Goal: Information Seeking & Learning: Learn about a topic

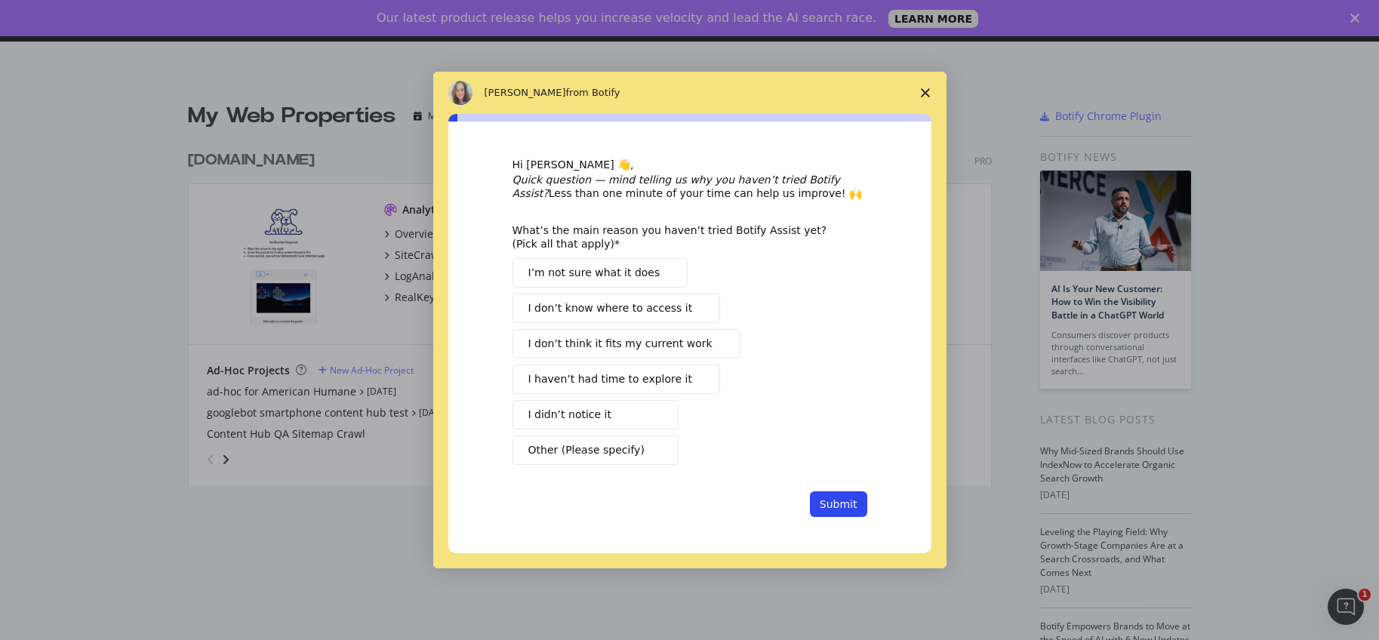
click at [924, 95] on icon "Close survey" at bounding box center [925, 92] width 9 height 9
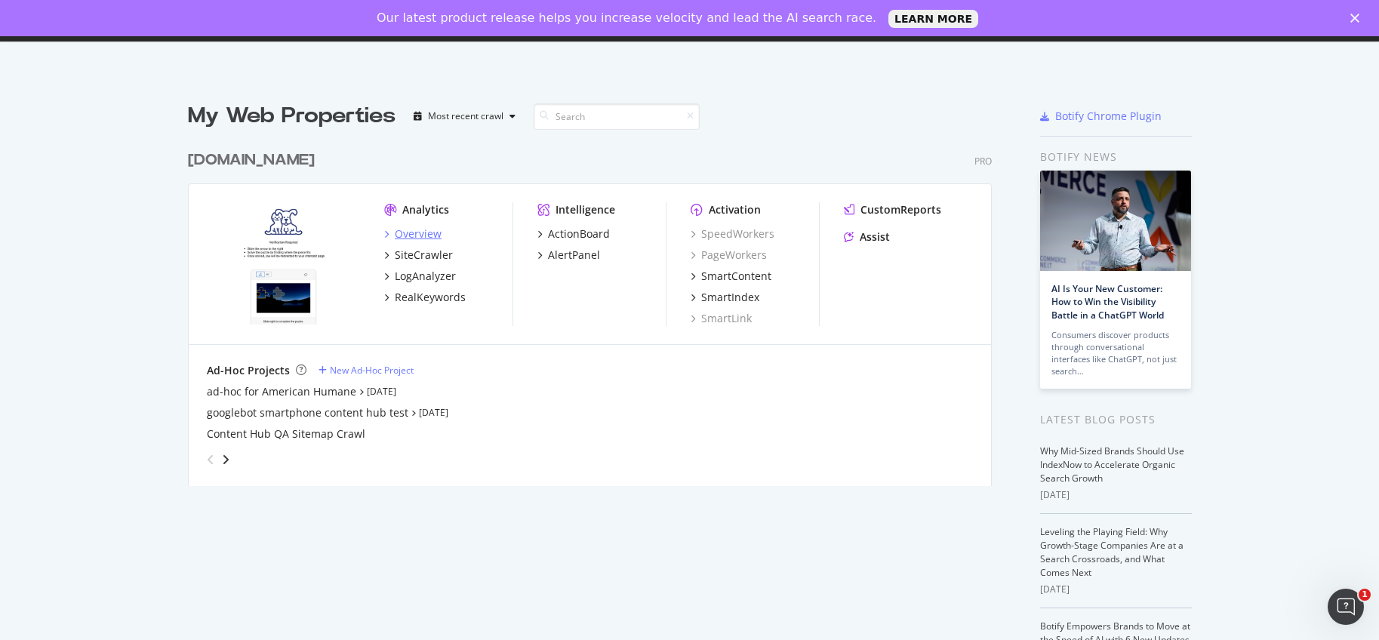
click at [398, 233] on div "Overview" at bounding box center [418, 233] width 47 height 15
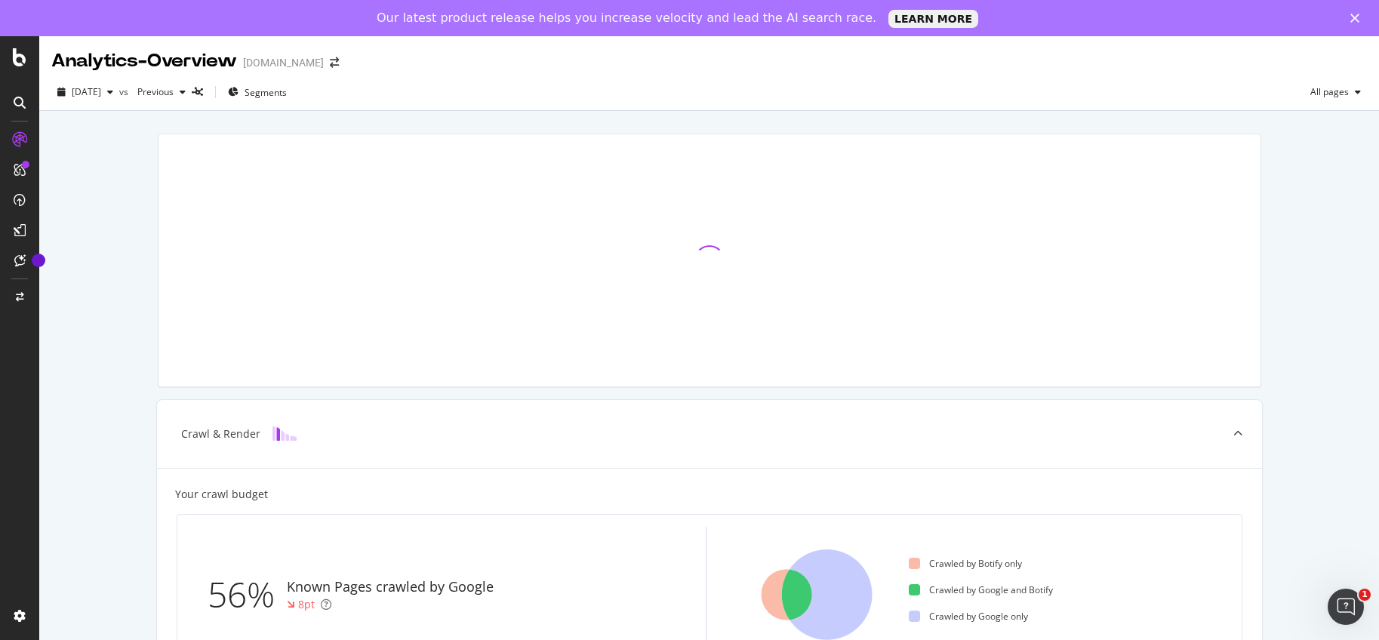
click at [19, 100] on icon at bounding box center [20, 103] width 12 height 12
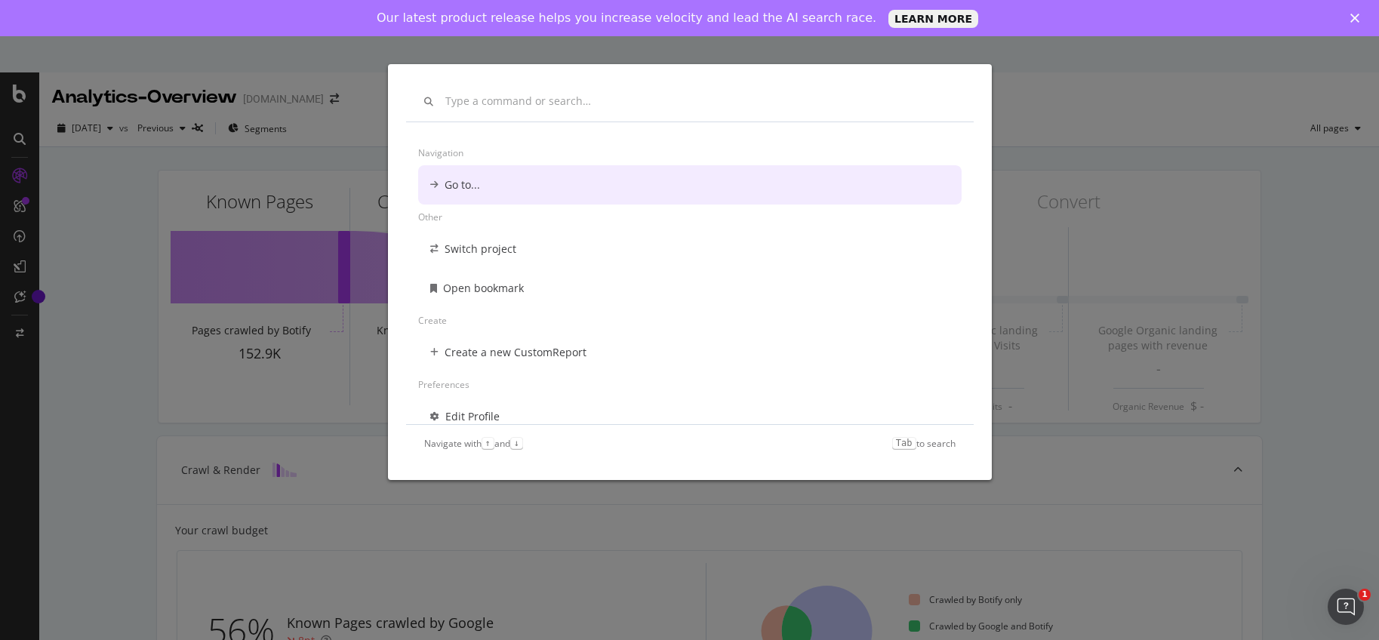
click at [1056, 126] on div "Navigation Go to... Other Switch project Open bookmark Create Create a new Cust…" at bounding box center [689, 320] width 1379 height 640
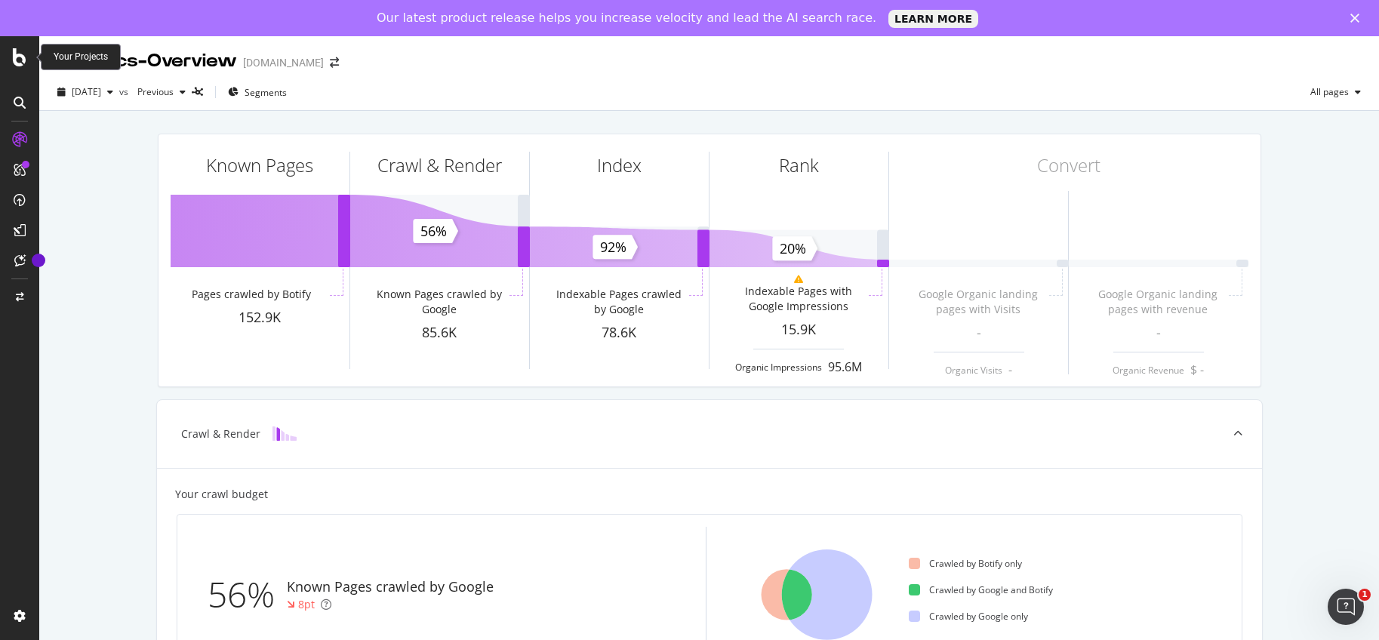
click at [20, 54] on icon at bounding box center [20, 57] width 14 height 18
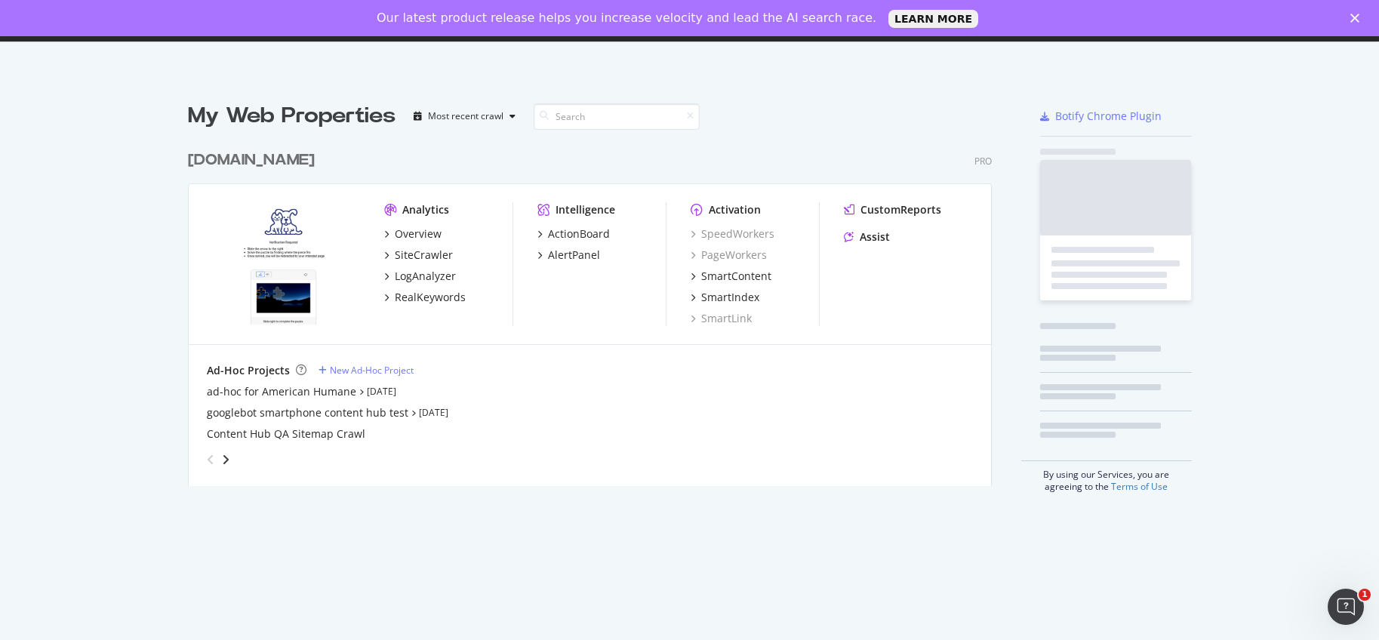
scroll to position [629, 1356]
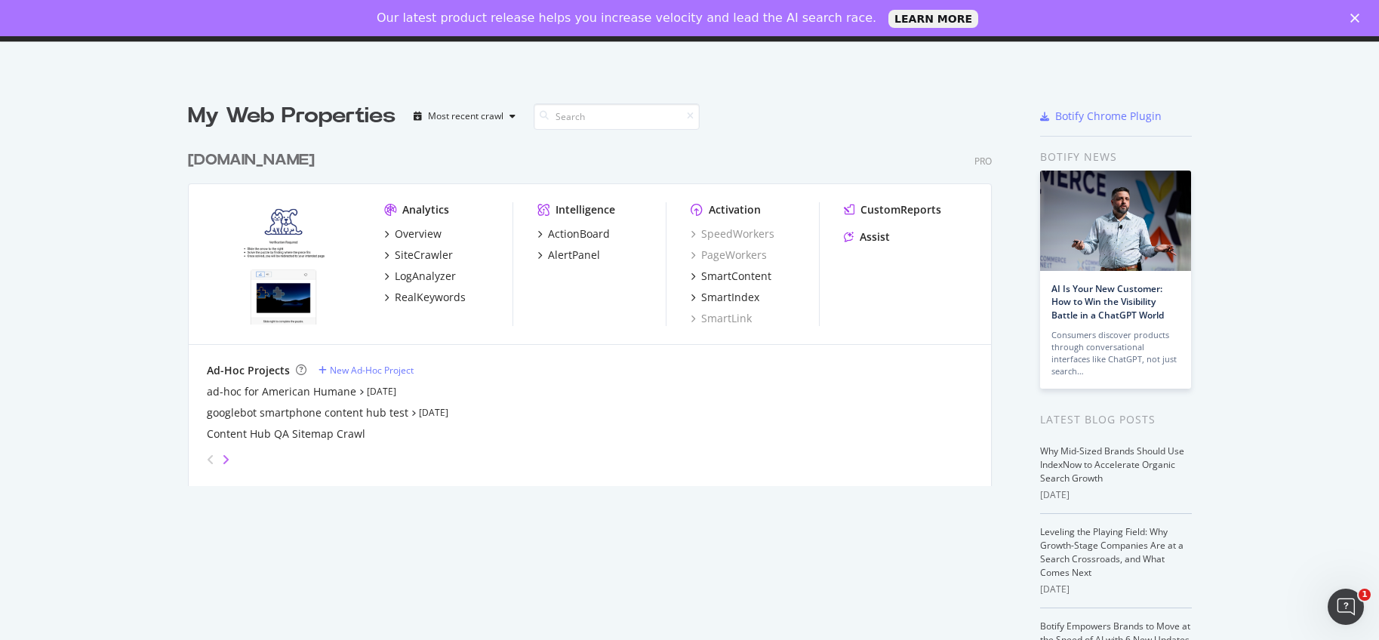
click at [222, 457] on icon "angle-right" at bounding box center [226, 460] width 8 height 12
click at [201, 460] on icon "angle-left" at bounding box center [205, 455] width 8 height 12
click at [207, 460] on icon "angle-left" at bounding box center [211, 460] width 8 height 12
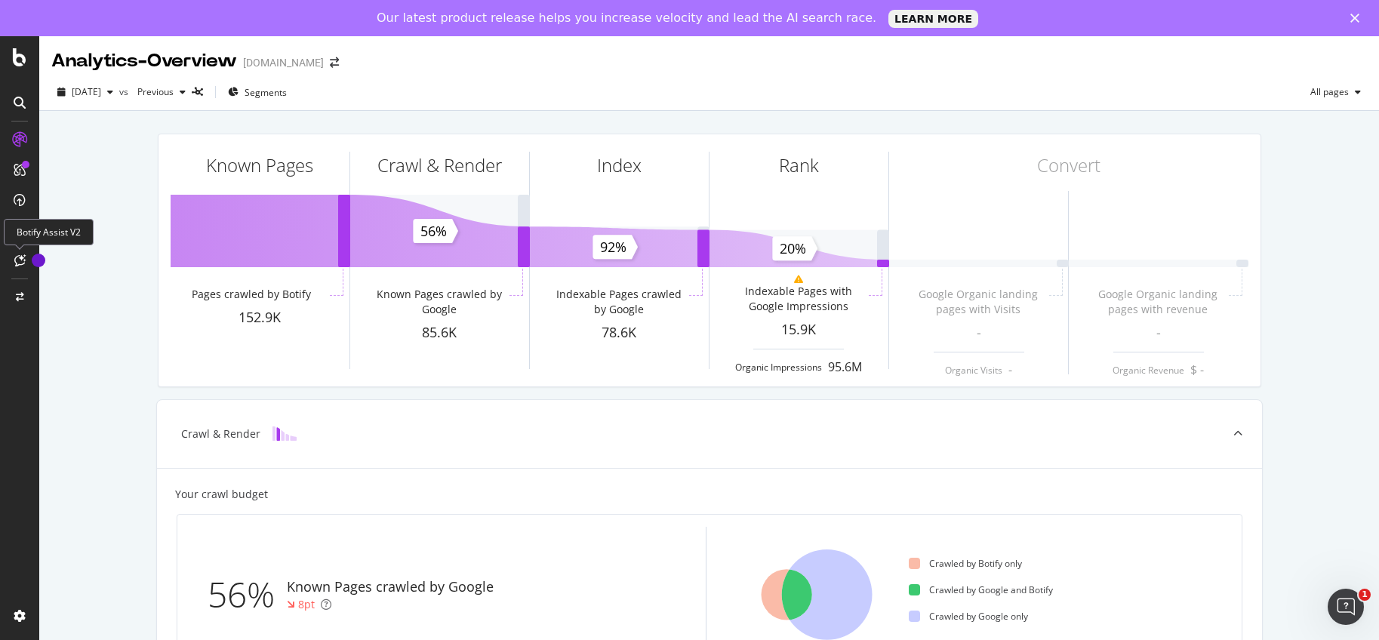
click at [14, 264] on icon at bounding box center [19, 260] width 11 height 12
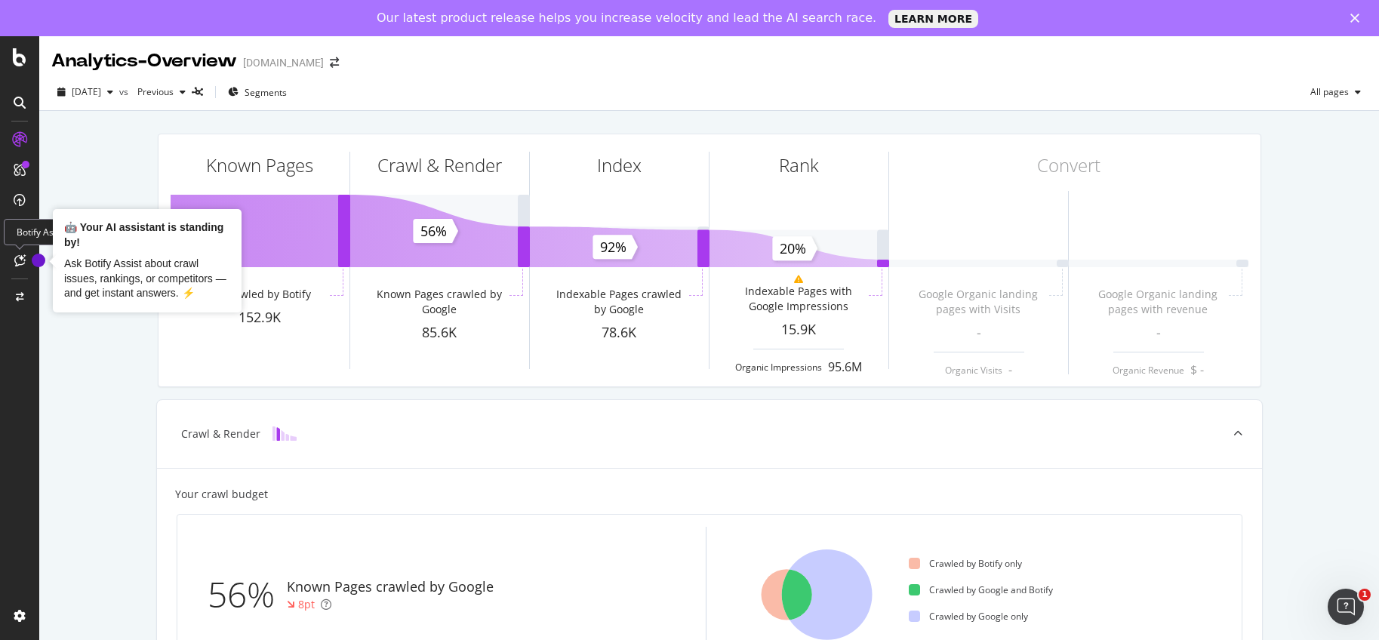
click at [32, 257] on div "Tooltip anchor" at bounding box center [39, 261] width 14 height 14
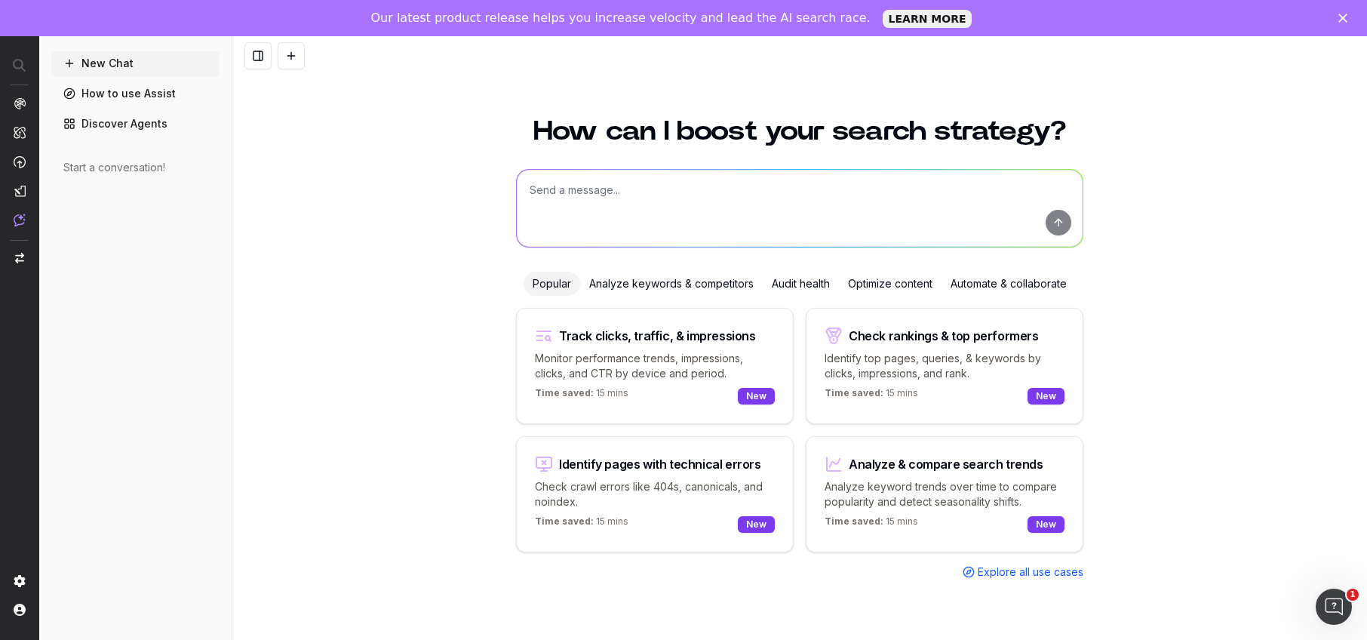
drag, startPoint x: 610, startPoint y: 174, endPoint x: 614, endPoint y: 193, distance: 19.4
click at [610, 175] on textarea at bounding box center [800, 208] width 566 height 77
type textarea "O"
paste textarea "[URL][DOMAIN_NAME]"
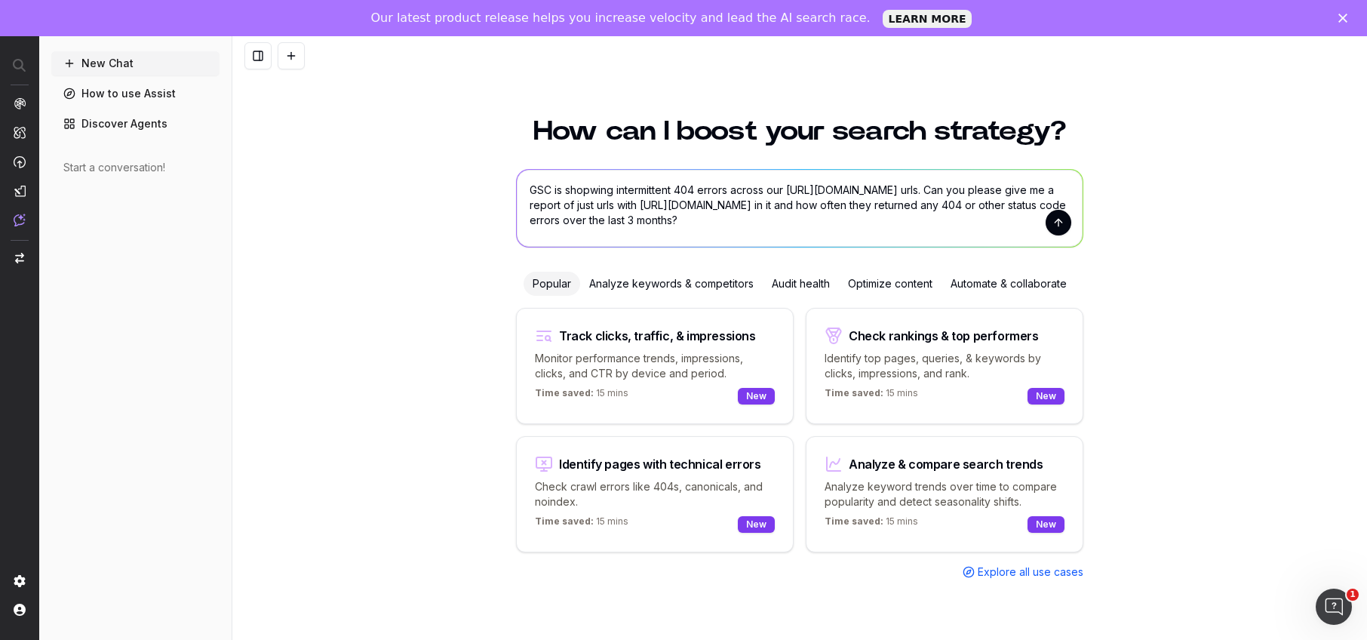
click at [586, 191] on textarea "GSC is shopwing intermittent 404 errors across our https://www.petco.com/conten…" at bounding box center [800, 208] width 566 height 77
click at [590, 192] on textarea "GSC is shopwing intermittent 404 errors across our https://www.petco.com/conten…" at bounding box center [800, 208] width 566 height 77
type textarea "GSC is showing intermittent 404 errors across our https://www.petco.com/content…"
click at [1064, 229] on button "submit" at bounding box center [1059, 223] width 26 height 26
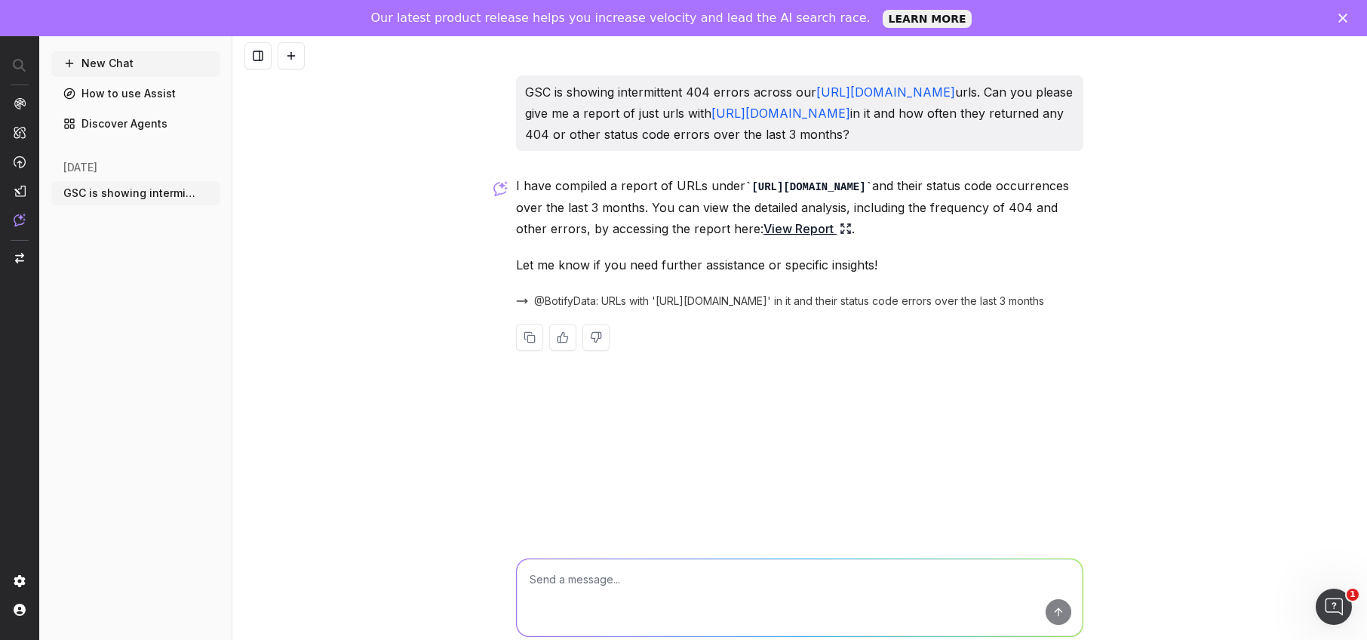
click at [852, 239] on link "View Report" at bounding box center [808, 228] width 88 height 21
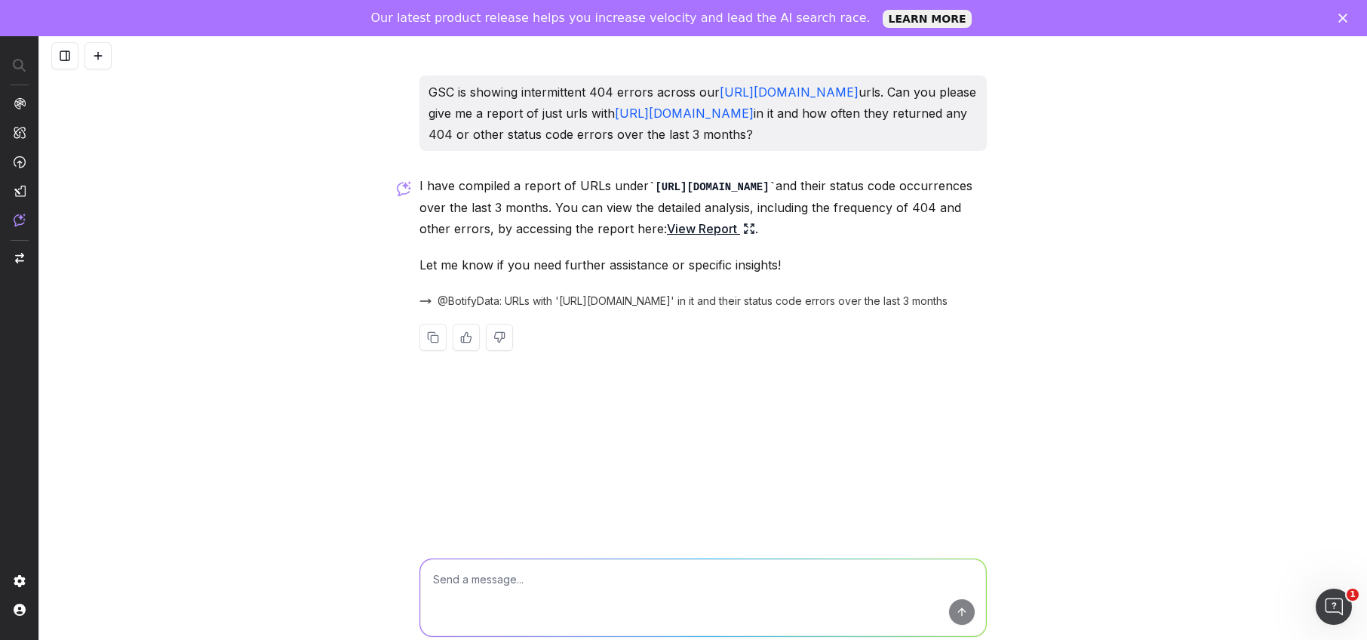
click at [520, 578] on textarea at bounding box center [703, 597] width 566 height 77
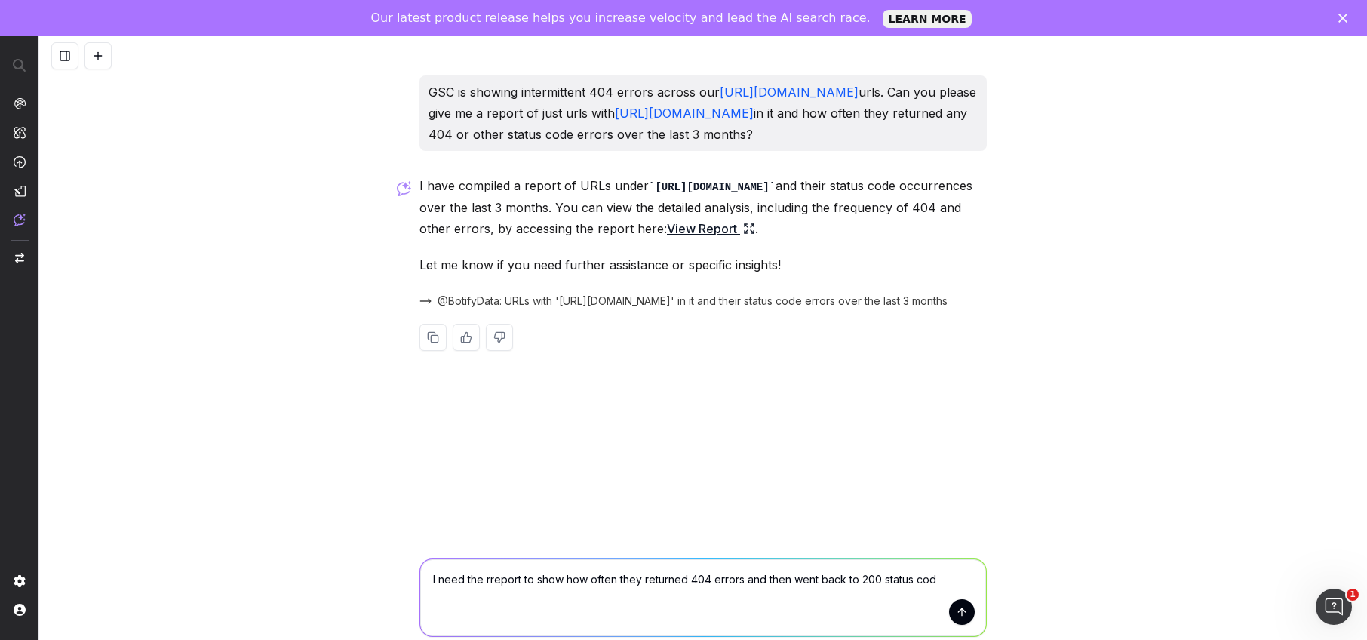
type textarea "I need the rreport to show how often they returned 404 errors and then went bac…"
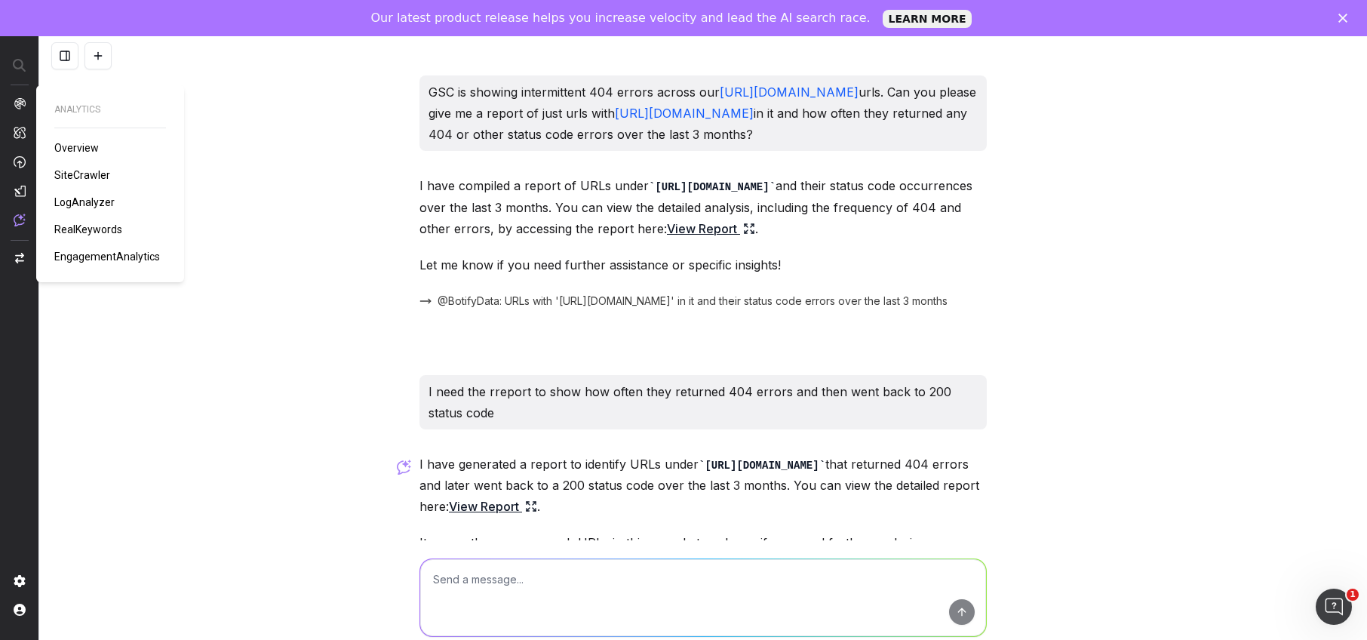
click at [23, 101] on img at bounding box center [20, 103] width 12 height 12
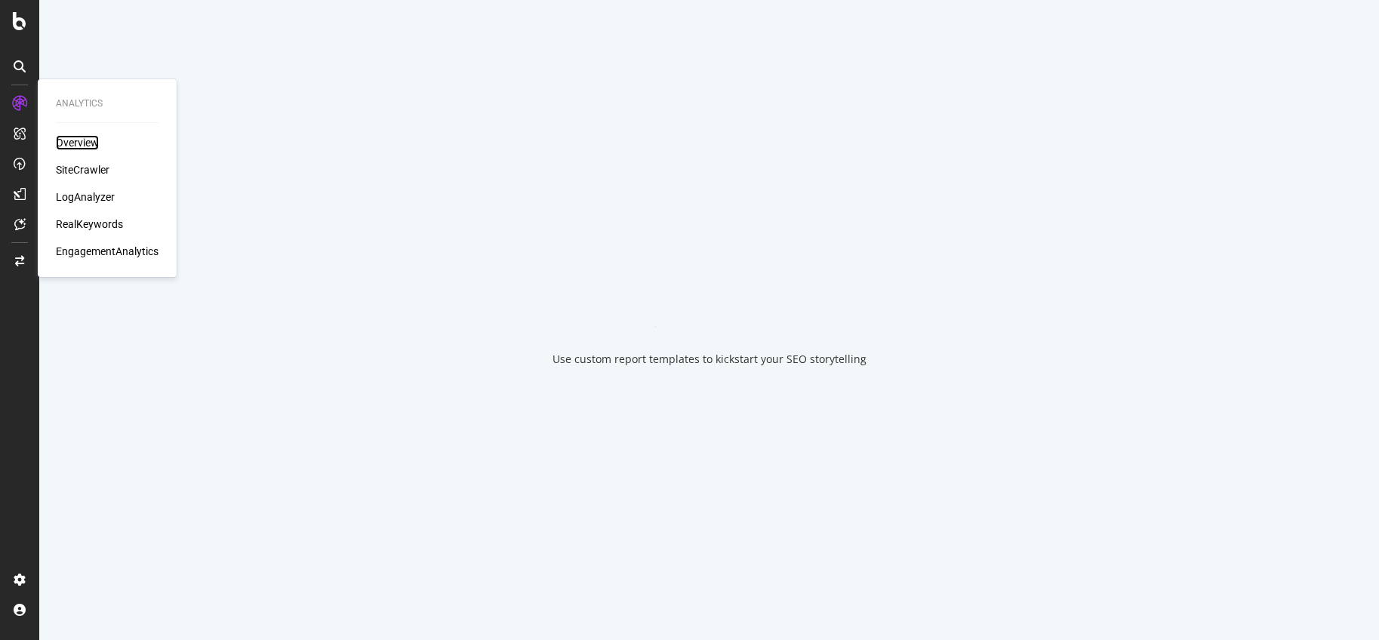
click at [71, 137] on div "Overview" at bounding box center [77, 142] width 43 height 15
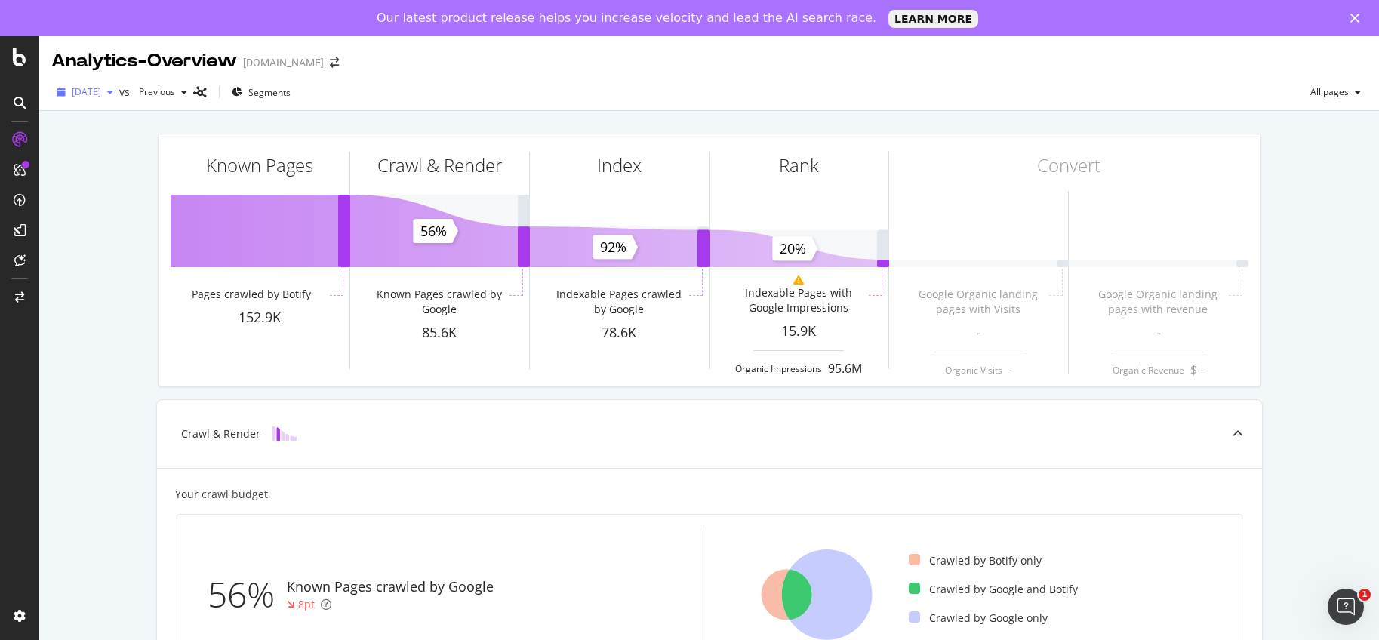
click at [101, 92] on span "[DATE]" at bounding box center [86, 91] width 29 height 13
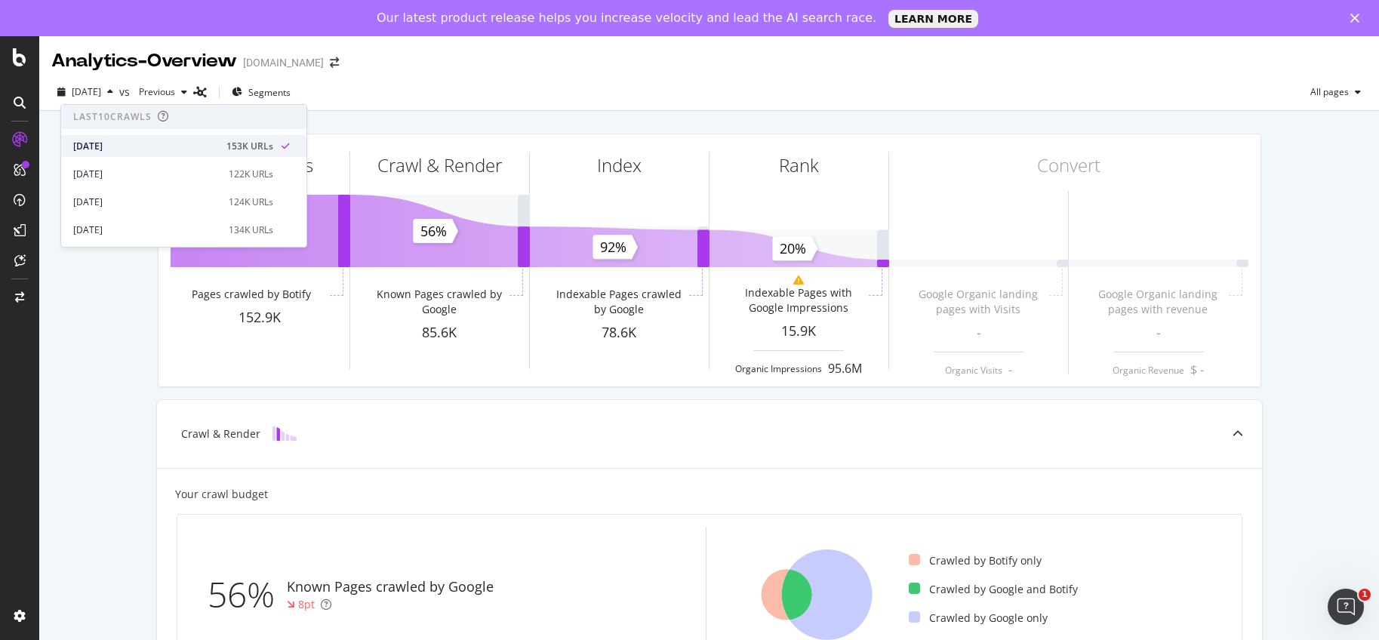
click at [121, 140] on div "[DATE]" at bounding box center [145, 147] width 144 height 14
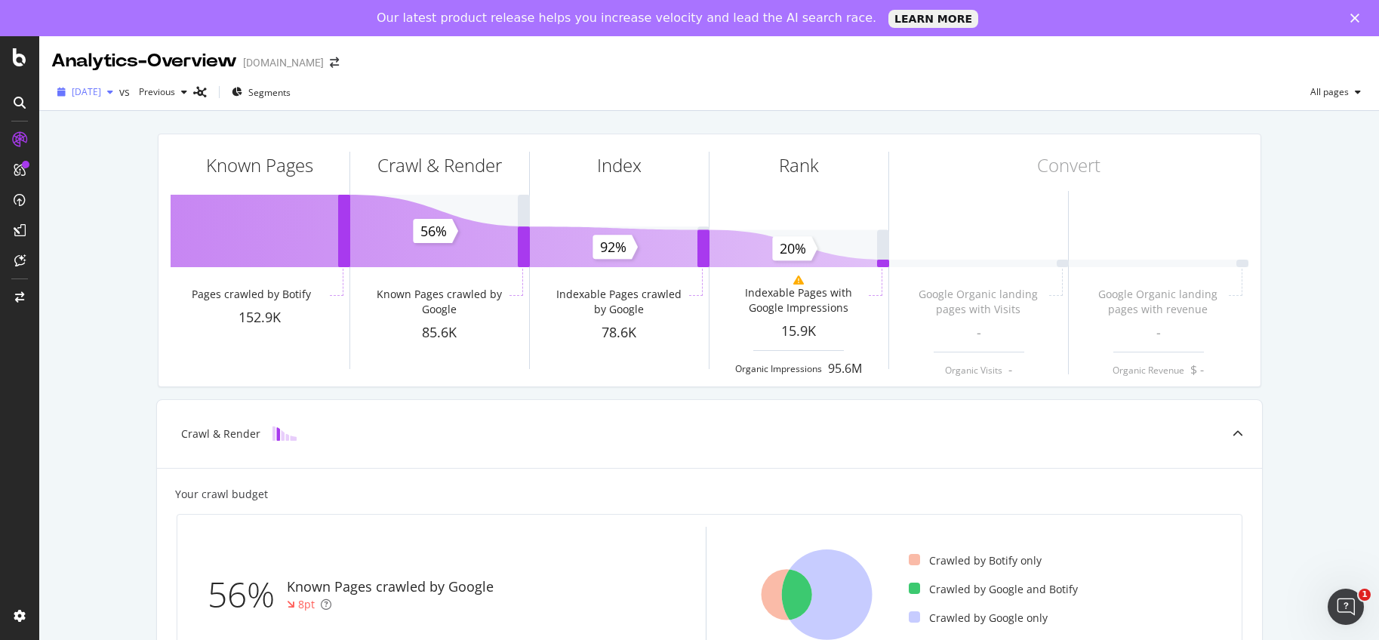
click at [101, 97] on span "[DATE]" at bounding box center [86, 91] width 29 height 13
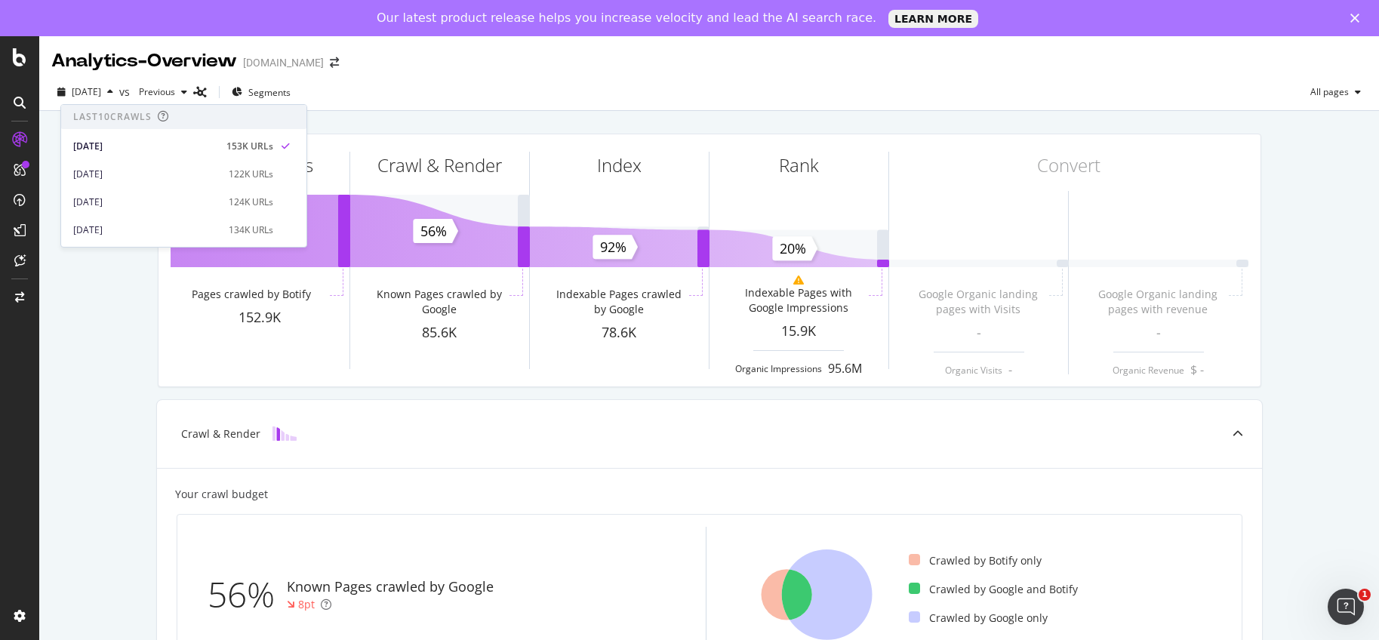
click at [487, 90] on div "2025 Aug. 6th vs Previous Segments All pages" at bounding box center [708, 95] width 1339 height 30
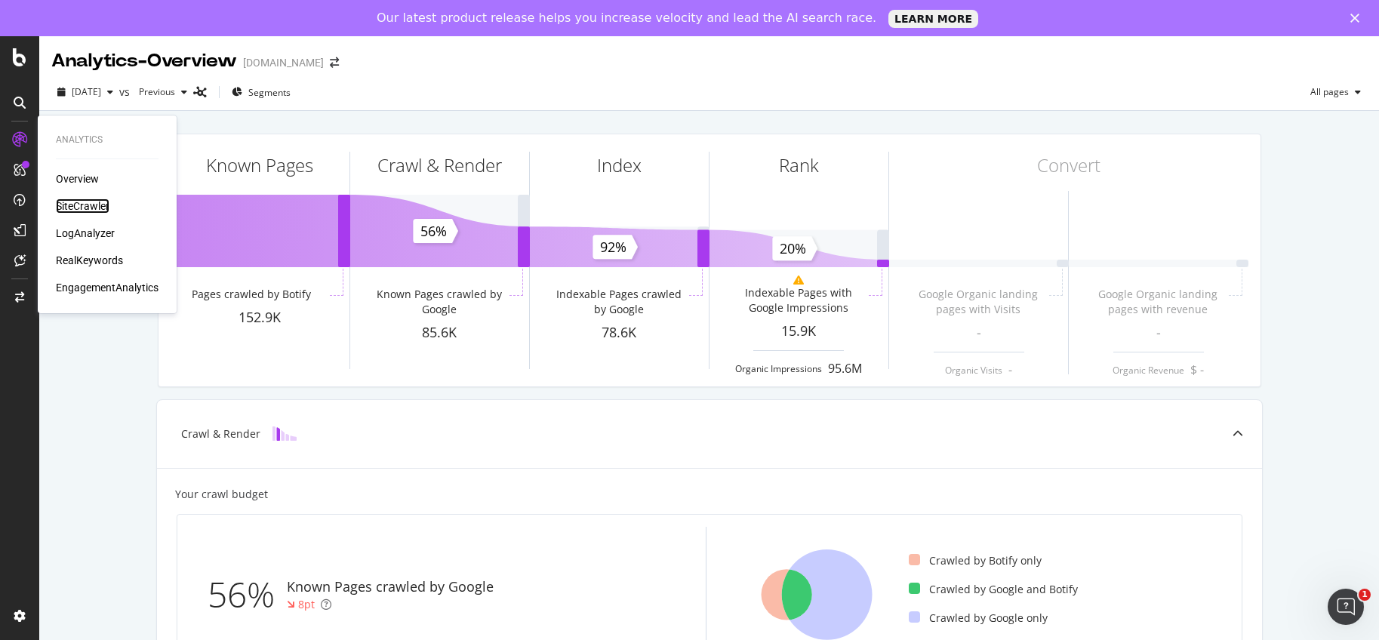
click at [69, 205] on div "SiteCrawler" at bounding box center [83, 205] width 54 height 15
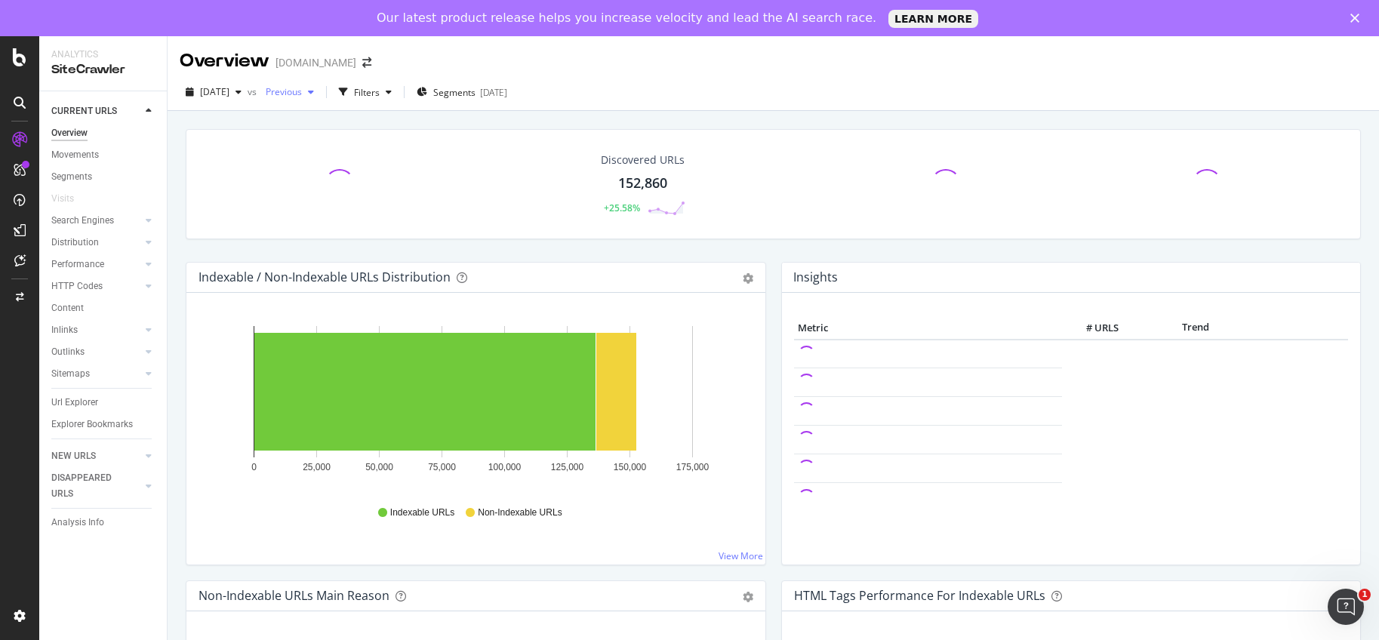
click at [302, 93] on span "Previous" at bounding box center [281, 91] width 42 height 13
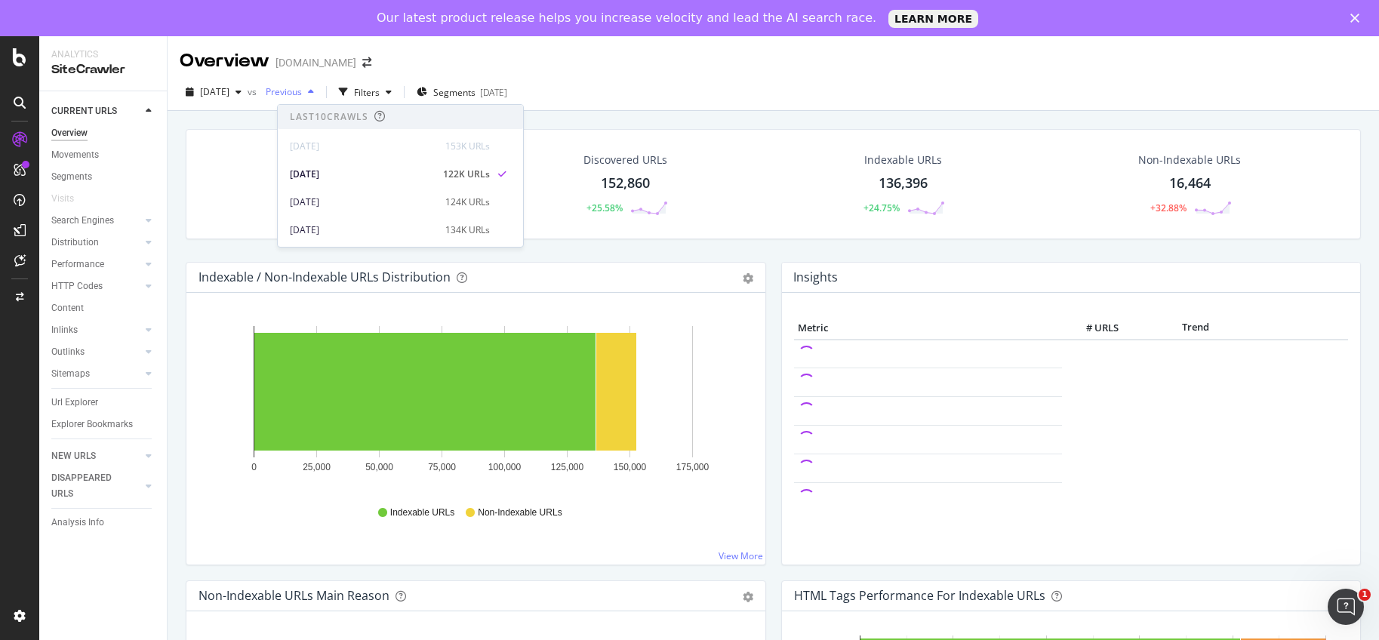
click at [302, 93] on span "Previous" at bounding box center [281, 91] width 42 height 13
click at [229, 97] on span "[DATE]" at bounding box center [214, 91] width 29 height 13
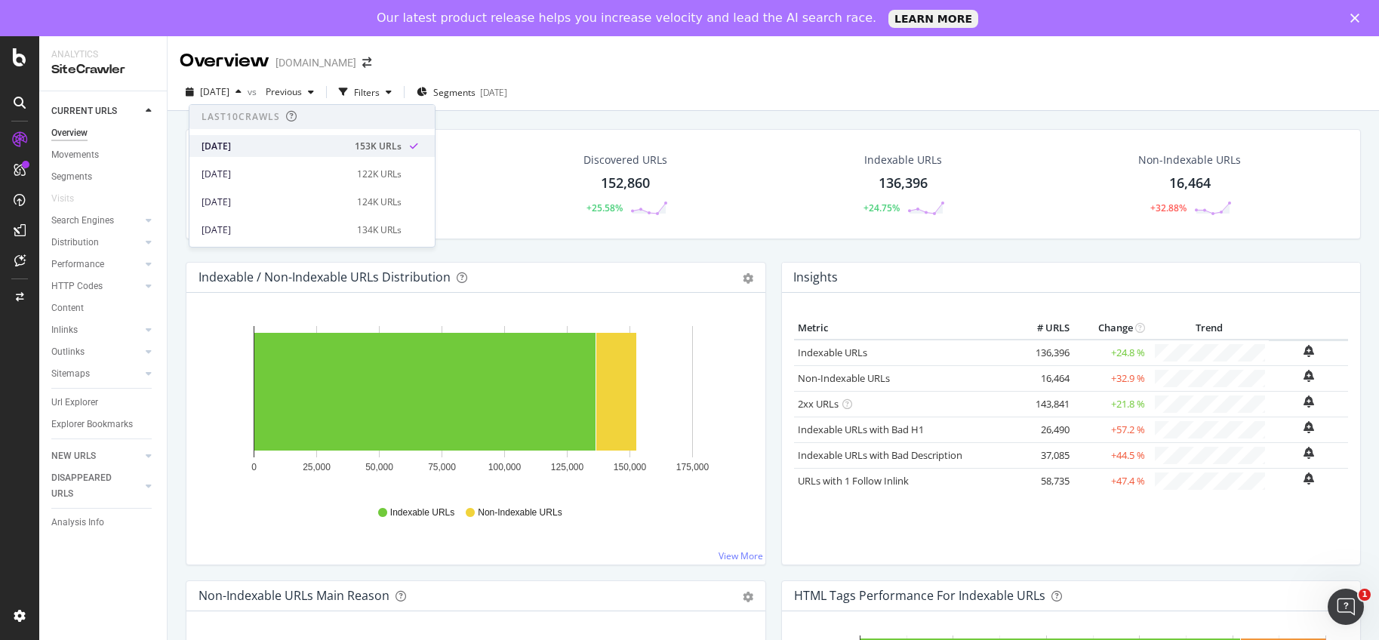
click at [237, 145] on div "[DATE]" at bounding box center [273, 147] width 144 height 14
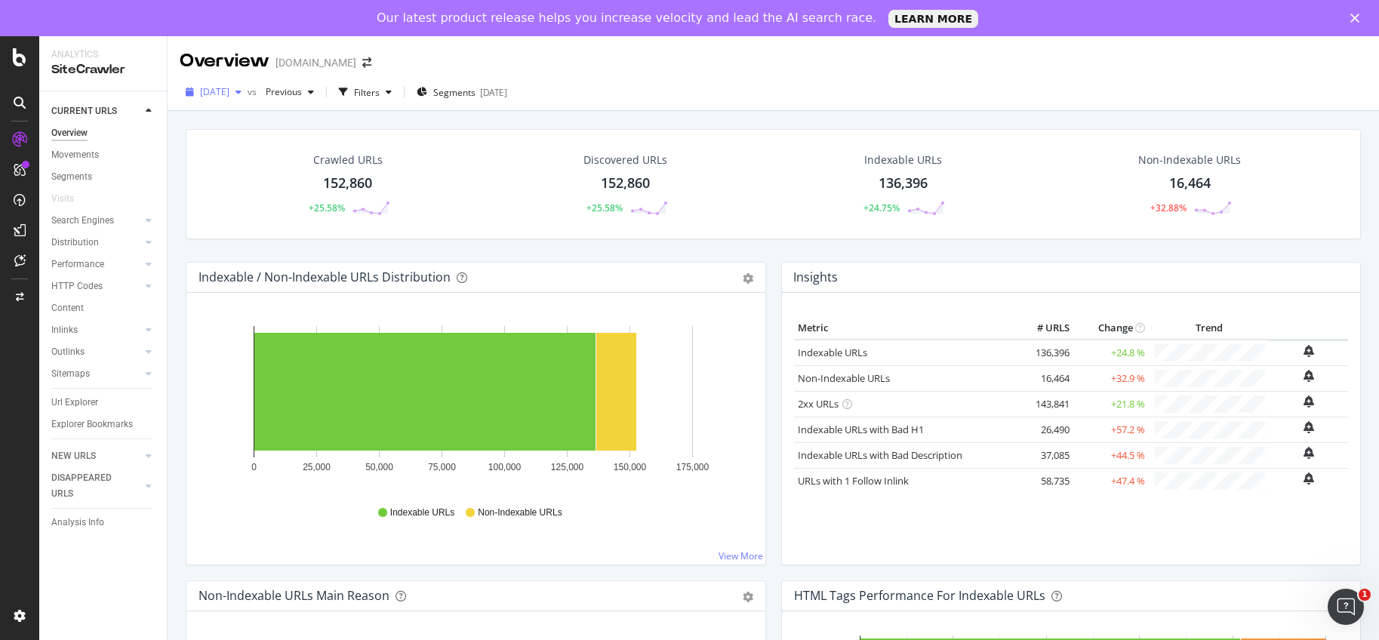
click at [241, 95] on icon "button" at bounding box center [238, 92] width 6 height 9
click at [98, 172] on link "Segments" at bounding box center [103, 177] width 105 height 16
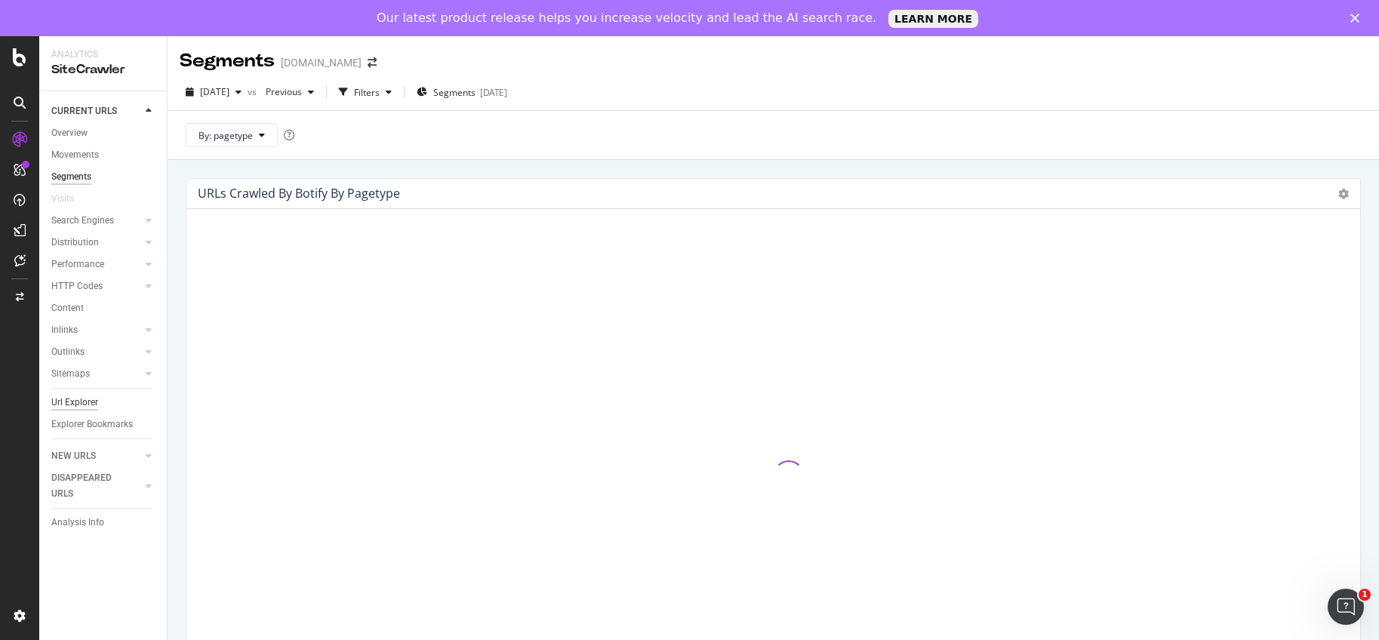
click at [84, 406] on div "Url Explorer" at bounding box center [74, 403] width 47 height 16
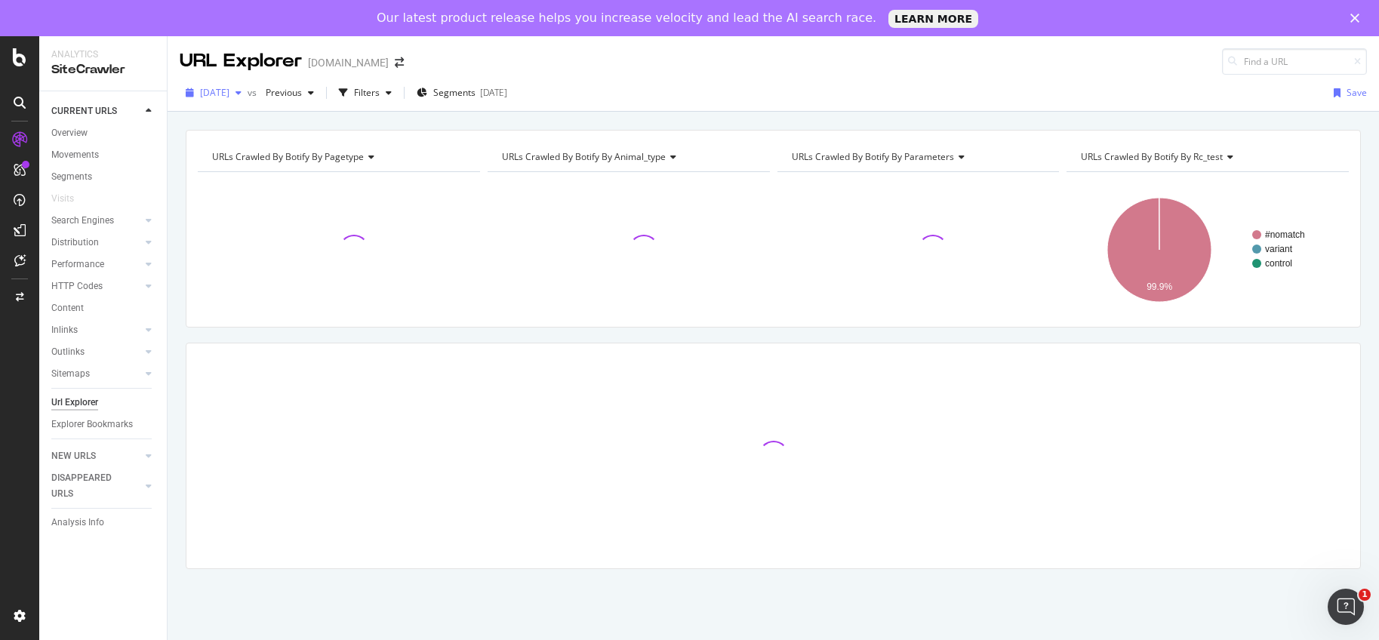
click at [229, 91] on span "[DATE]" at bounding box center [214, 92] width 29 height 13
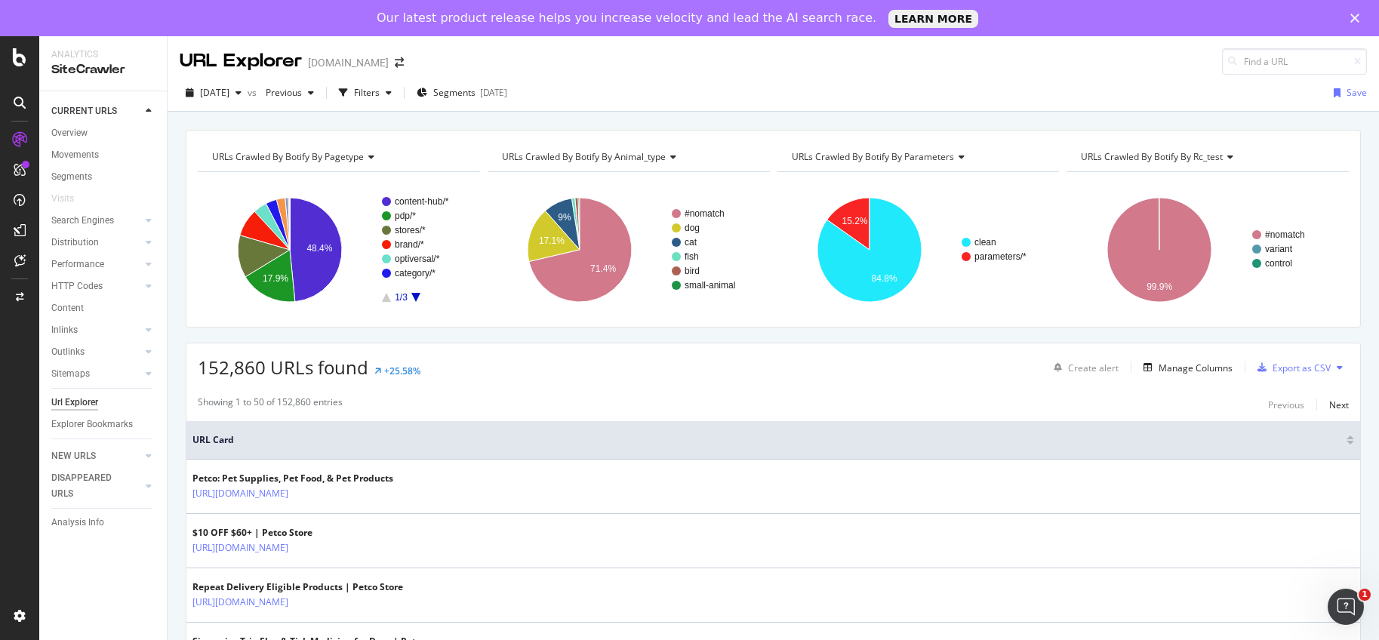
drag, startPoint x: 657, startPoint y: 75, endPoint x: 630, endPoint y: 82, distance: 27.5
click at [657, 75] on div "2025 Aug. 6th vs Previous Filters Segments 2025-06-18 Save" at bounding box center [773, 93] width 1211 height 37
click at [380, 94] on div "Filters" at bounding box center [367, 92] width 26 height 13
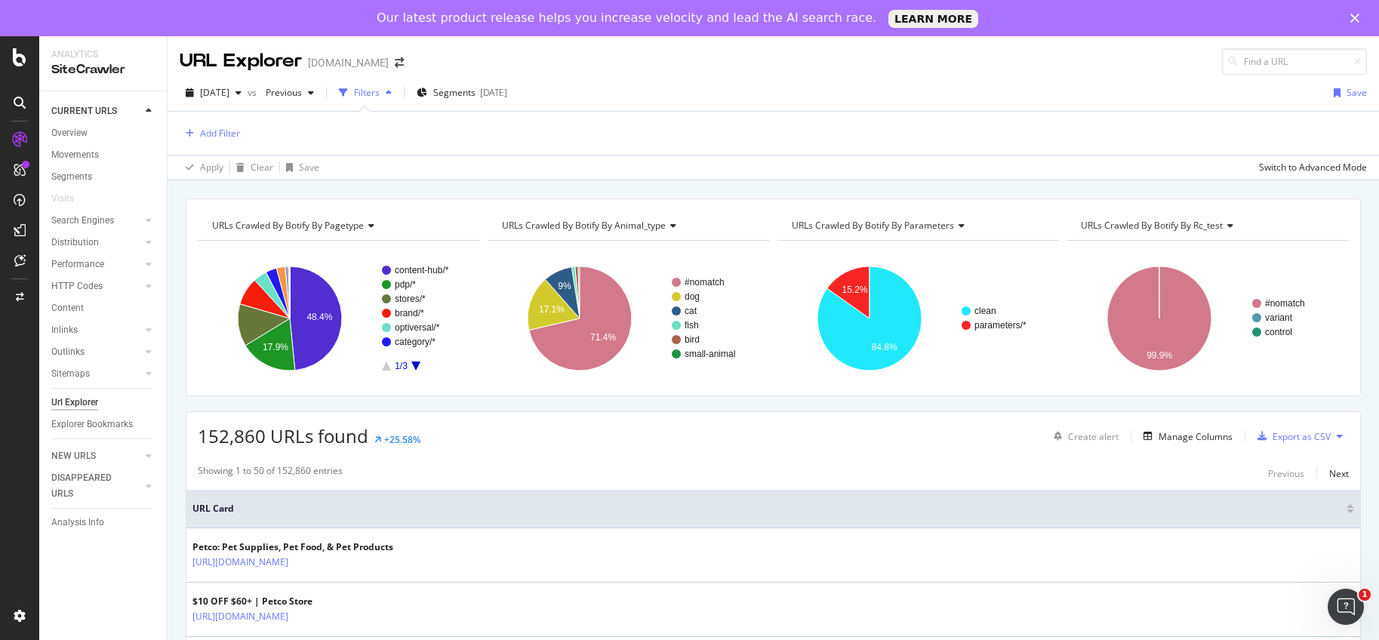
click at [380, 94] on div "Filters" at bounding box center [367, 92] width 26 height 13
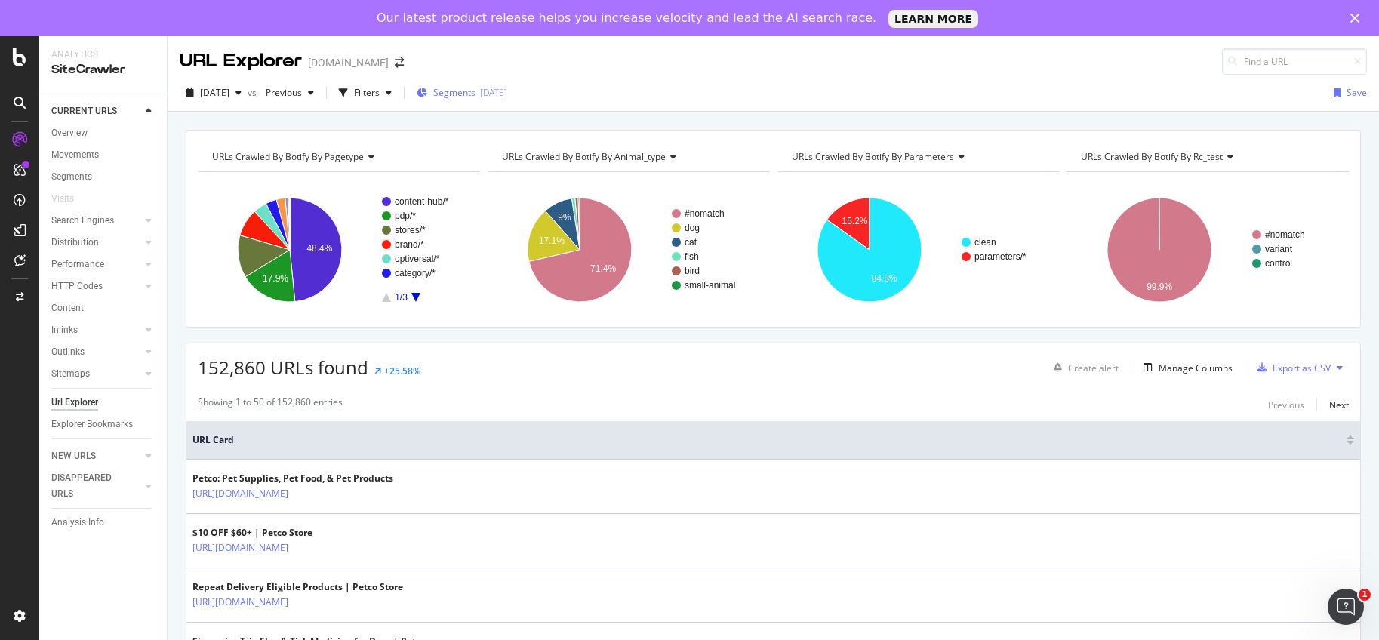
click at [475, 97] on span "Segments" at bounding box center [454, 92] width 42 height 13
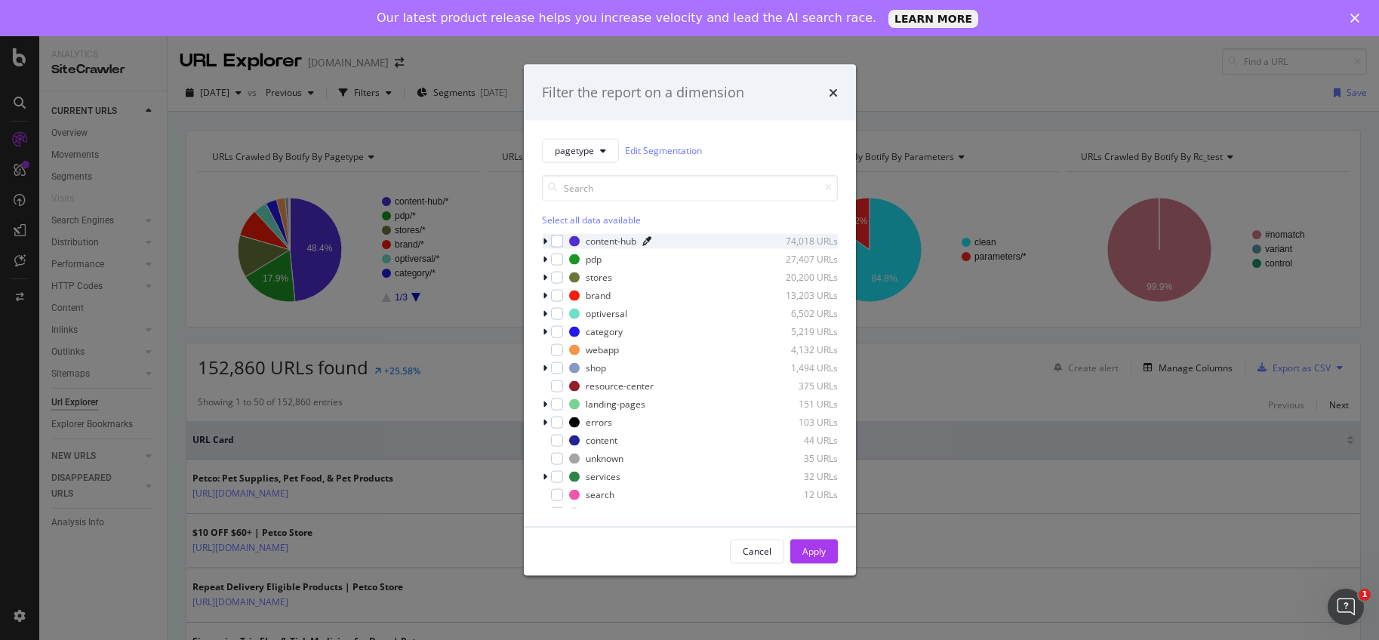
click at [644, 241] on icon "modal" at bounding box center [646, 240] width 9 height 9
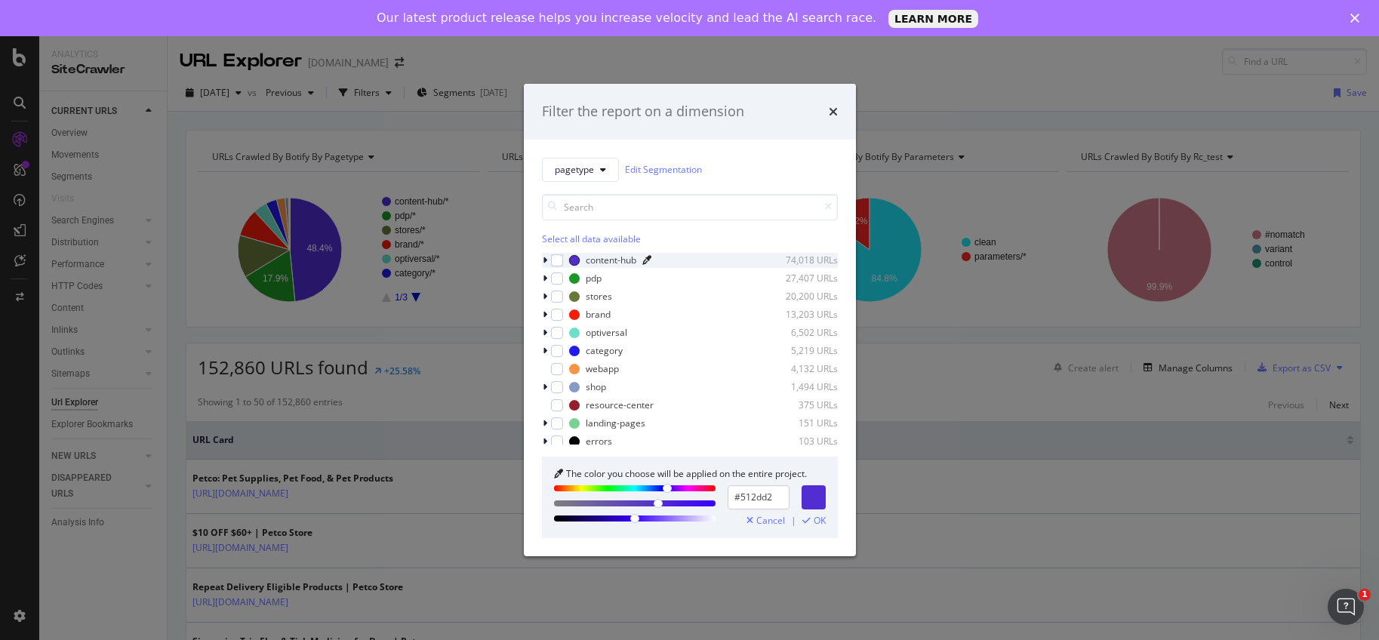
click at [819, 501] on div "modal" at bounding box center [813, 497] width 24 height 24
click at [820, 523] on span "OK" at bounding box center [819, 520] width 12 height 11
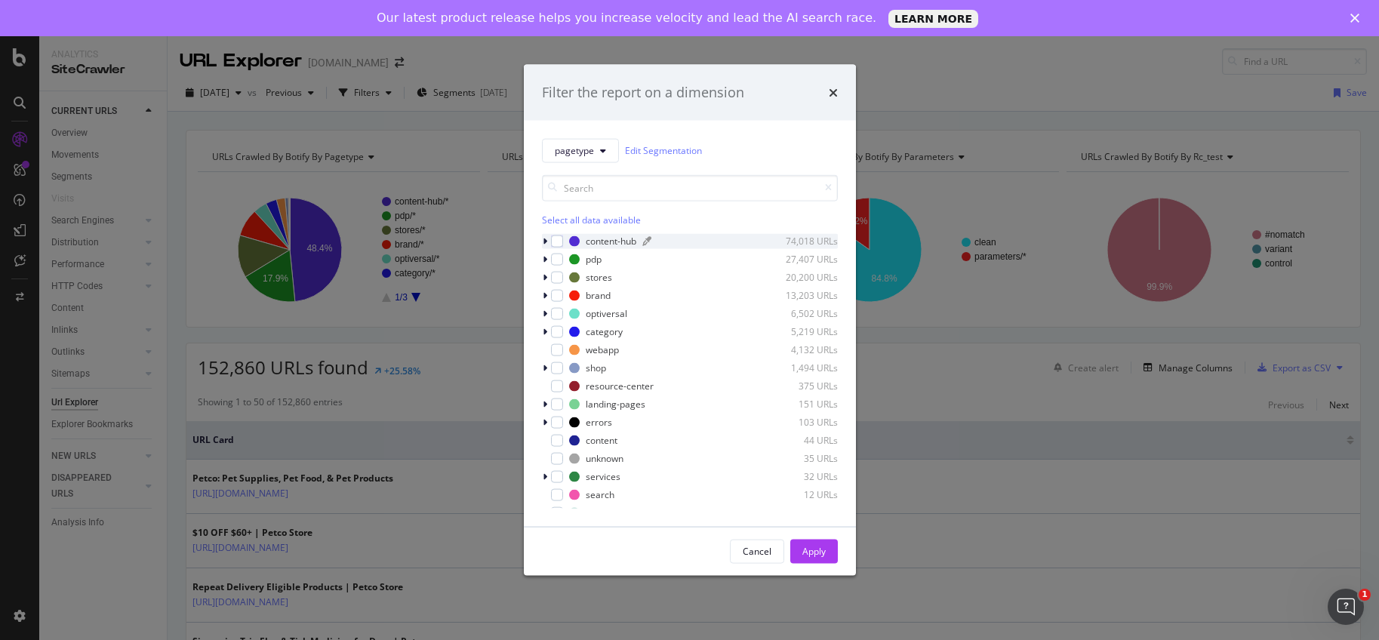
click at [650, 235] on div "content-hub 74,018 URLs" at bounding box center [703, 241] width 269 height 13
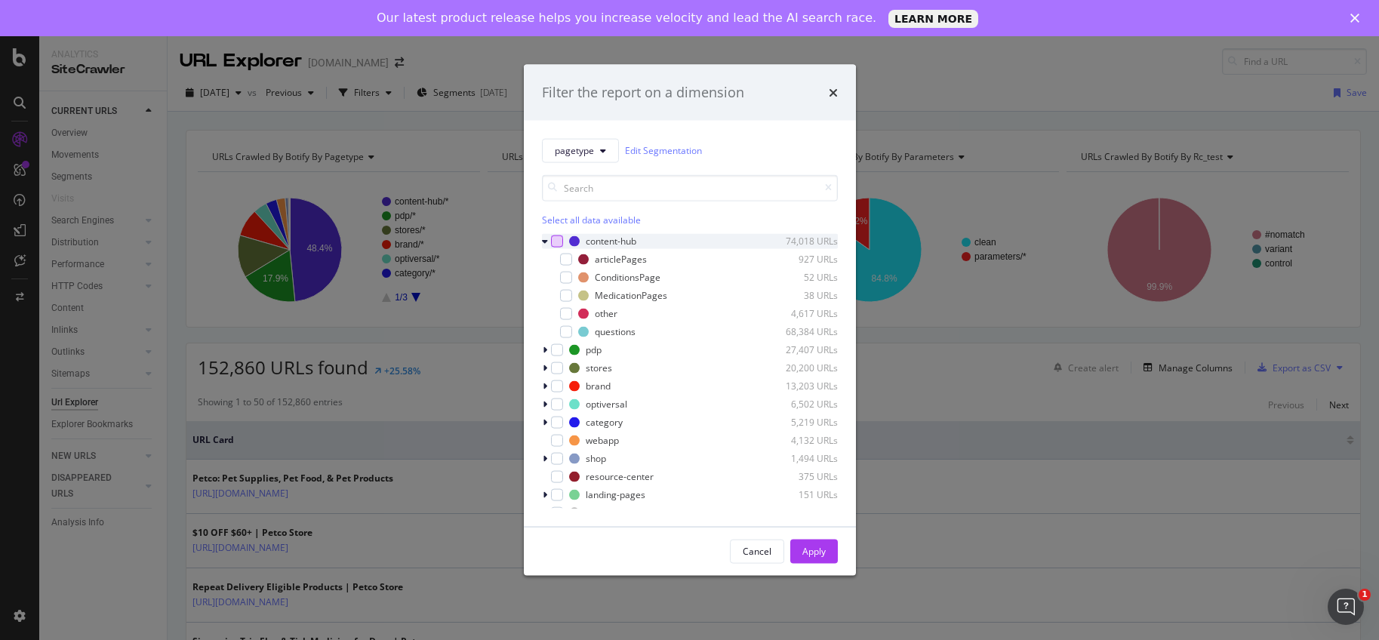
click at [560, 241] on div "modal" at bounding box center [557, 241] width 12 height 12
drag, startPoint x: 825, startPoint y: 549, endPoint x: 946, endPoint y: 568, distance: 122.3
click at [825, 549] on button "Apply" at bounding box center [814, 551] width 48 height 24
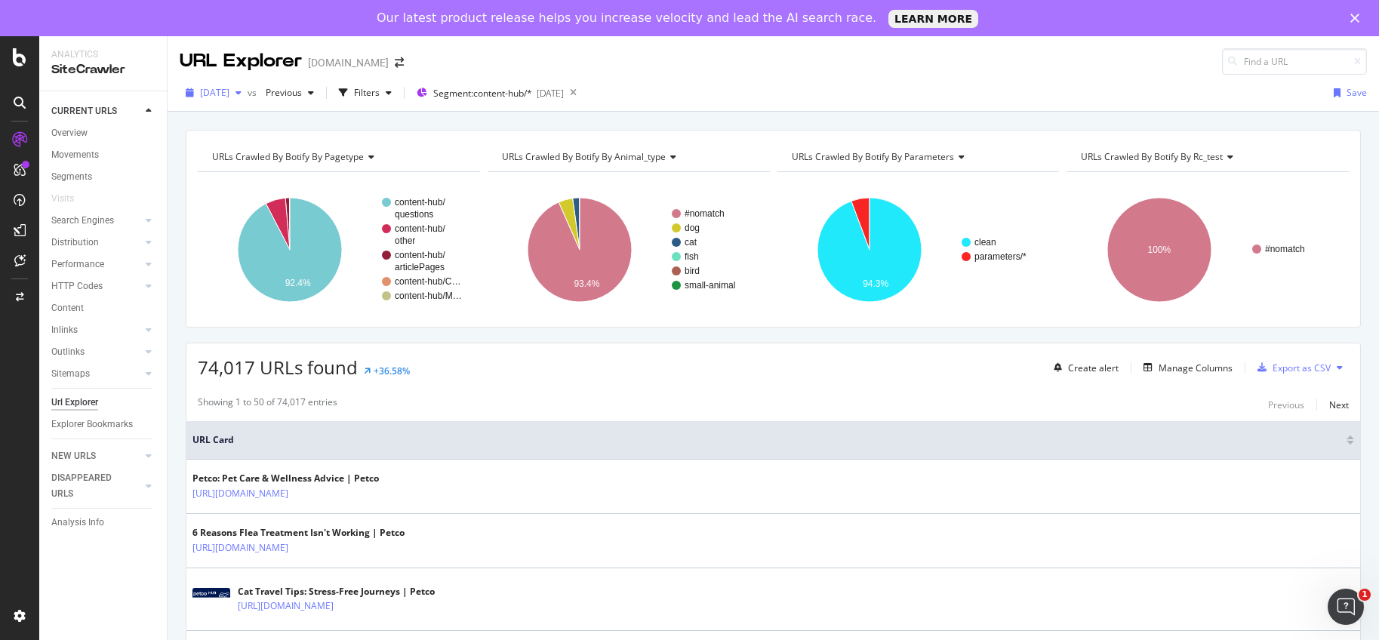
click at [229, 94] on span "[DATE]" at bounding box center [214, 92] width 29 height 13
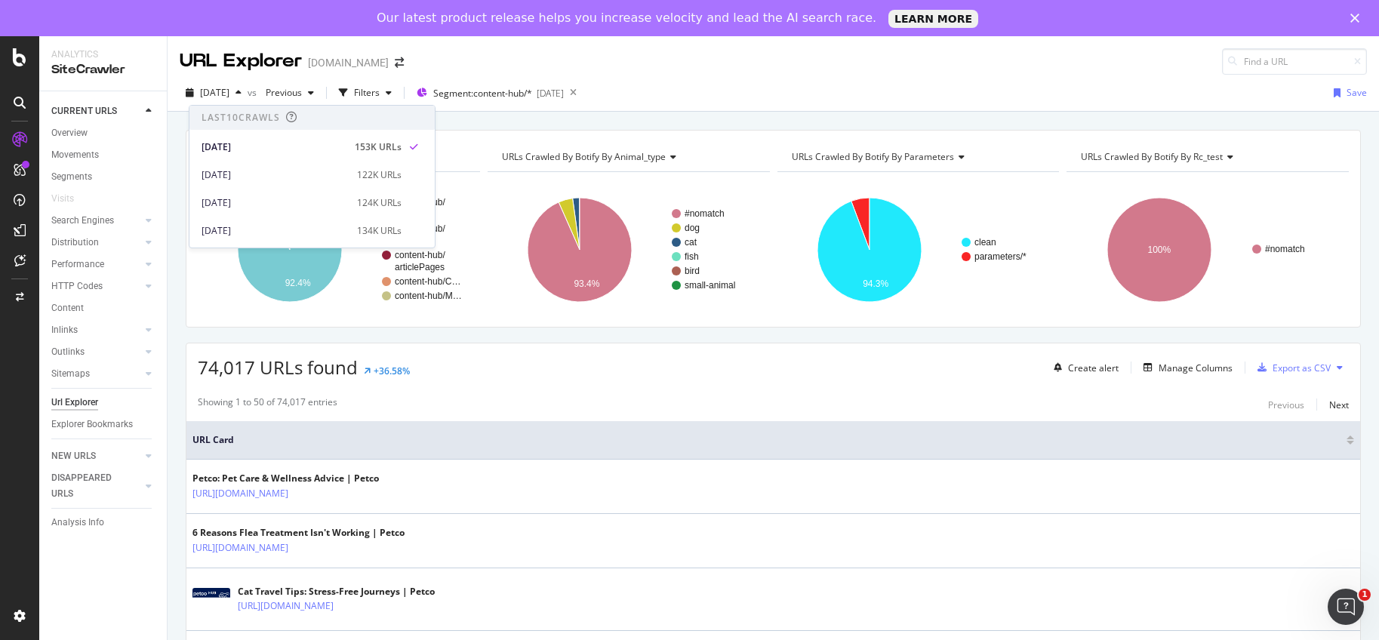
click at [495, 65] on div "URL Explorer petco.com" at bounding box center [773, 55] width 1211 height 38
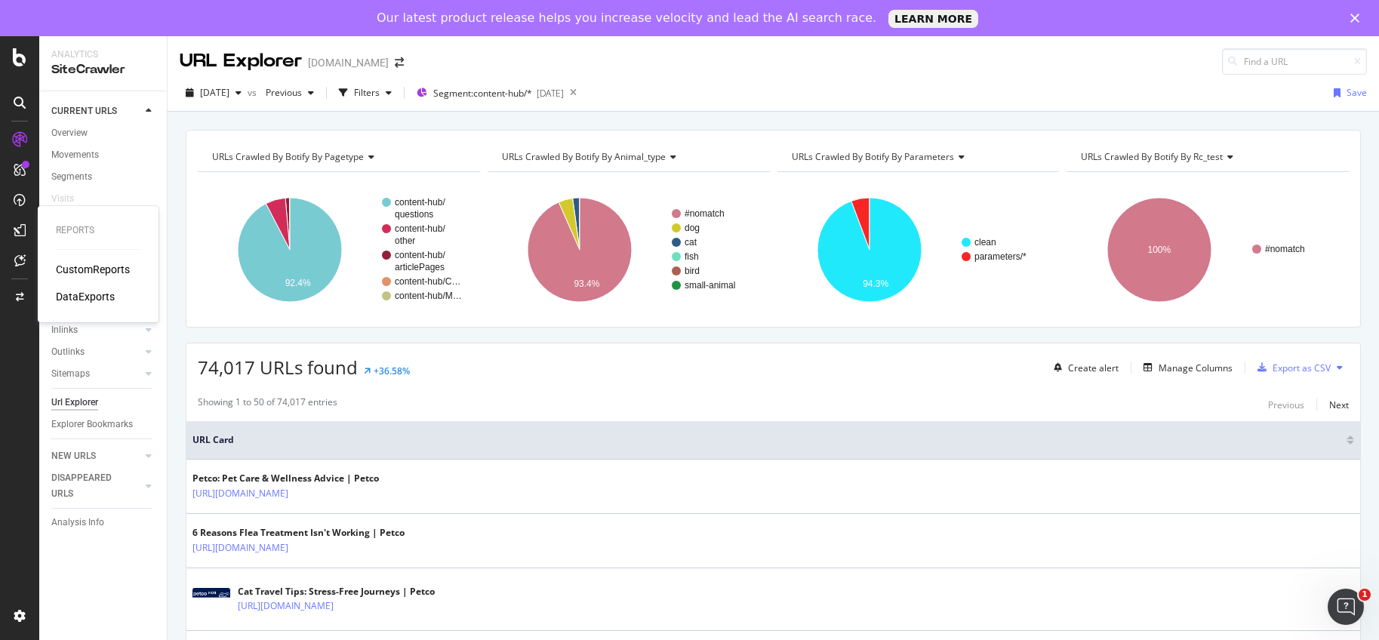
click at [74, 264] on div "CustomReports" at bounding box center [93, 269] width 74 height 15
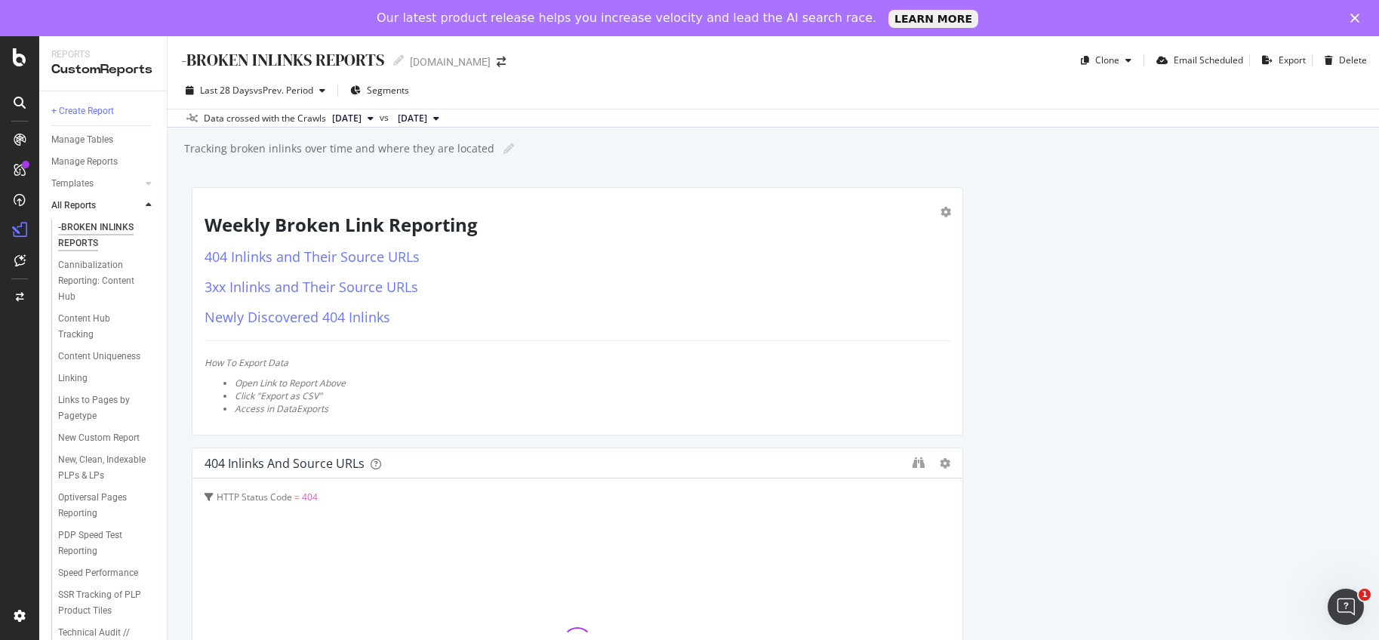
click at [23, 139] on icon at bounding box center [20, 140] width 12 height 12
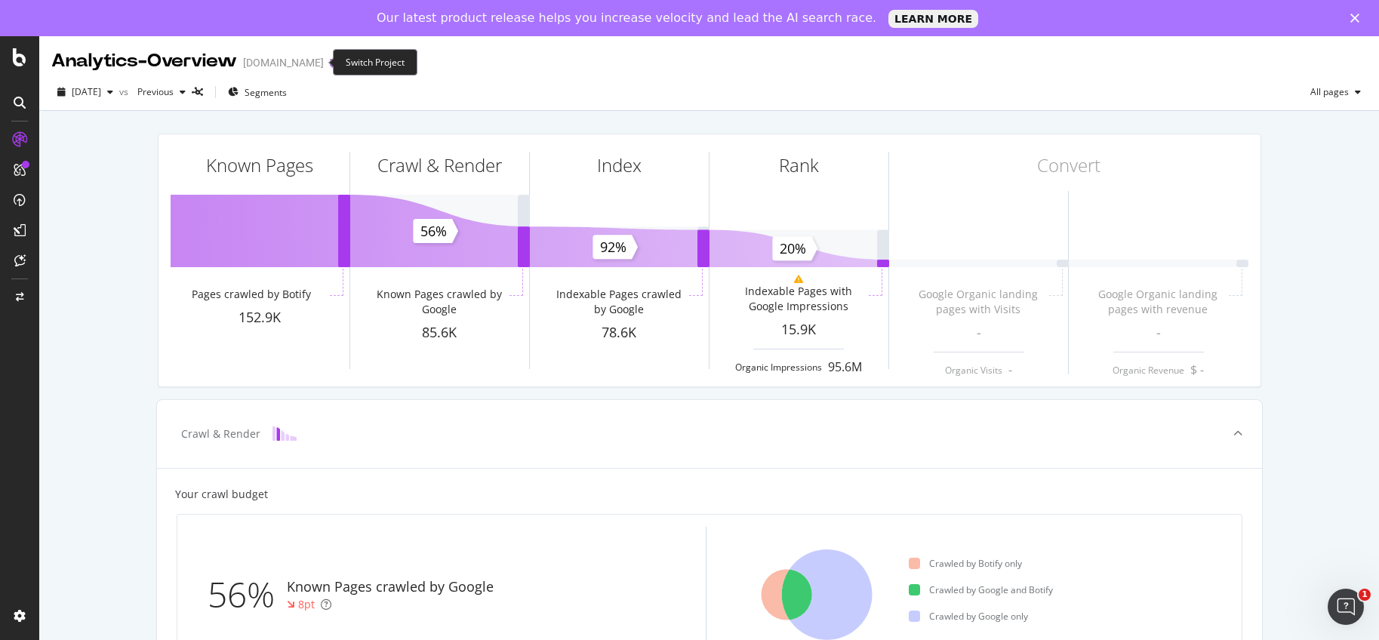
click at [330, 60] on icon "arrow-right-arrow-left" at bounding box center [334, 62] width 9 height 11
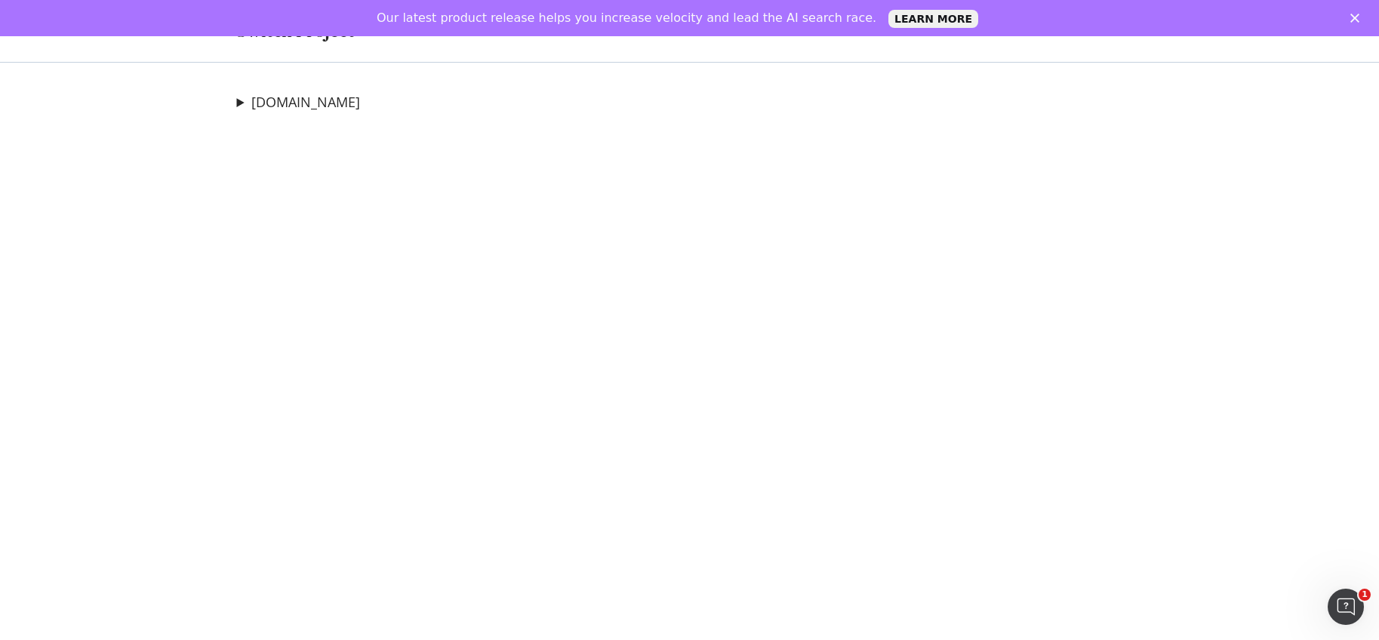
click at [237, 103] on summary "[DOMAIN_NAME]" at bounding box center [298, 103] width 123 height 20
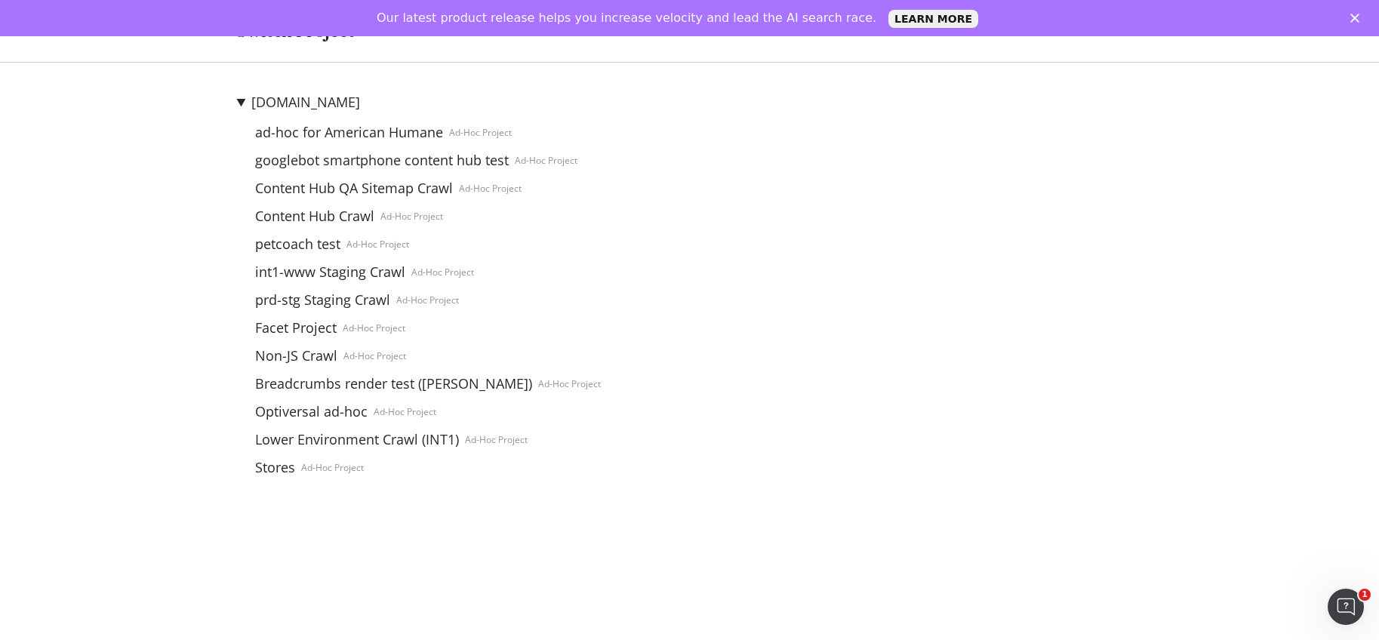
click at [1356, 20] on polygon "Close" at bounding box center [1354, 18] width 9 height 9
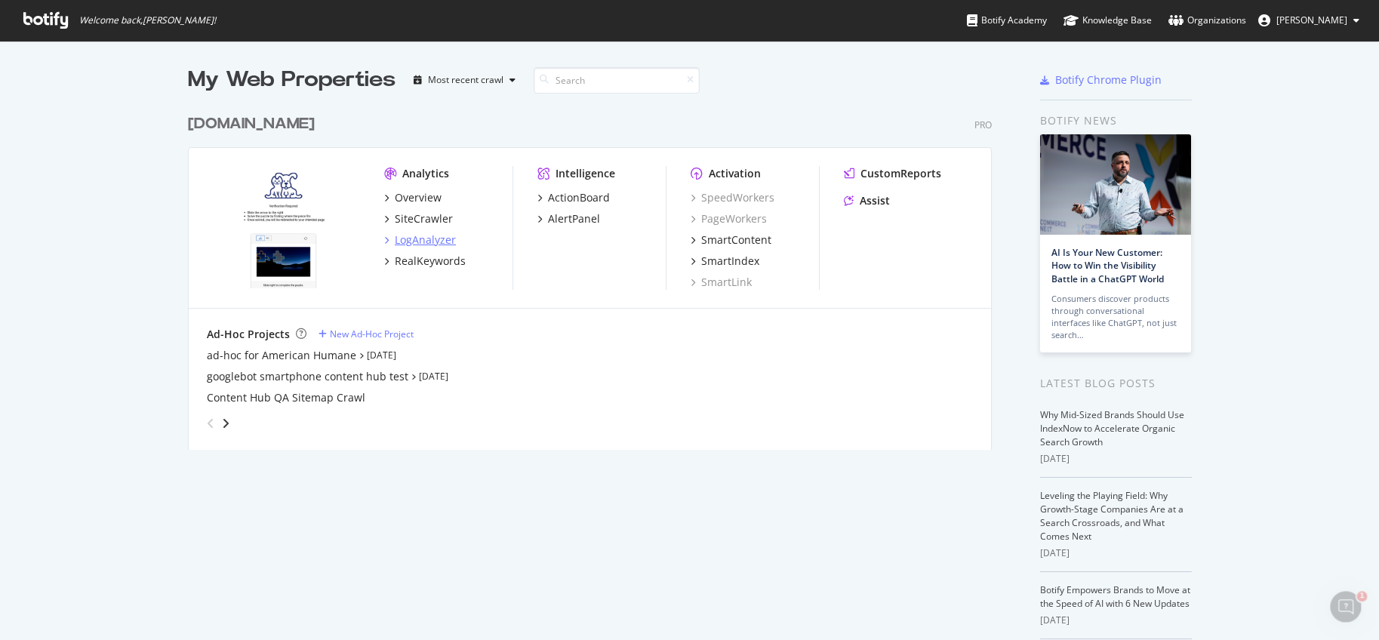
click at [410, 235] on div "LogAnalyzer" at bounding box center [425, 239] width 61 height 15
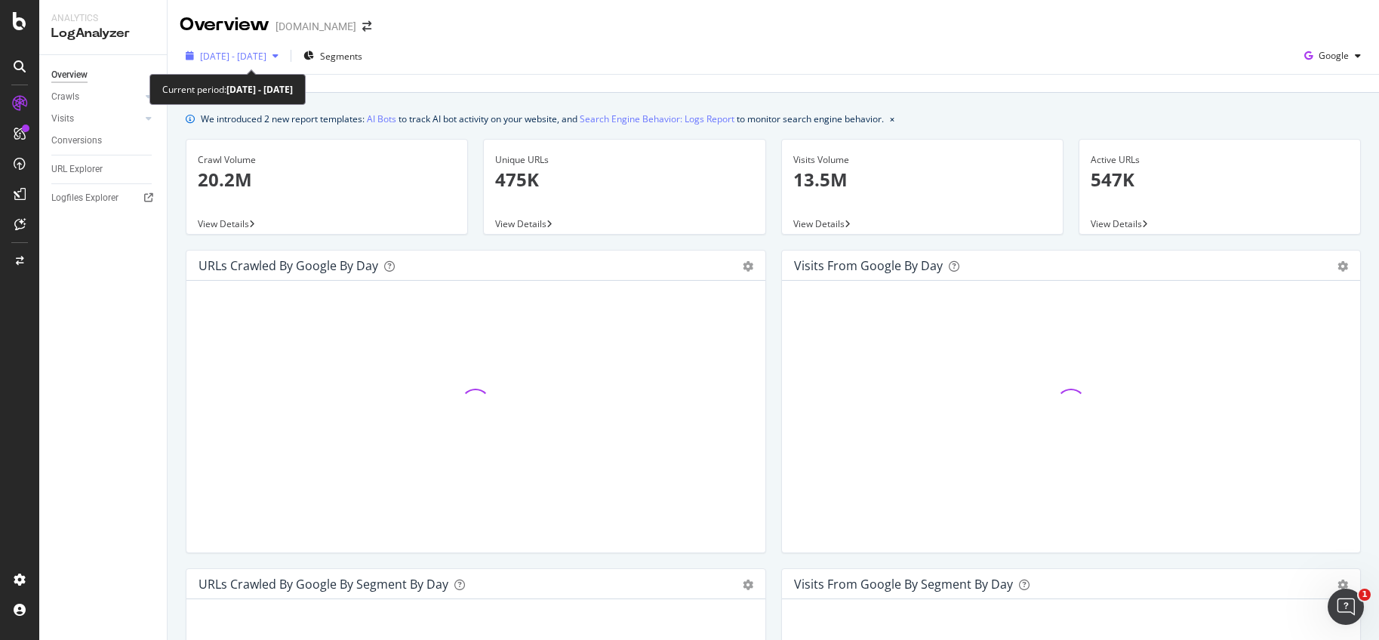
click at [266, 62] on span "2025 Jul. 13th - Aug. 11th" at bounding box center [233, 56] width 66 height 13
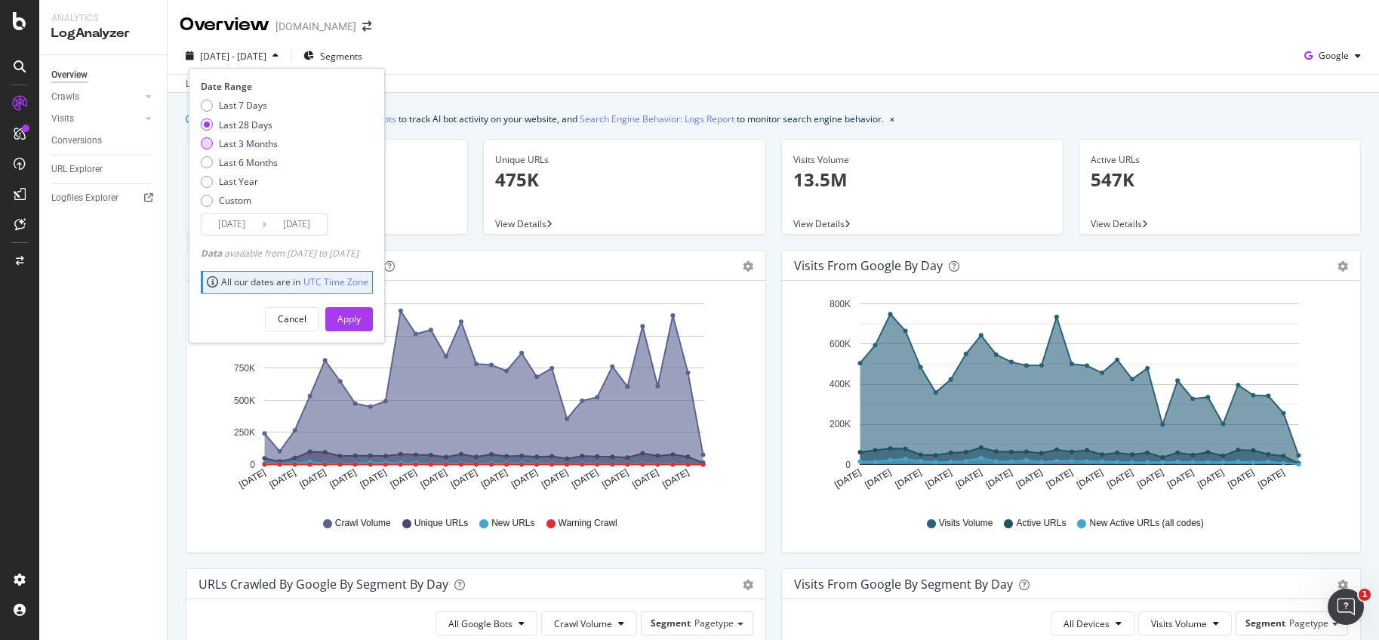
click at [263, 143] on div "Last 3 Months" at bounding box center [248, 143] width 59 height 13
type input "2025/05/12"
click at [361, 317] on div "Apply" at bounding box center [348, 318] width 23 height 13
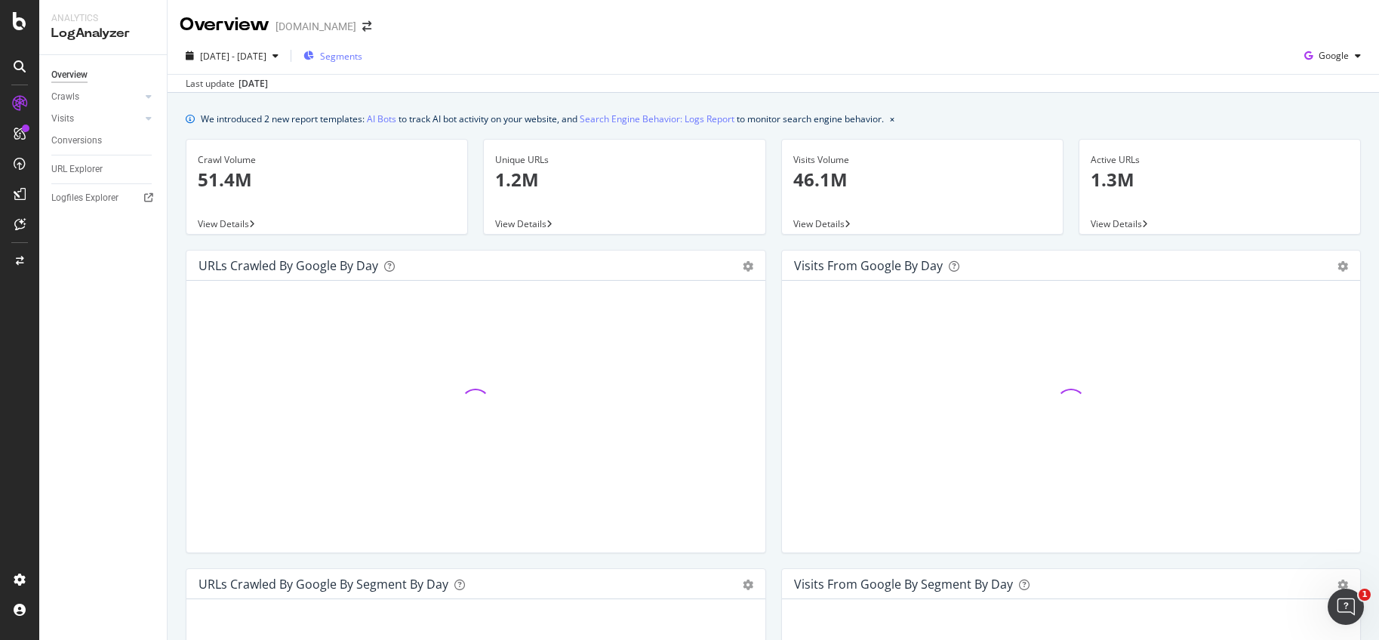
click at [362, 60] on span "Segments" at bounding box center [341, 56] width 42 height 13
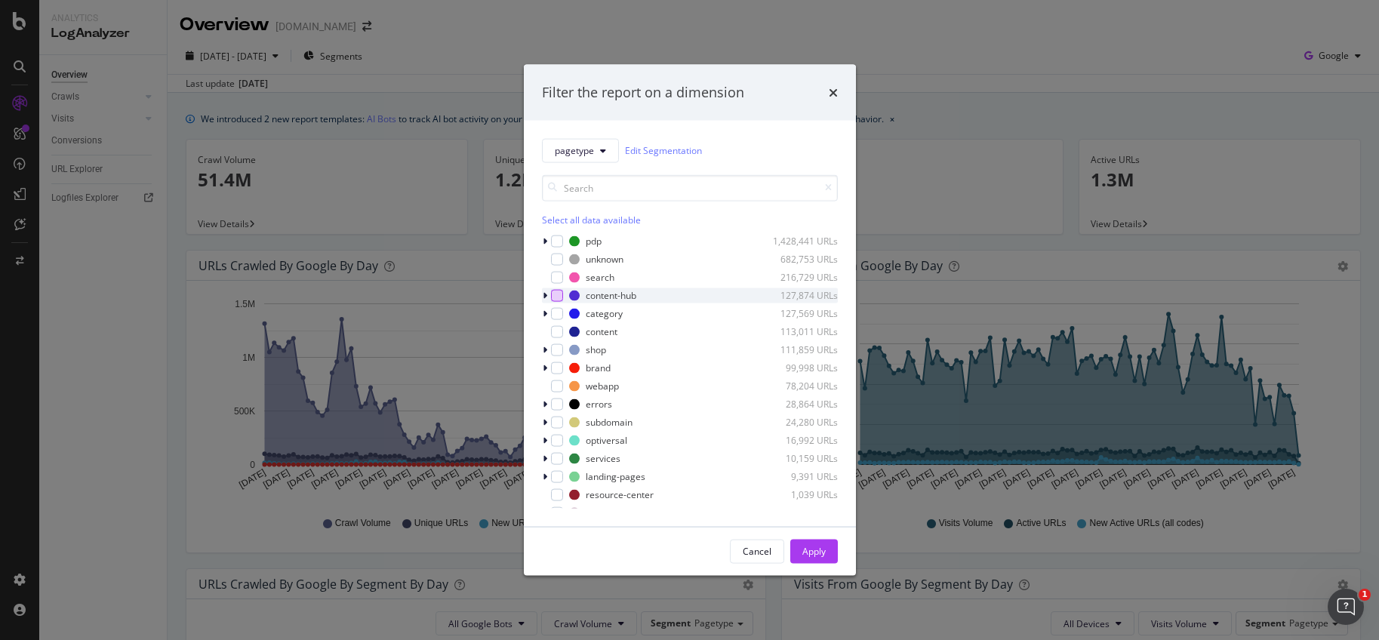
click at [560, 296] on div "modal" at bounding box center [557, 295] width 12 height 12
click at [827, 556] on button "Apply" at bounding box center [814, 551] width 48 height 24
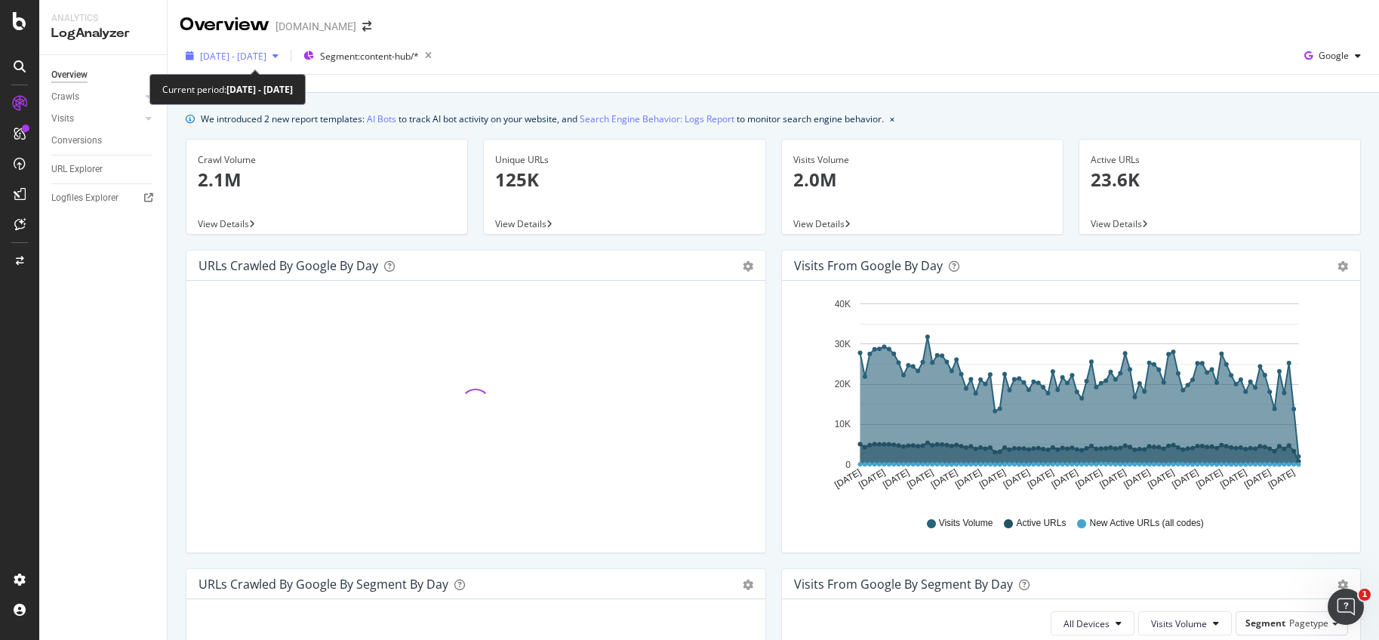
click at [278, 59] on icon "button" at bounding box center [275, 55] width 6 height 9
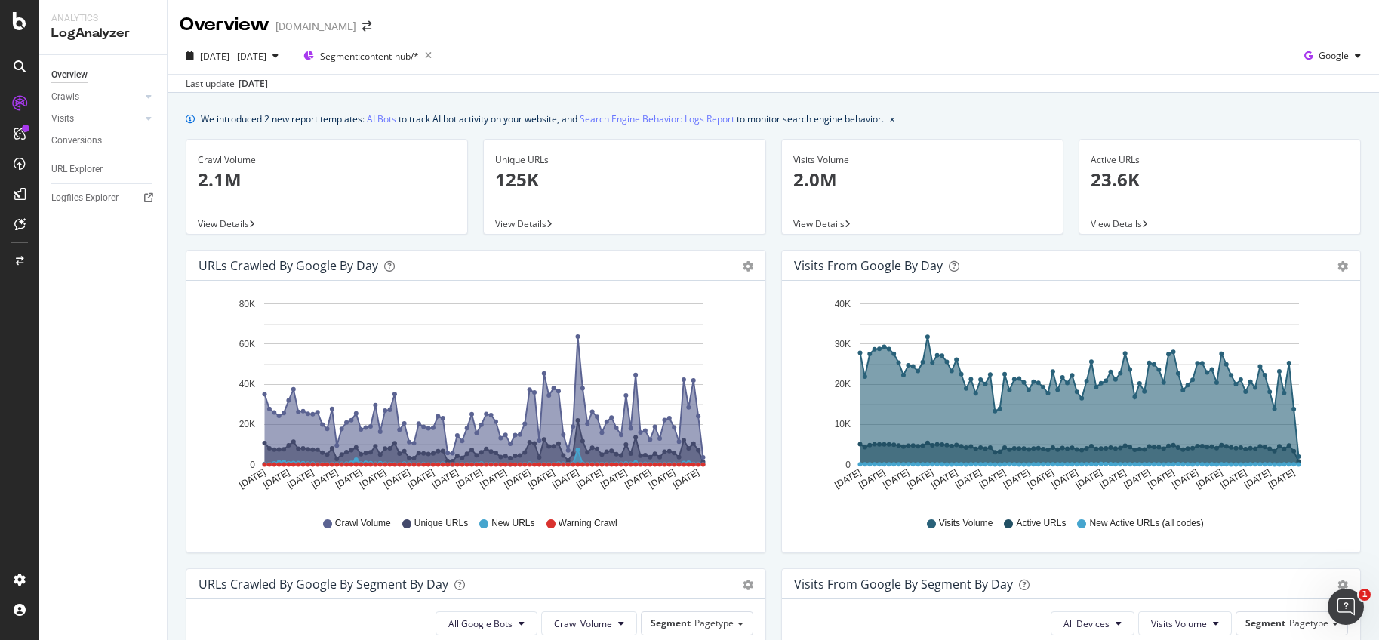
click at [566, 51] on div "2025 May. 12th - Aug. 11th Segment: content-hub/* Google" at bounding box center [773, 59] width 1211 height 30
click at [438, 57] on icon "button" at bounding box center [428, 55] width 19 height 21
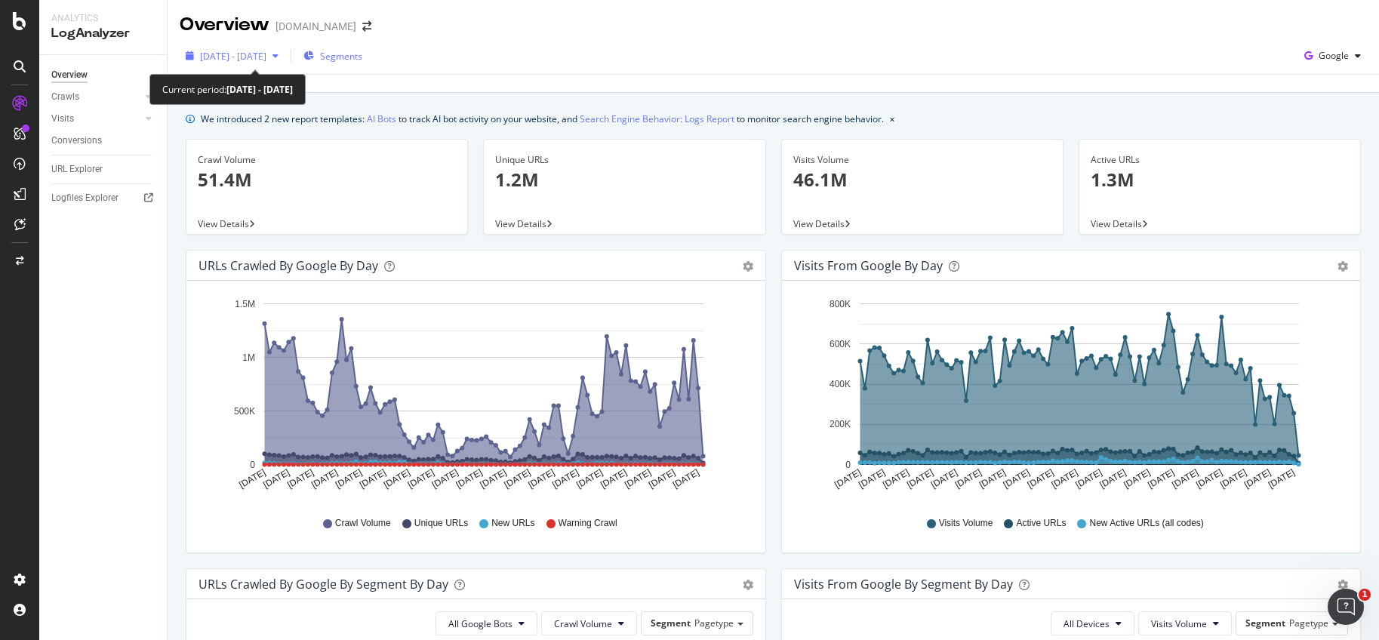
click at [271, 65] on div "2025 May. 12th - Aug. 11th" at bounding box center [232, 56] width 105 height 23
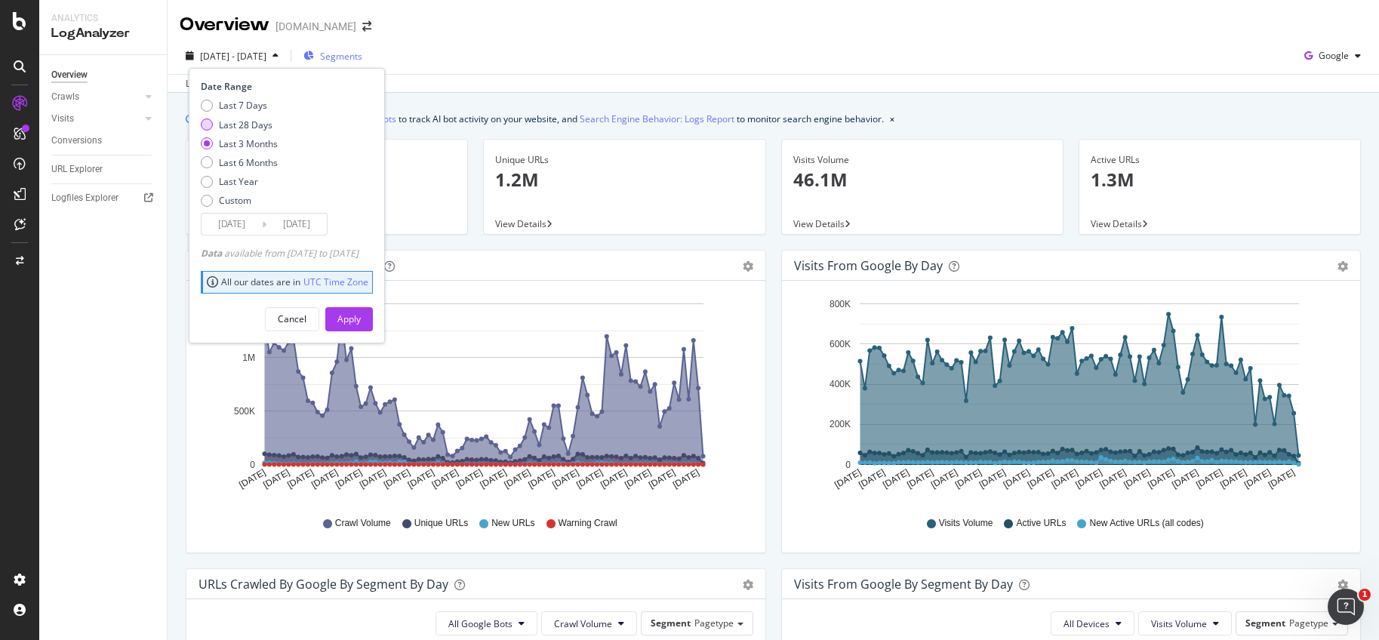
click at [258, 128] on div "Last 28 Days" at bounding box center [246, 124] width 54 height 13
type input "2025/07/15"
click at [373, 322] on button "Apply" at bounding box center [349, 319] width 48 height 24
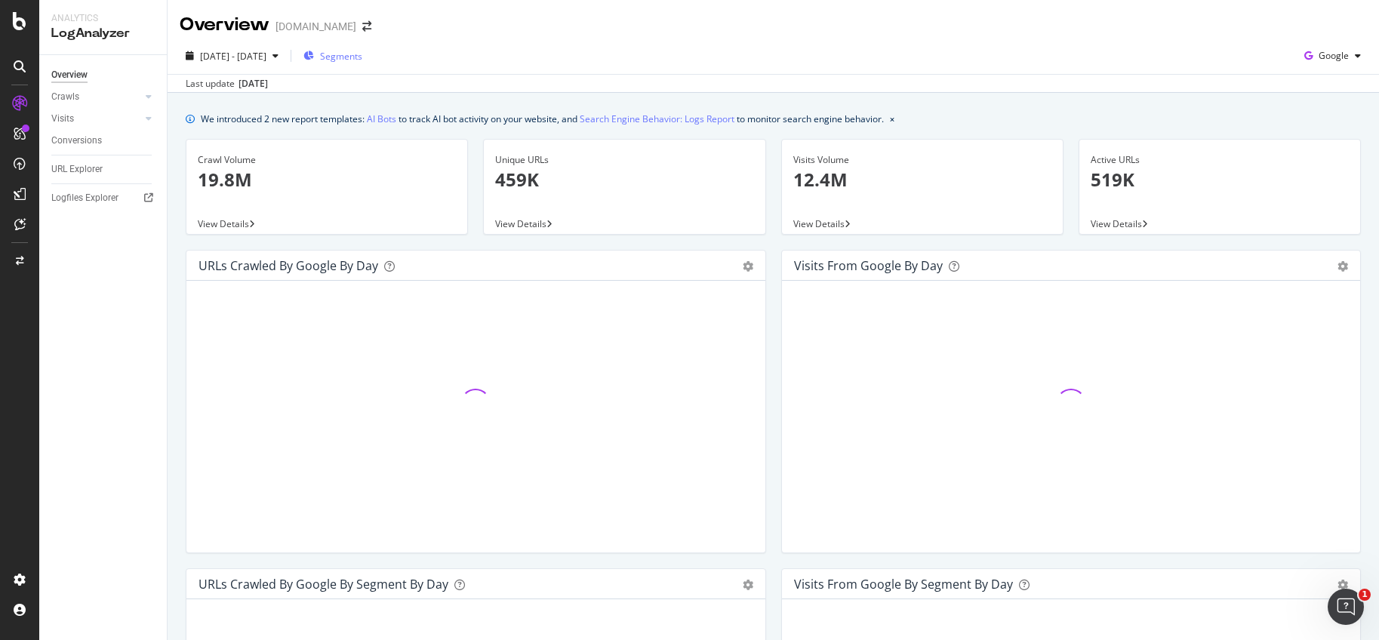
click at [362, 58] on span "Segments" at bounding box center [341, 56] width 42 height 13
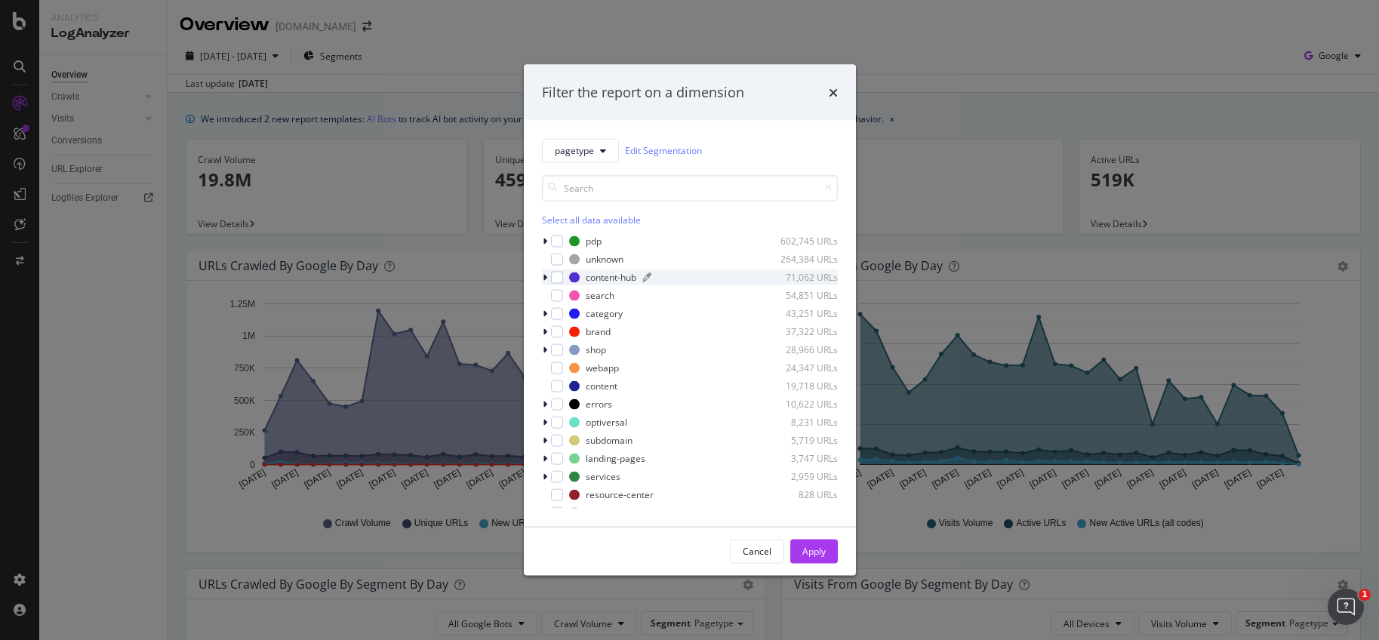
click at [620, 281] on div "content-hub" at bounding box center [611, 277] width 51 height 13
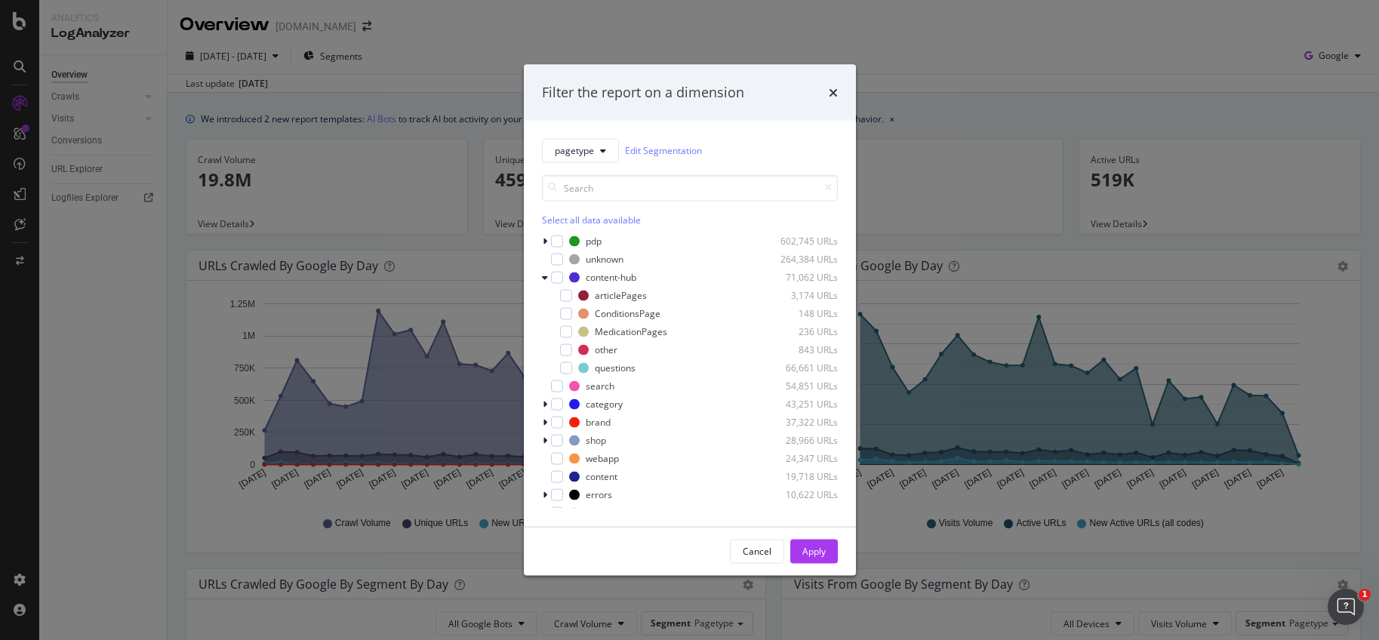
click at [808, 564] on div "Cancel Apply" at bounding box center [690, 551] width 332 height 48
click at [811, 548] on div "Apply" at bounding box center [813, 551] width 23 height 13
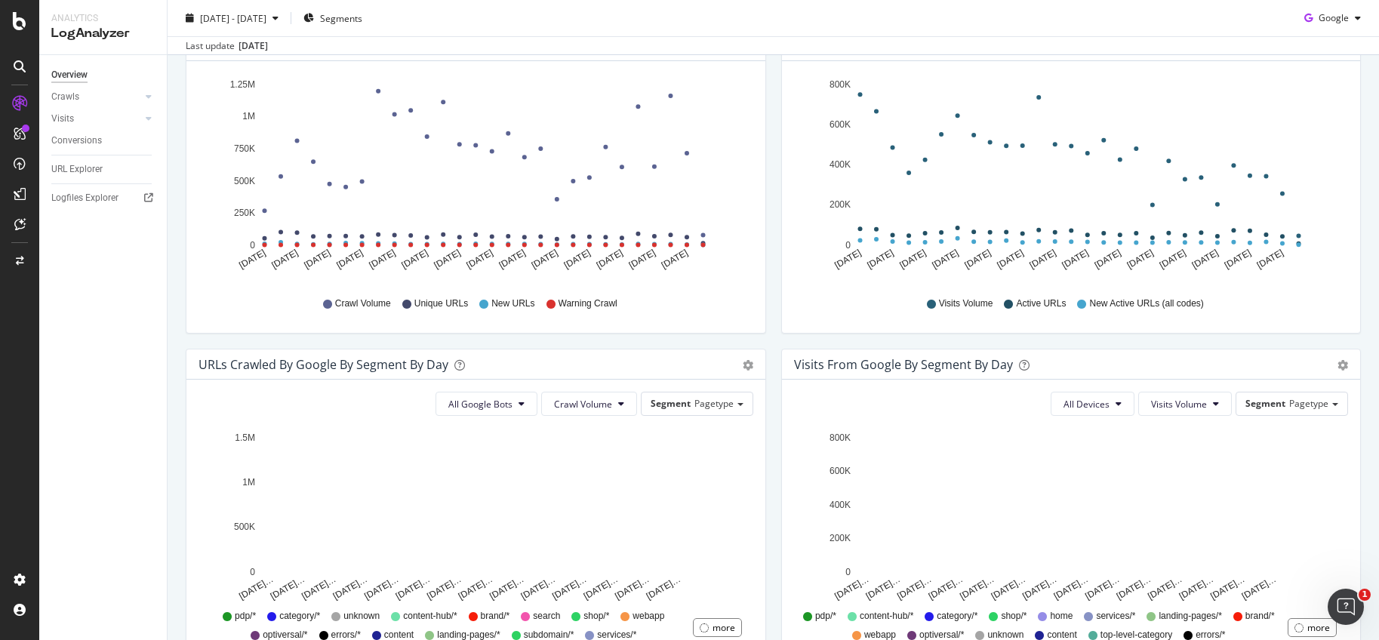
scroll to position [498, 0]
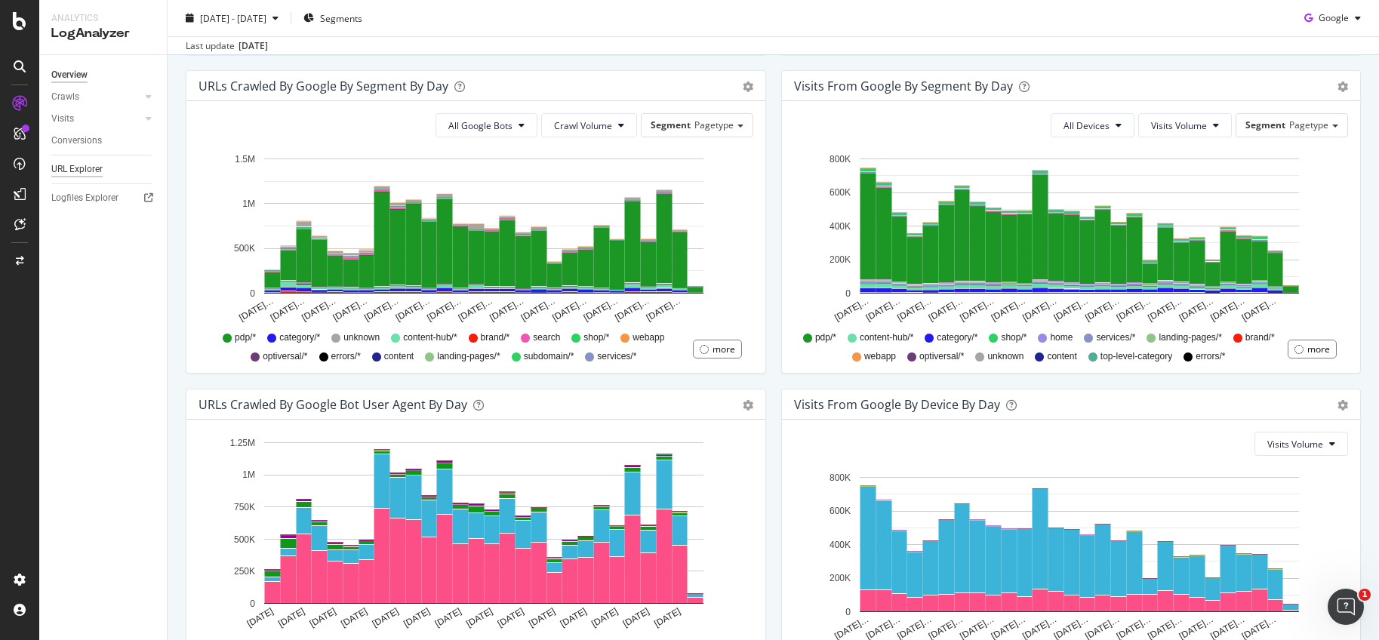
click at [98, 171] on div "URL Explorer" at bounding box center [76, 169] width 51 height 16
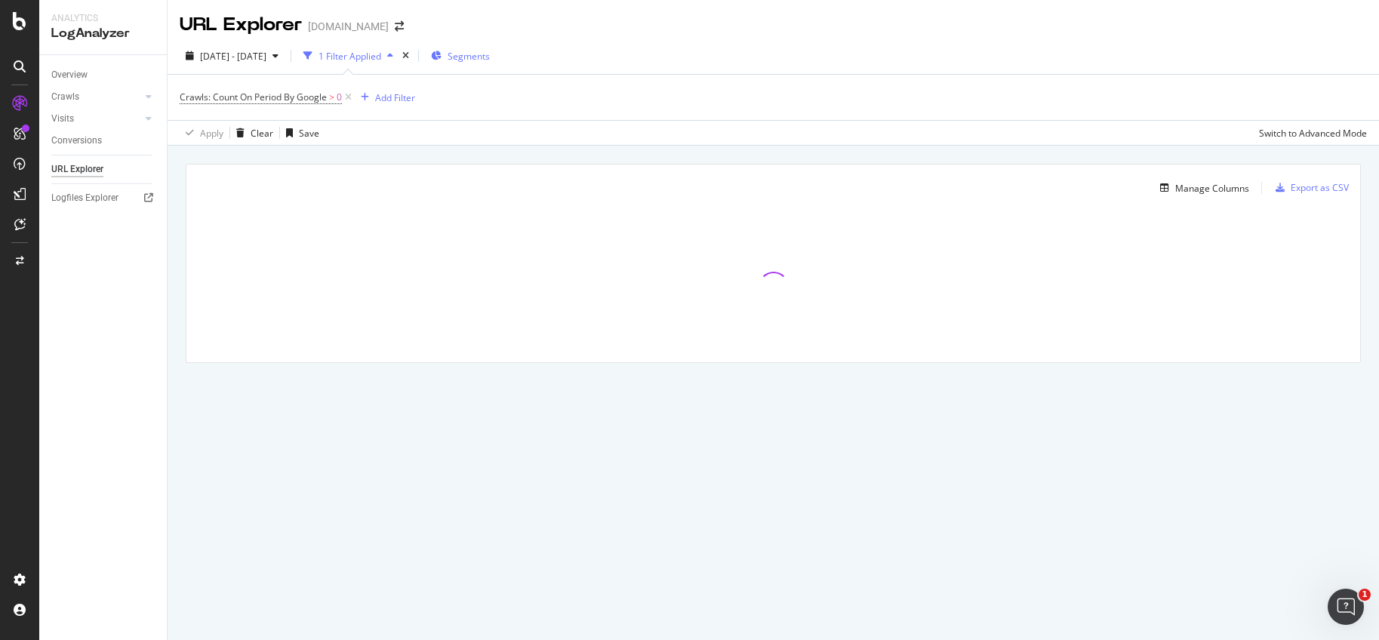
click at [441, 55] on icon "button" at bounding box center [436, 55] width 11 height 9
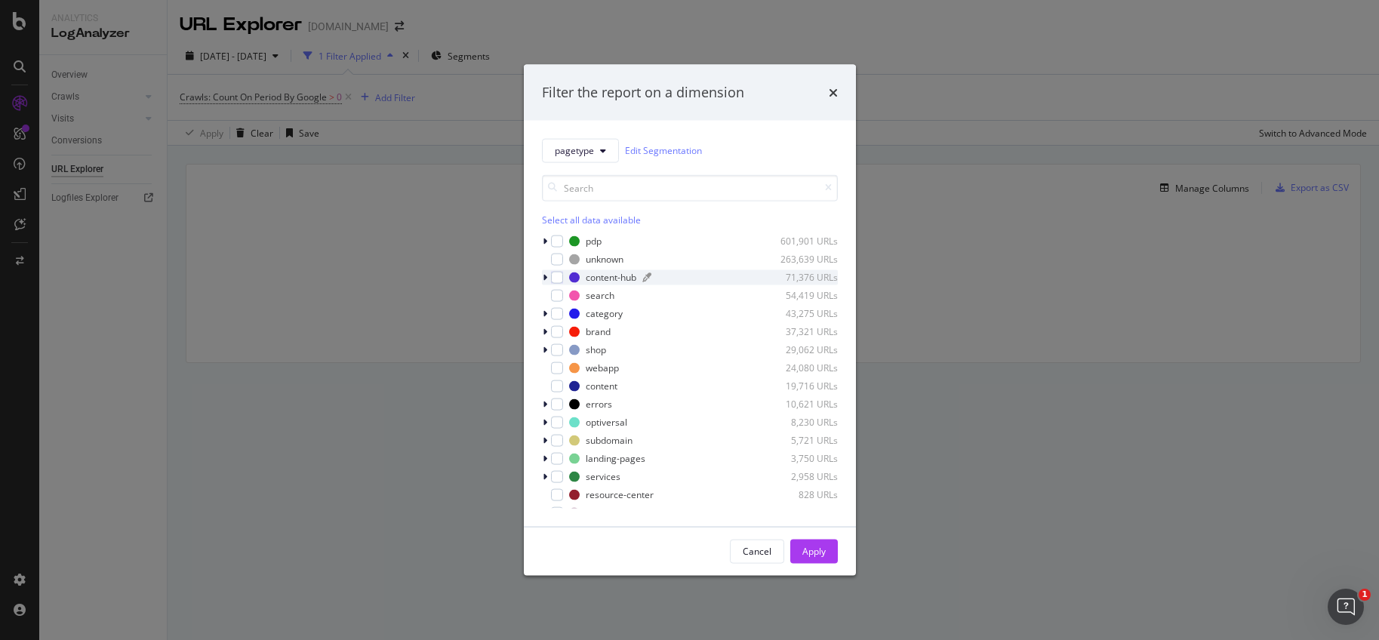
click at [607, 275] on div "content-hub" at bounding box center [611, 277] width 51 height 13
click at [558, 278] on div "modal" at bounding box center [557, 277] width 12 height 12
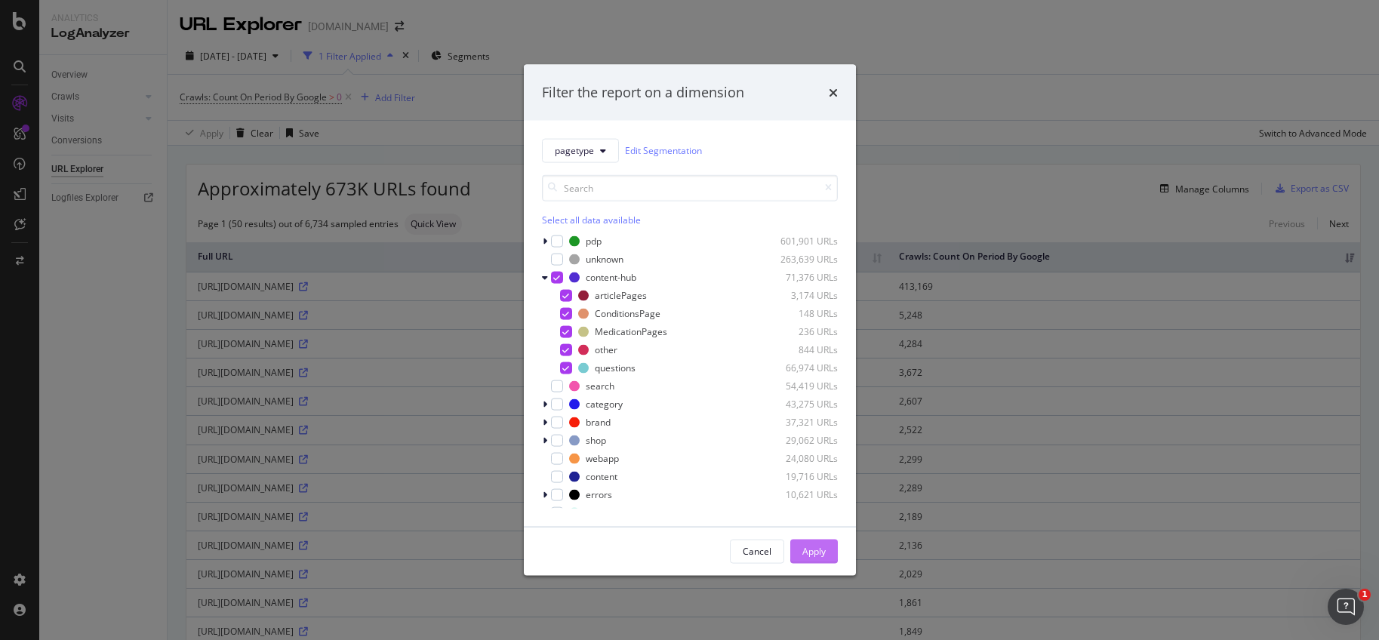
click at [832, 552] on button "Apply" at bounding box center [814, 551] width 48 height 24
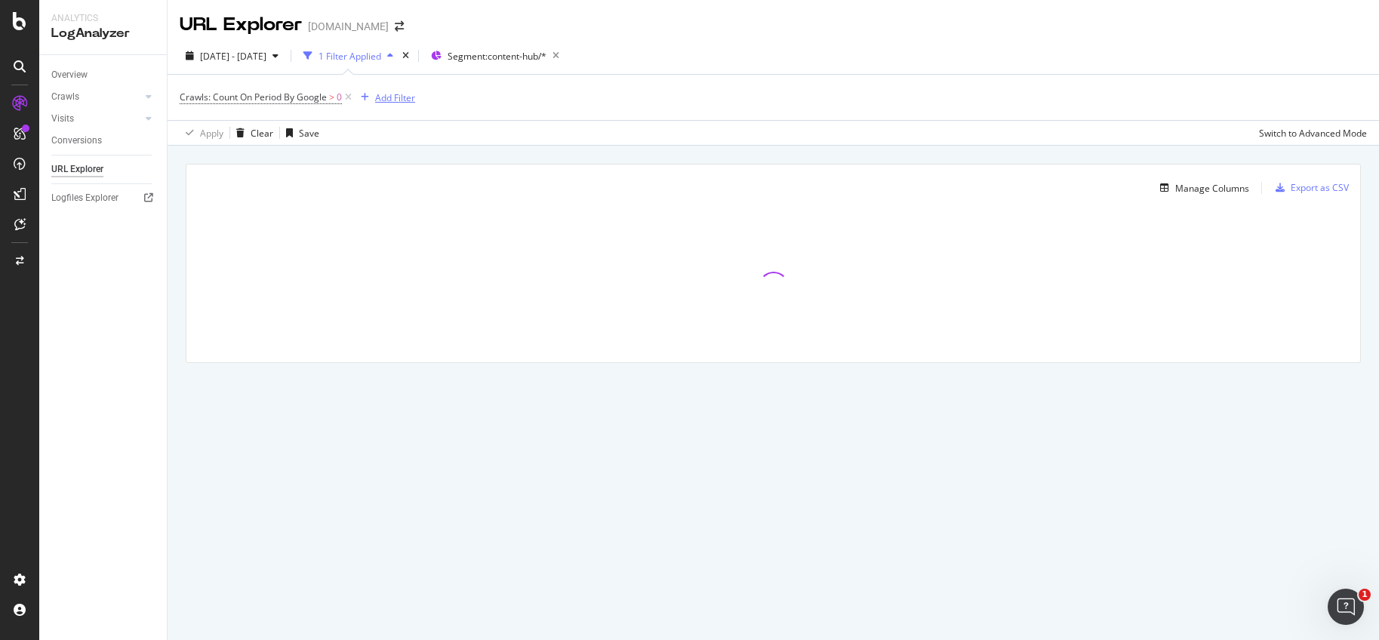
click at [388, 97] on div "Add Filter" at bounding box center [395, 97] width 40 height 13
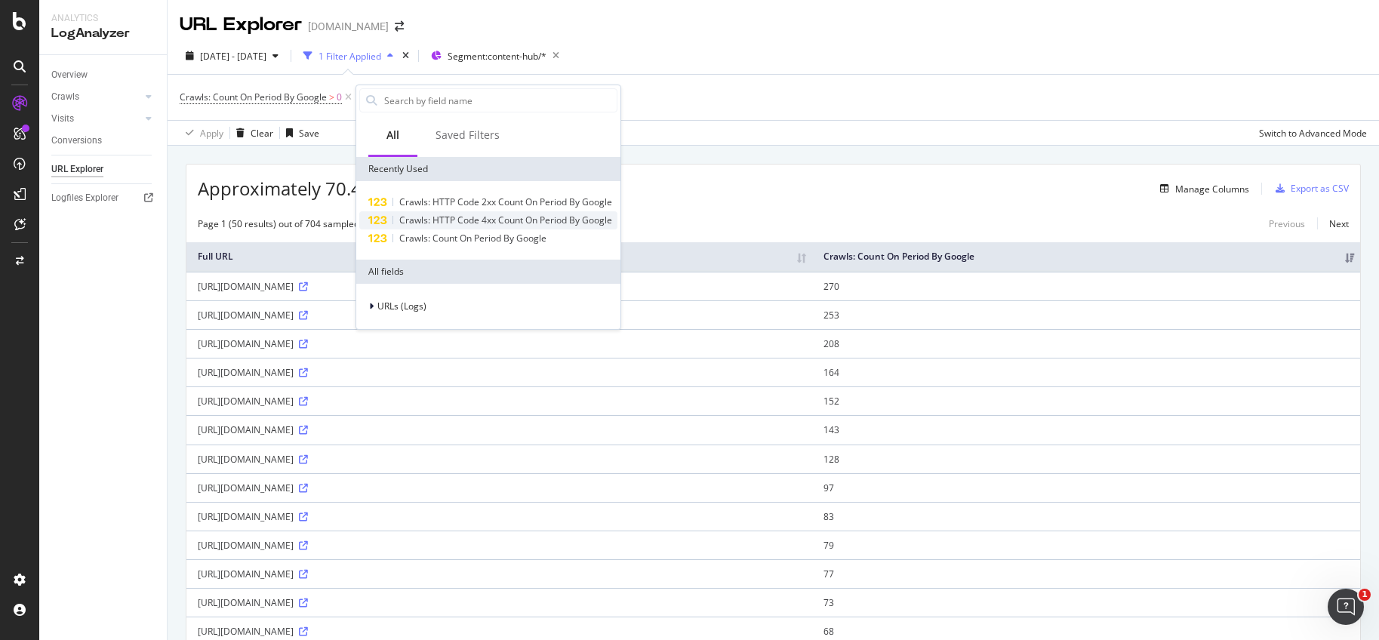
click at [491, 222] on span "Crawls: HTTP Code 4xx Count On Period By Google" at bounding box center [505, 220] width 213 height 13
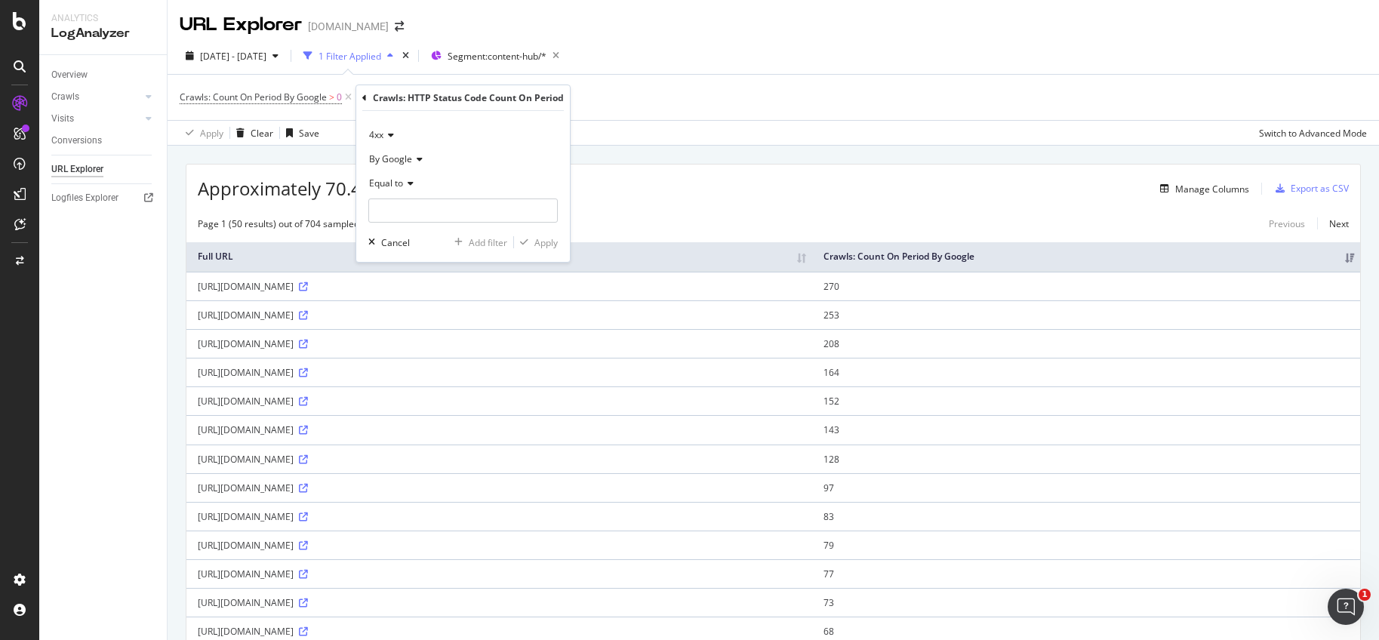
click at [411, 182] on icon at bounding box center [408, 183] width 11 height 9
click at [409, 291] on span "Greater than" at bounding box center [403, 293] width 54 height 13
click at [415, 217] on input "number" at bounding box center [462, 210] width 189 height 24
type input "0"
click at [543, 248] on div "Apply" at bounding box center [545, 242] width 23 height 13
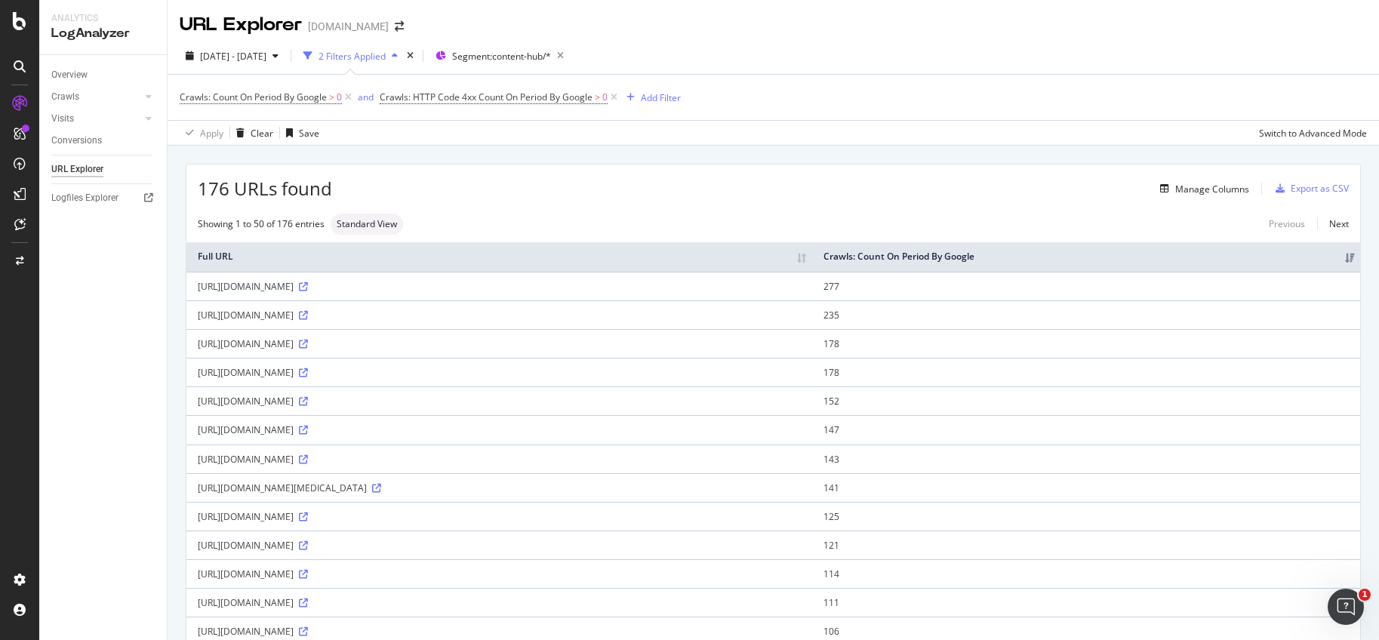
click at [1109, 263] on th "Crawls: Count On Period By Google" at bounding box center [1086, 256] width 548 height 29
drag, startPoint x: 1250, startPoint y: 414, endPoint x: 1219, endPoint y: 324, distance: 95.9
click at [1205, 191] on div "Manage Columns" at bounding box center [1212, 189] width 74 height 13
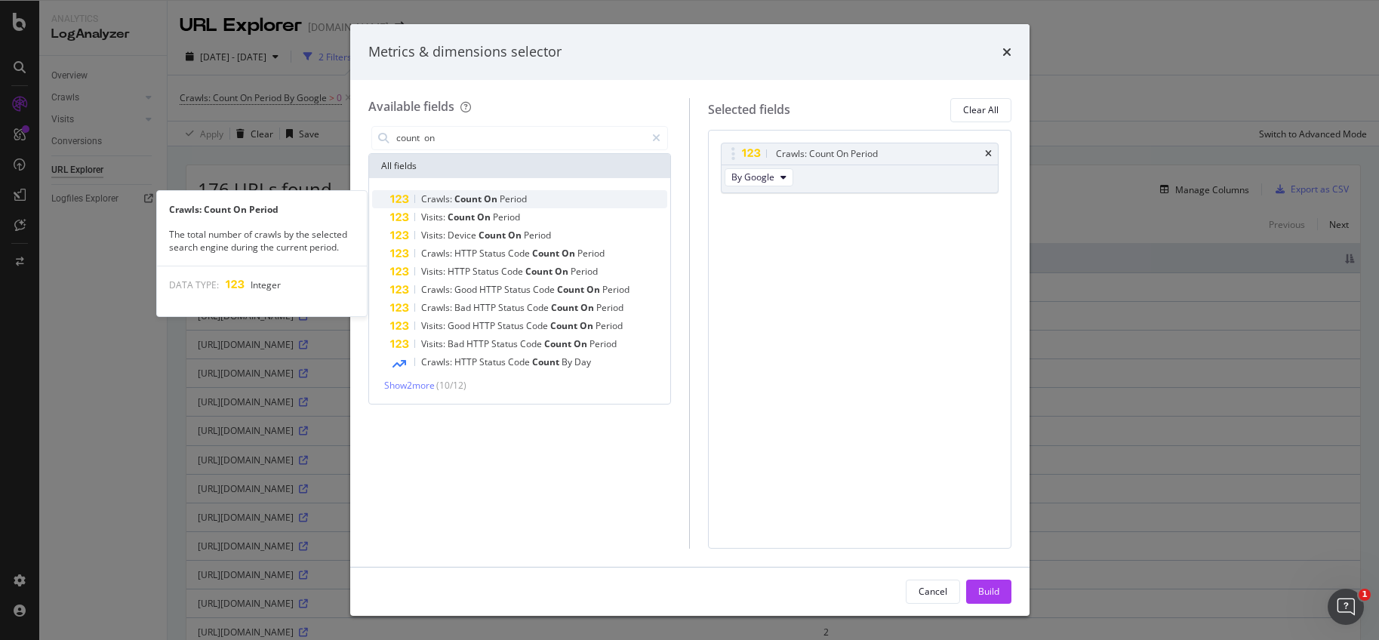
click at [494, 201] on span "On" at bounding box center [492, 198] width 16 height 13
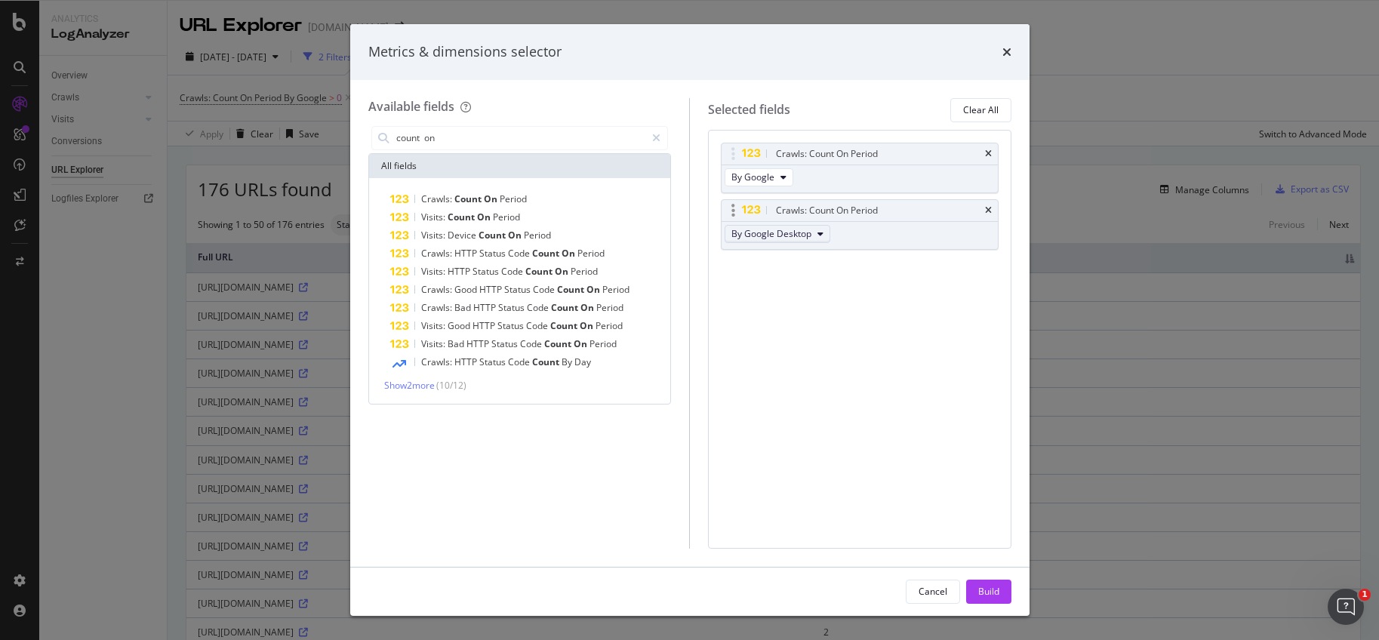
click at [808, 234] on span "By Google Desktop" at bounding box center [771, 233] width 80 height 13
click at [797, 263] on span "By Google" at bounding box center [796, 261] width 119 height 14
click at [957, 289] on div "Crawls: Count On Period By Google Crawls: Count On Period By Google Desktop You…" at bounding box center [859, 339] width 303 height 419
click at [986, 209] on icon "times" at bounding box center [988, 210] width 7 height 9
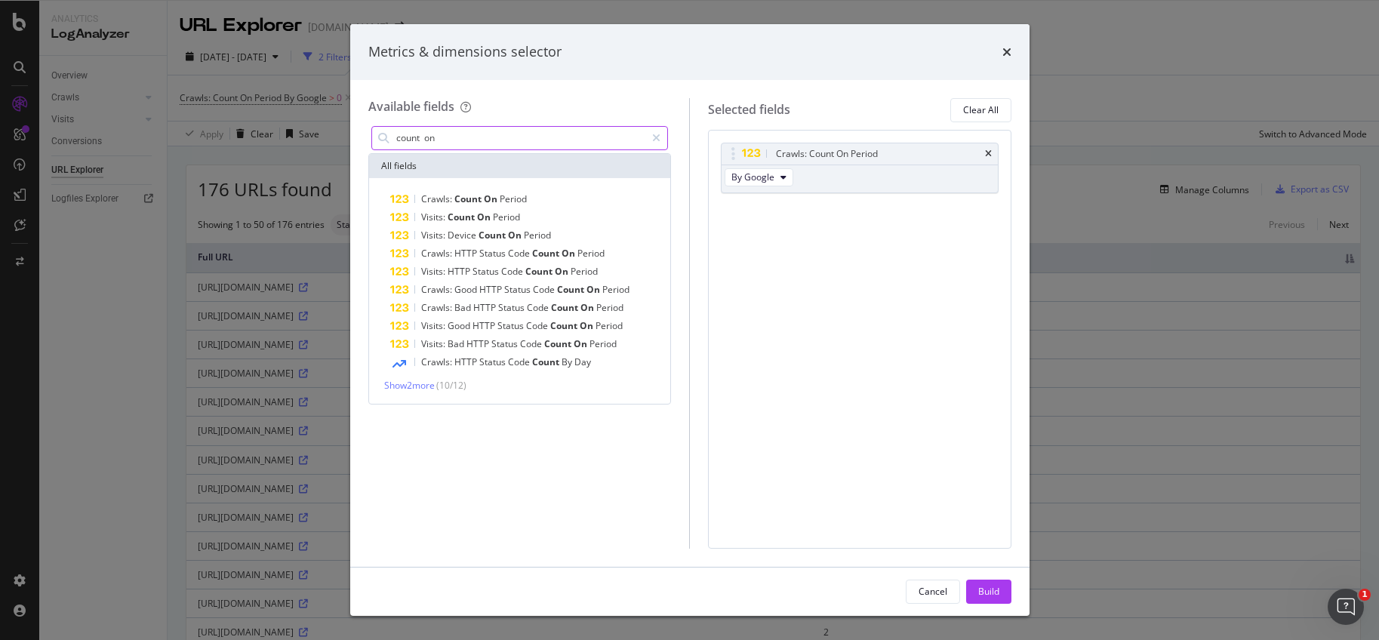
click at [487, 145] on input "count on" at bounding box center [520, 138] width 251 height 23
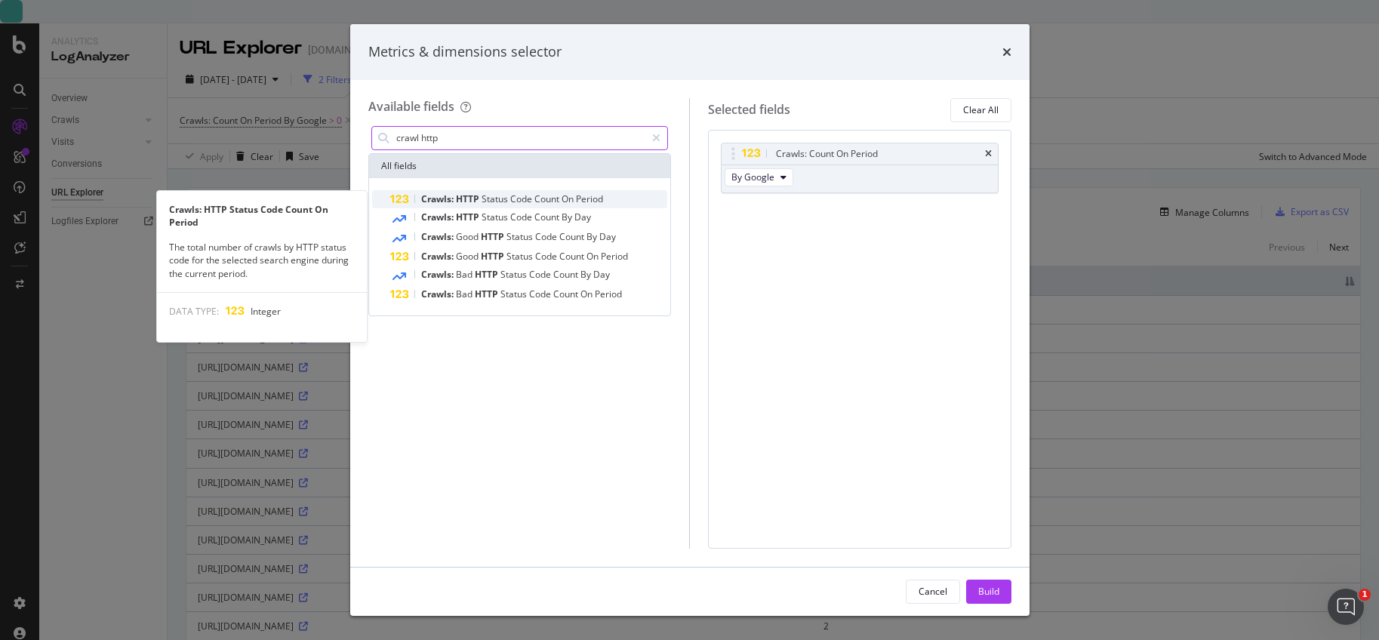
type input "crawl http"
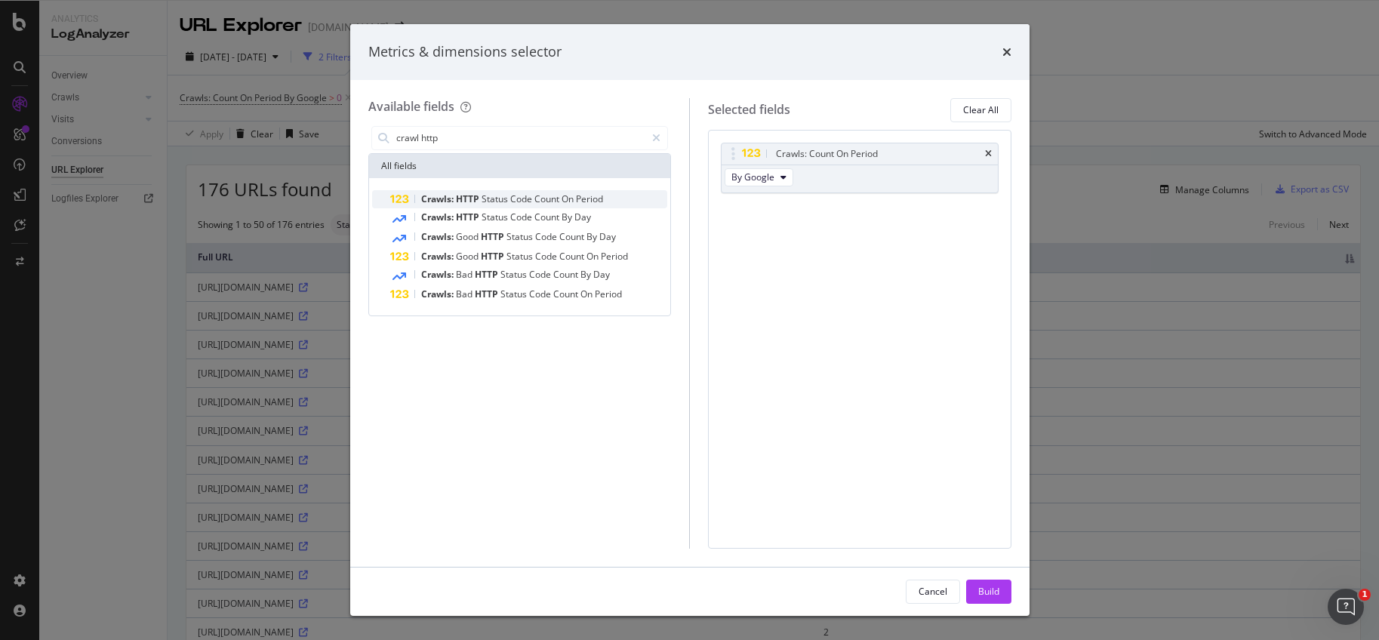
click at [620, 201] on div "Crawls: HTTP Status Code Count On Period" at bounding box center [529, 199] width 278 height 18
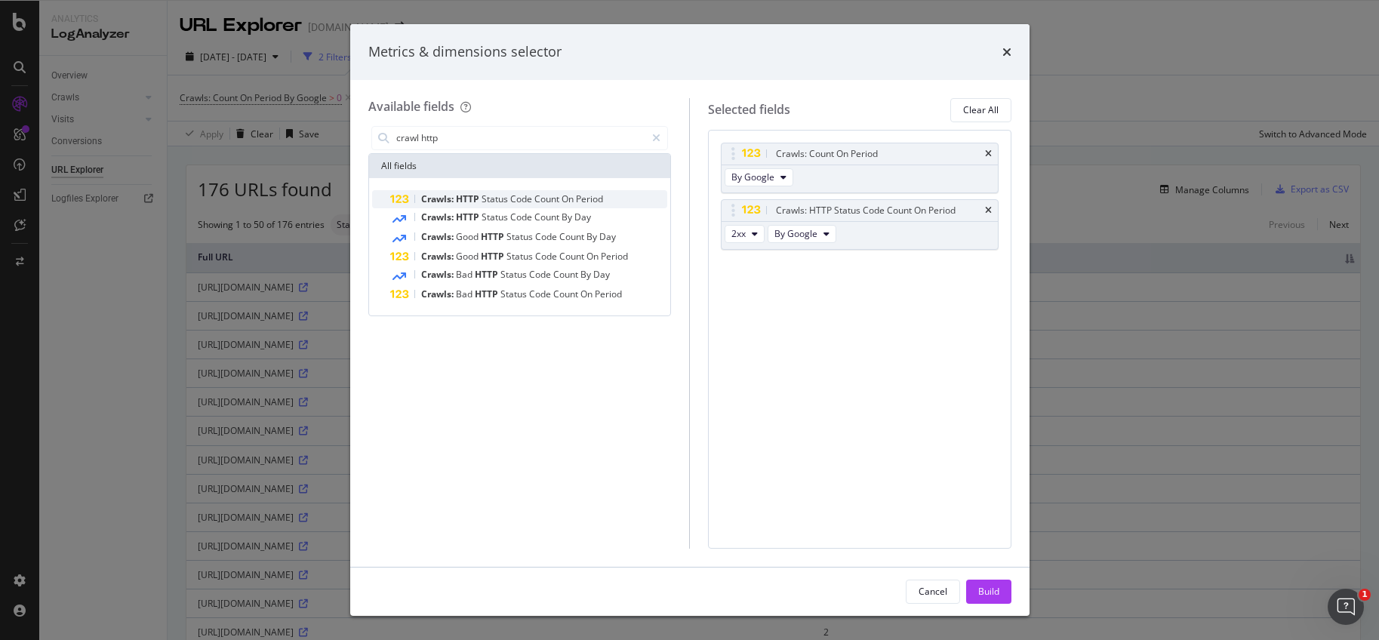
click at [618, 201] on div "Crawls: HTTP Status Code Count On Period" at bounding box center [529, 199] width 278 height 18
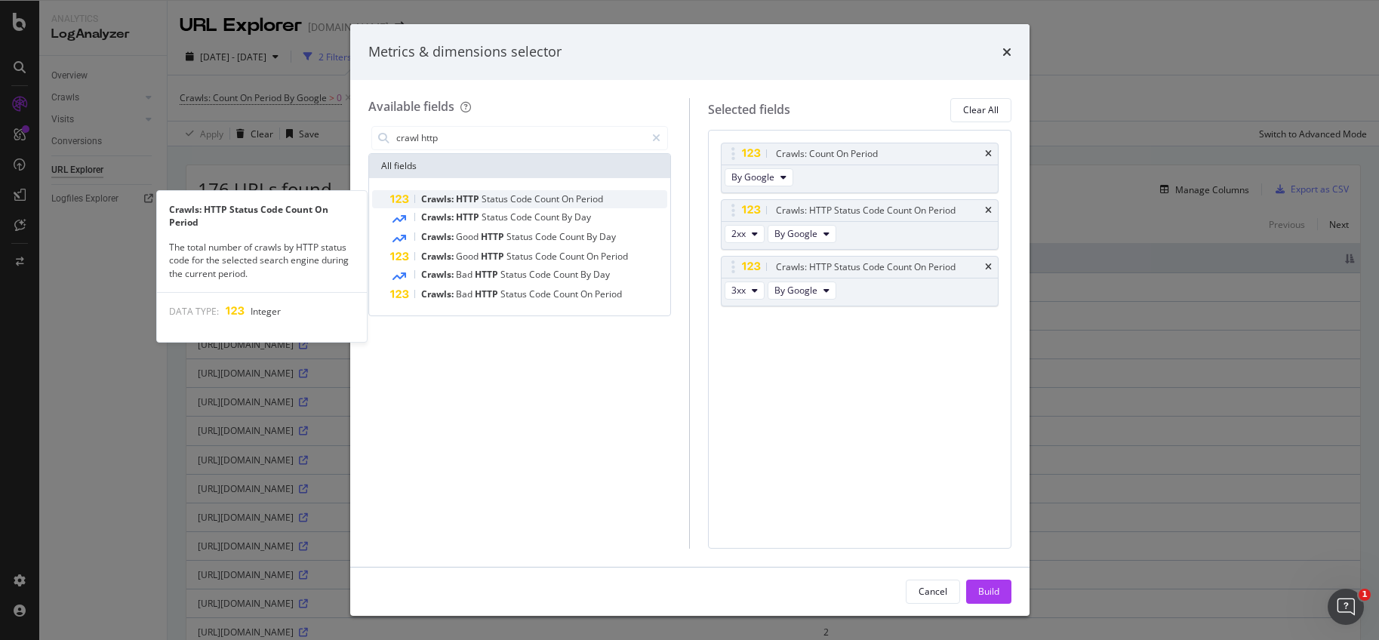
click at [595, 198] on span "Period" at bounding box center [589, 198] width 27 height 13
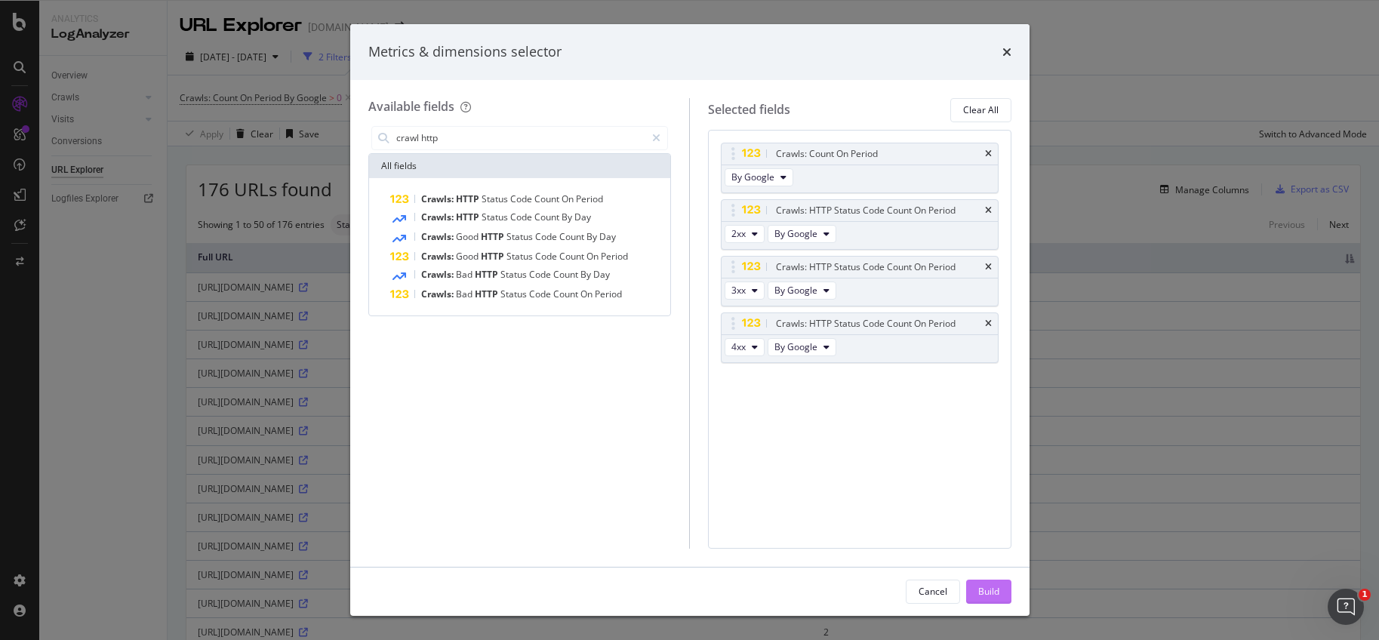
click at [985, 592] on div "Build" at bounding box center [988, 591] width 21 height 13
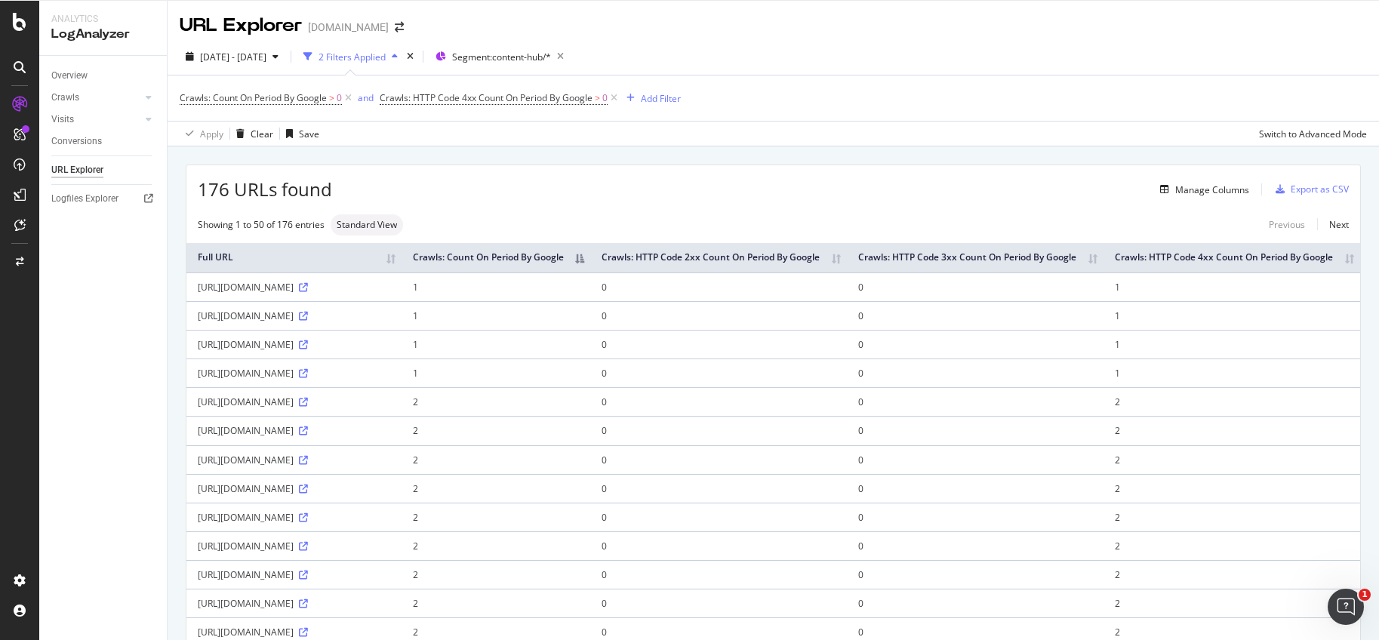
click at [1337, 260] on th "Crawls: HTTP Code 4xx Count On Period By Google" at bounding box center [1231, 257] width 257 height 29
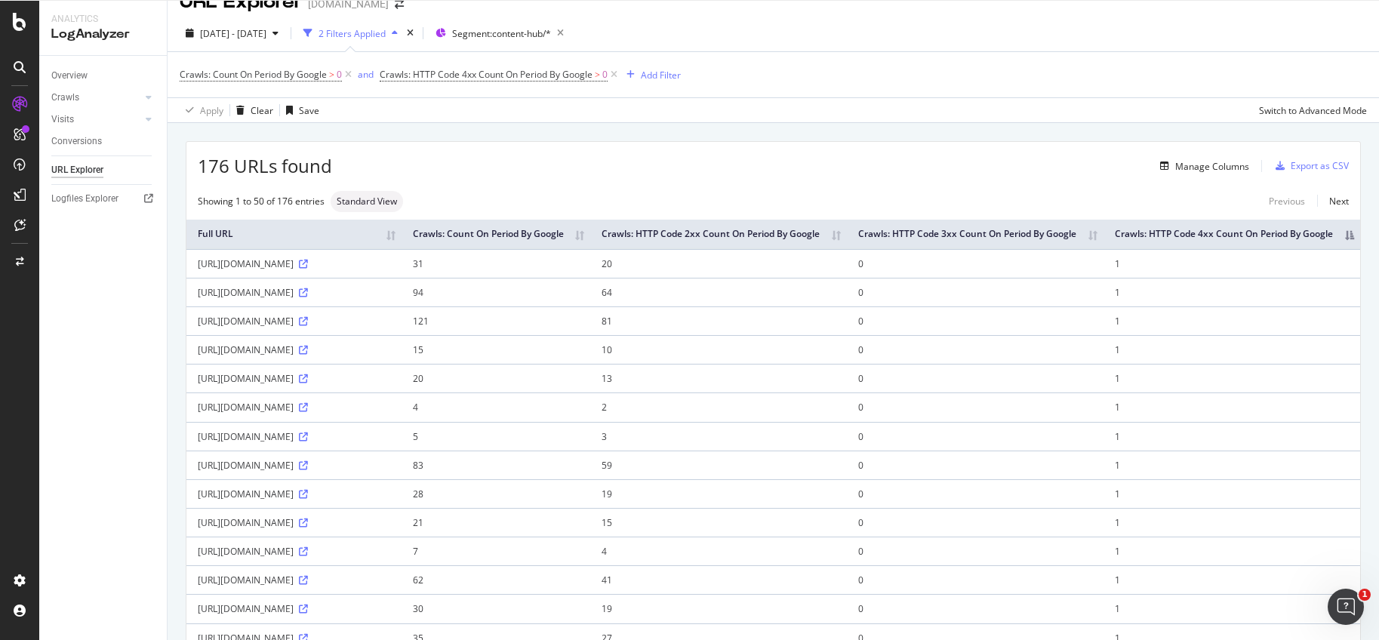
scroll to position [14, 0]
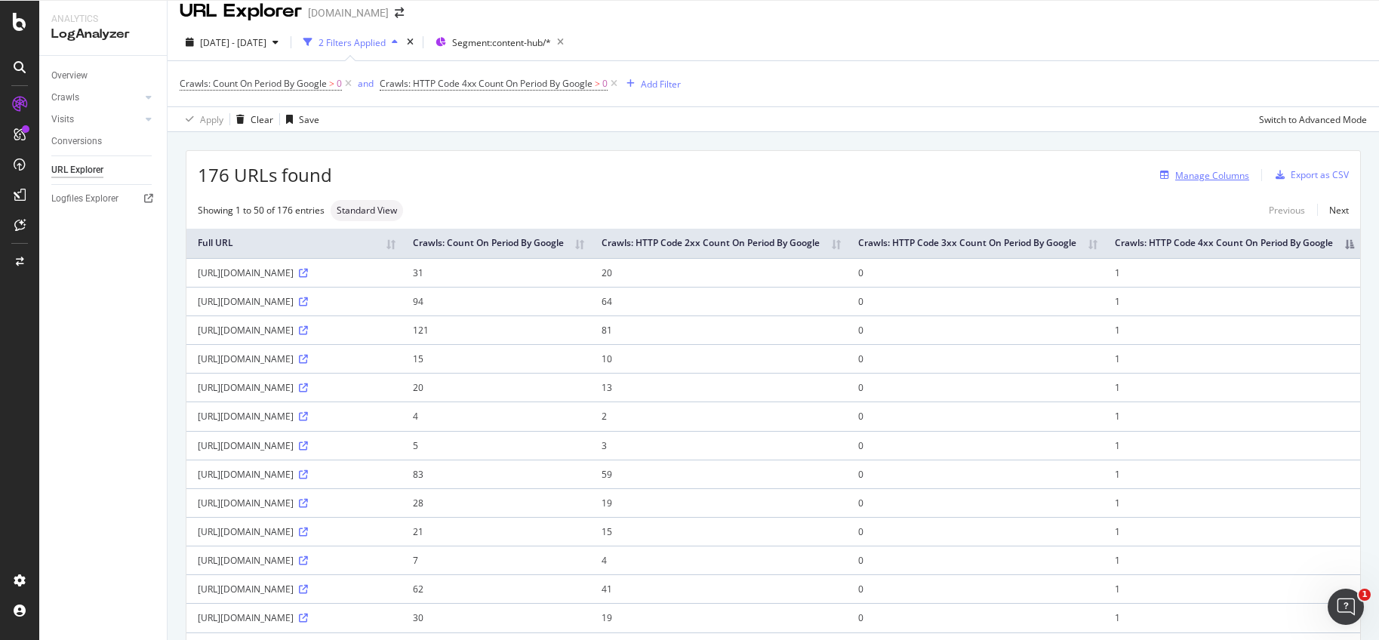
click at [1187, 180] on div "Manage Columns" at bounding box center [1212, 175] width 74 height 13
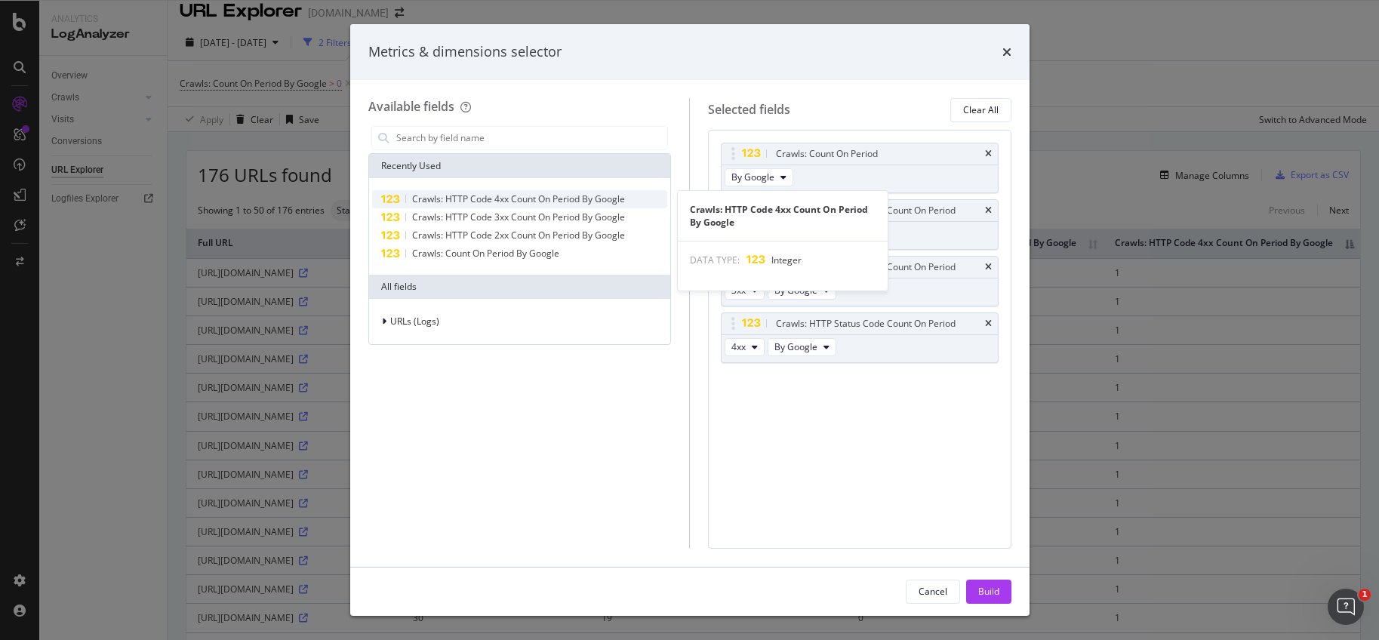
click at [501, 198] on span "Crawls: HTTP Code 4xx Count On Period By Google" at bounding box center [518, 198] width 213 height 13
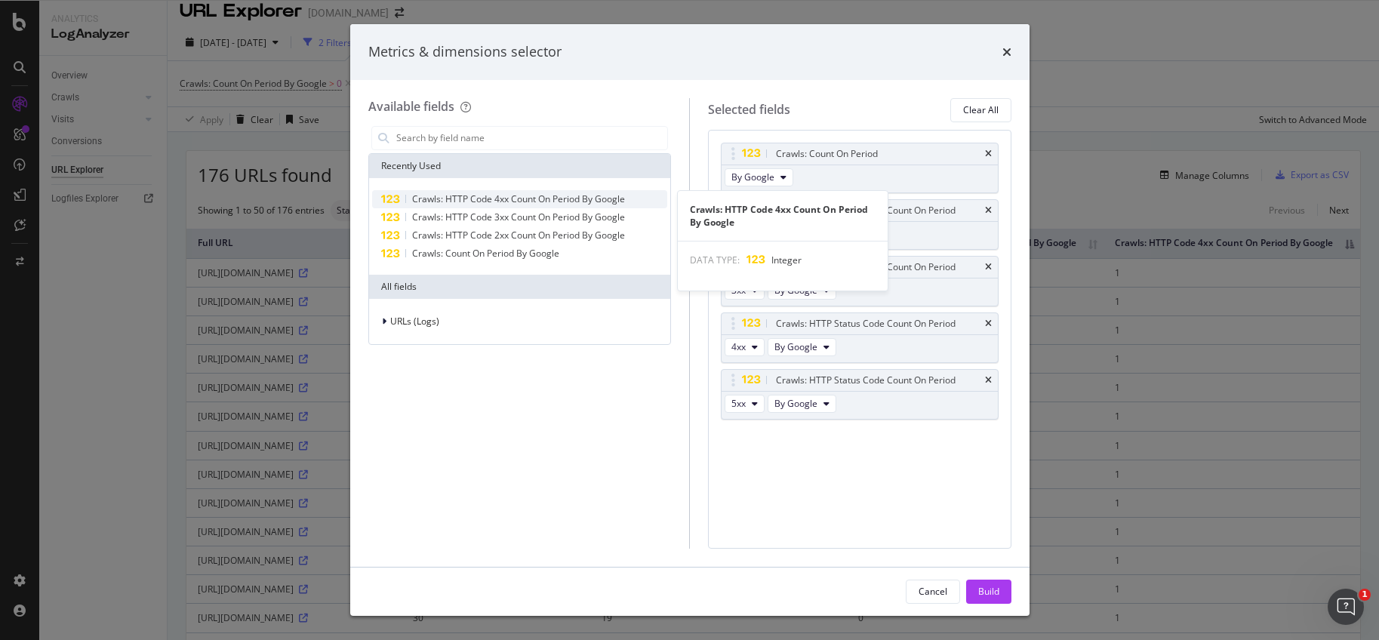
click at [555, 204] on span "Crawls: HTTP Code 4xx Count On Period By Google" at bounding box center [518, 198] width 213 height 13
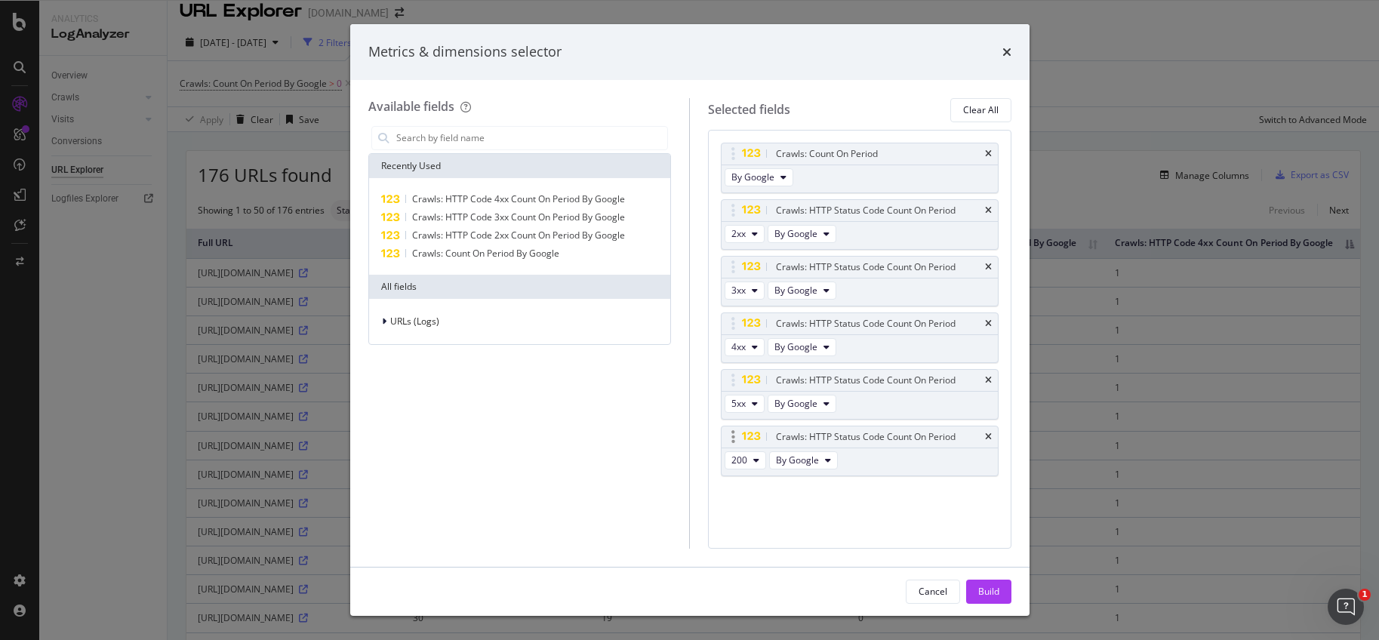
click at [755, 444] on div "modal" at bounding box center [757, 436] width 31 height 15
click at [752, 442] on div "modal" at bounding box center [757, 436] width 31 height 15
click at [734, 440] on icon "modal" at bounding box center [733, 436] width 4 height 15
click at [754, 435] on icon "modal" at bounding box center [751, 437] width 20 height 10
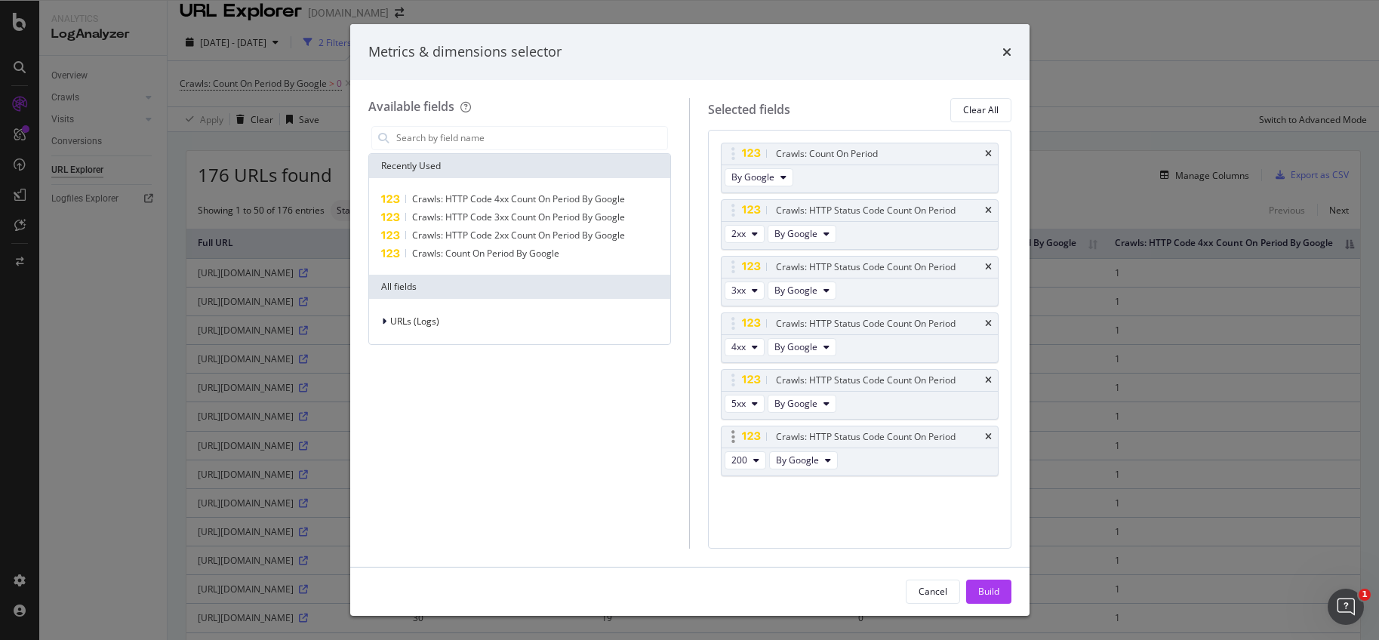
click at [754, 435] on icon "modal" at bounding box center [751, 437] width 20 height 10
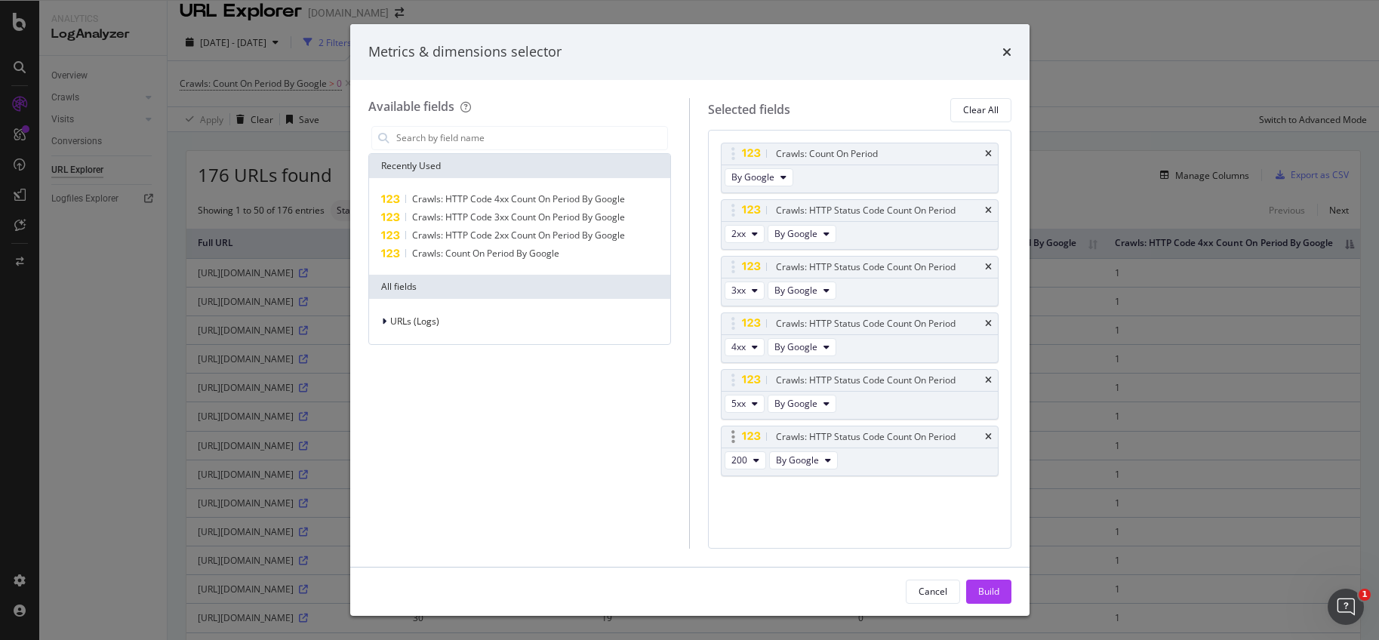
click at [754, 435] on icon "modal" at bounding box center [751, 437] width 20 height 10
click at [734, 438] on icon "modal" at bounding box center [733, 436] width 4 height 15
click at [755, 438] on icon "modal" at bounding box center [751, 437] width 20 height 10
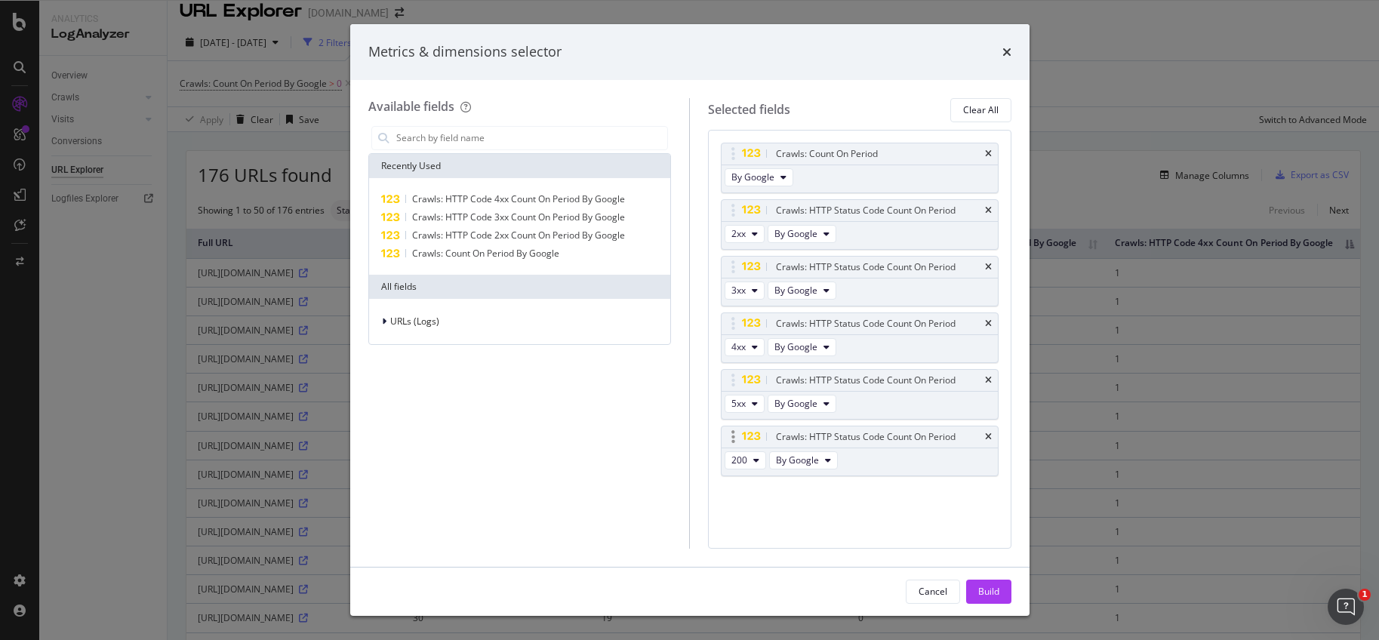
click at [893, 438] on div "Crawls: HTTP Status Code Count On Period" at bounding box center [866, 436] width 180 height 15
click at [986, 433] on icon "times" at bounding box center [988, 436] width 7 height 9
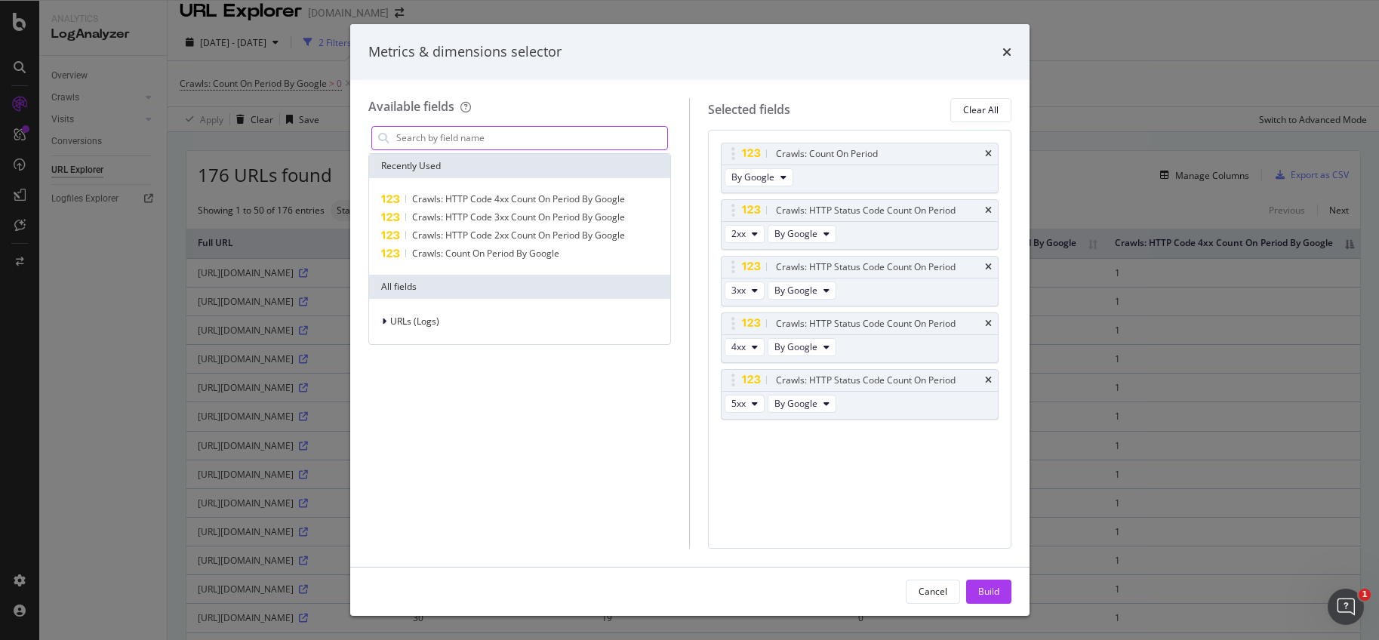
click at [527, 142] on input "modal" at bounding box center [531, 138] width 273 height 23
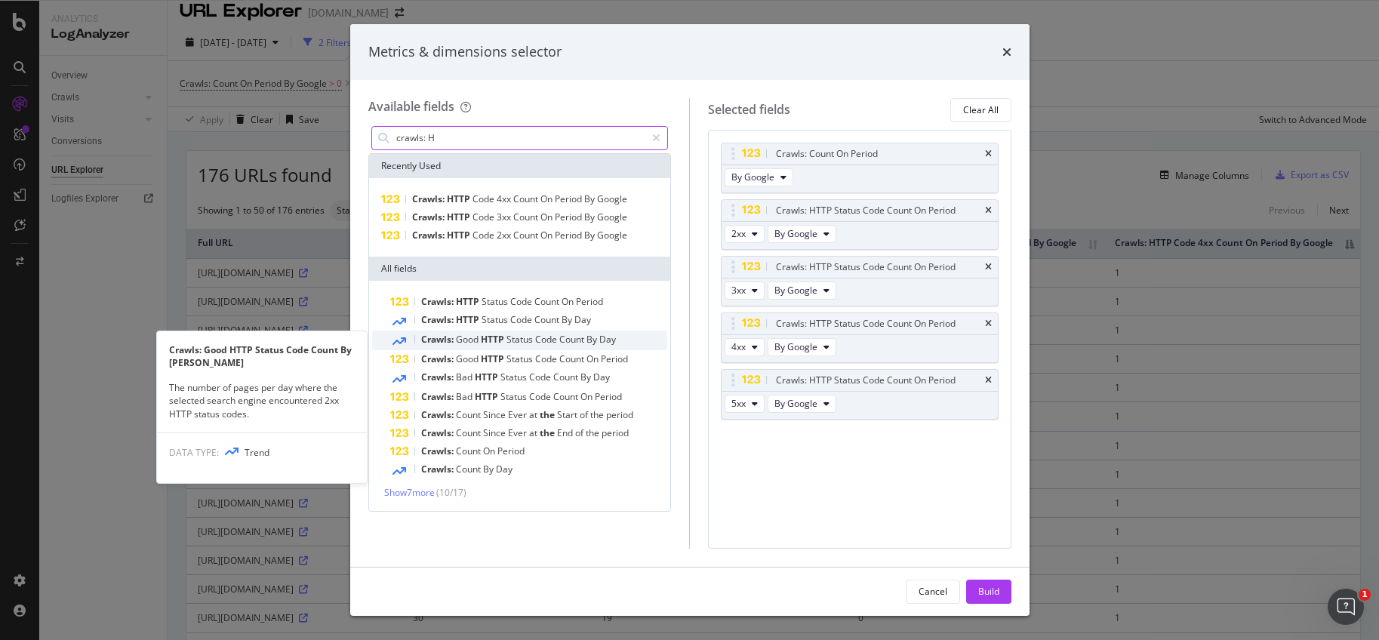
type input "crawls: H"
click at [542, 343] on span "Code" at bounding box center [547, 339] width 24 height 13
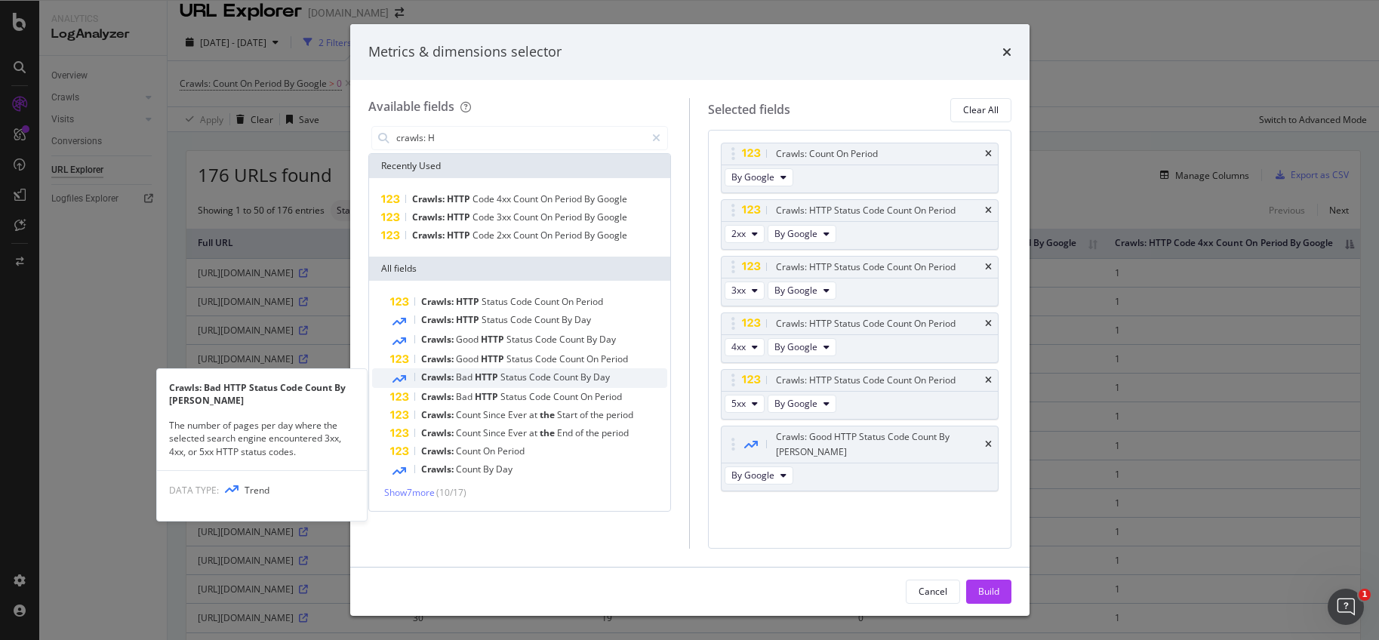
click at [545, 378] on span "Code" at bounding box center [541, 377] width 24 height 13
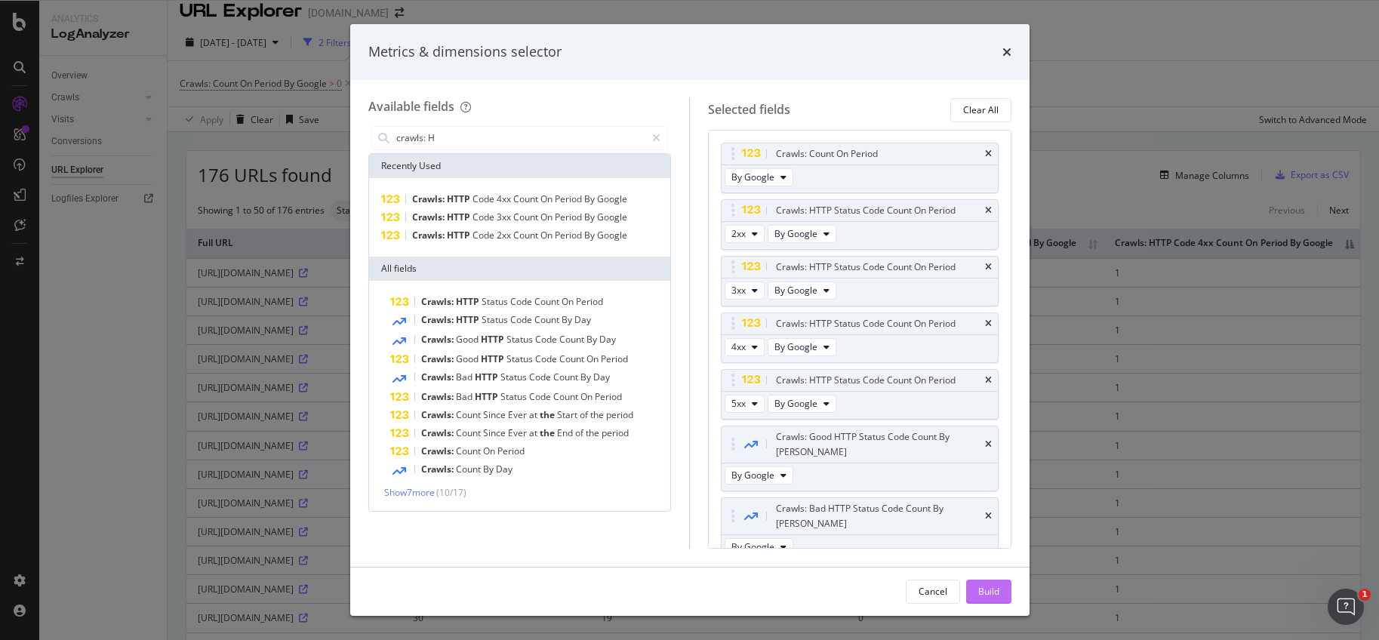
click at [973, 593] on button "Build" at bounding box center [988, 592] width 45 height 24
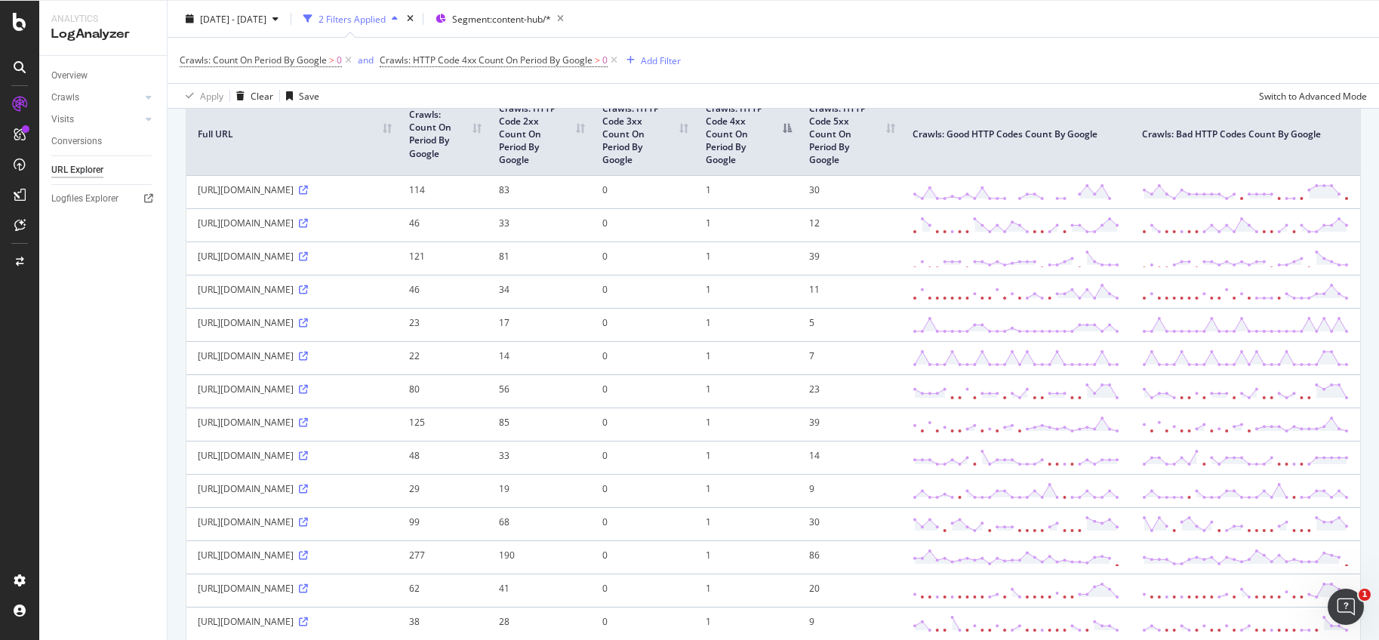
scroll to position [66, 0]
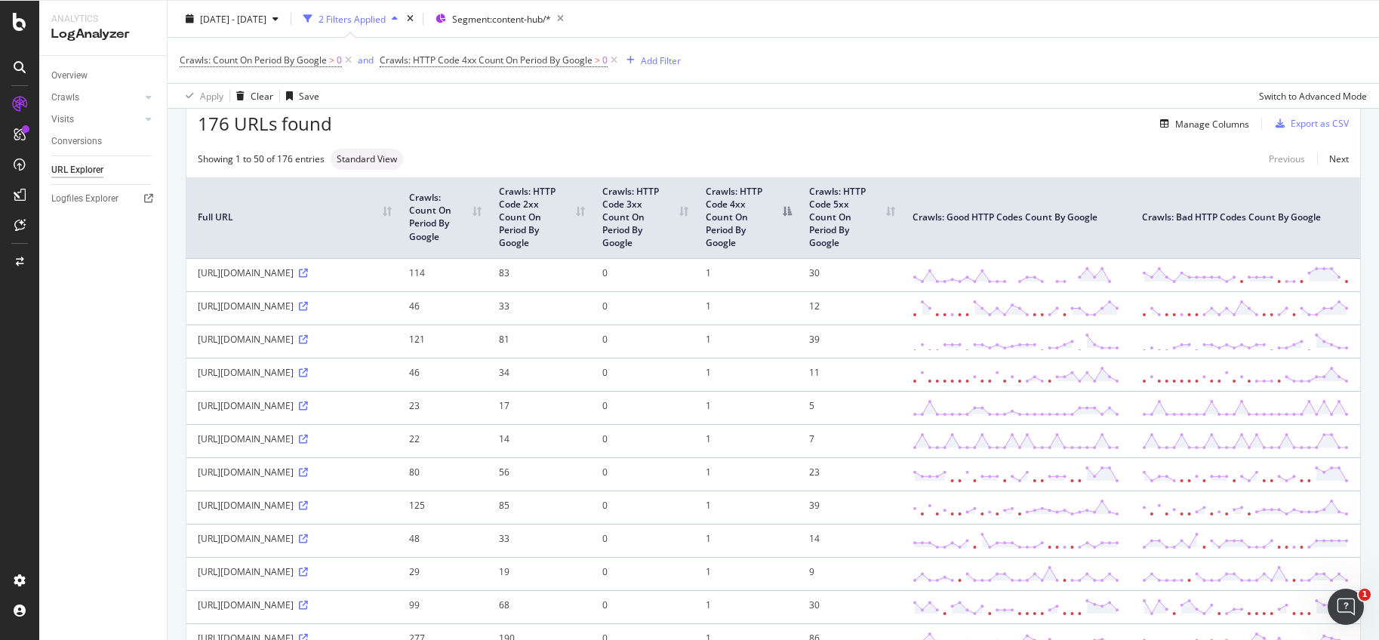
click at [874, 216] on th "Crawls: HTTP Code 5xx Count On Period By Google" at bounding box center [849, 218] width 103 height 82
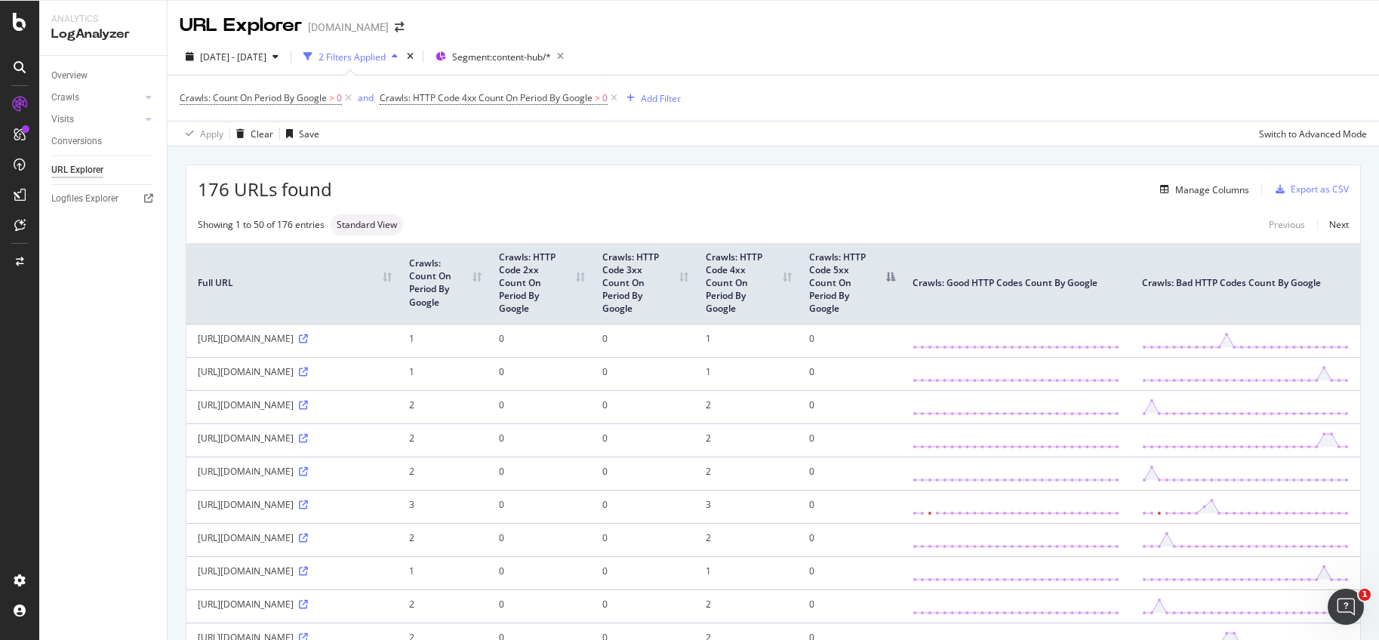
click at [875, 271] on th "Crawls: HTTP Code 5xx Count On Period By Google" at bounding box center [849, 284] width 103 height 82
click at [1185, 191] on div "Manage Columns" at bounding box center [1212, 189] width 74 height 13
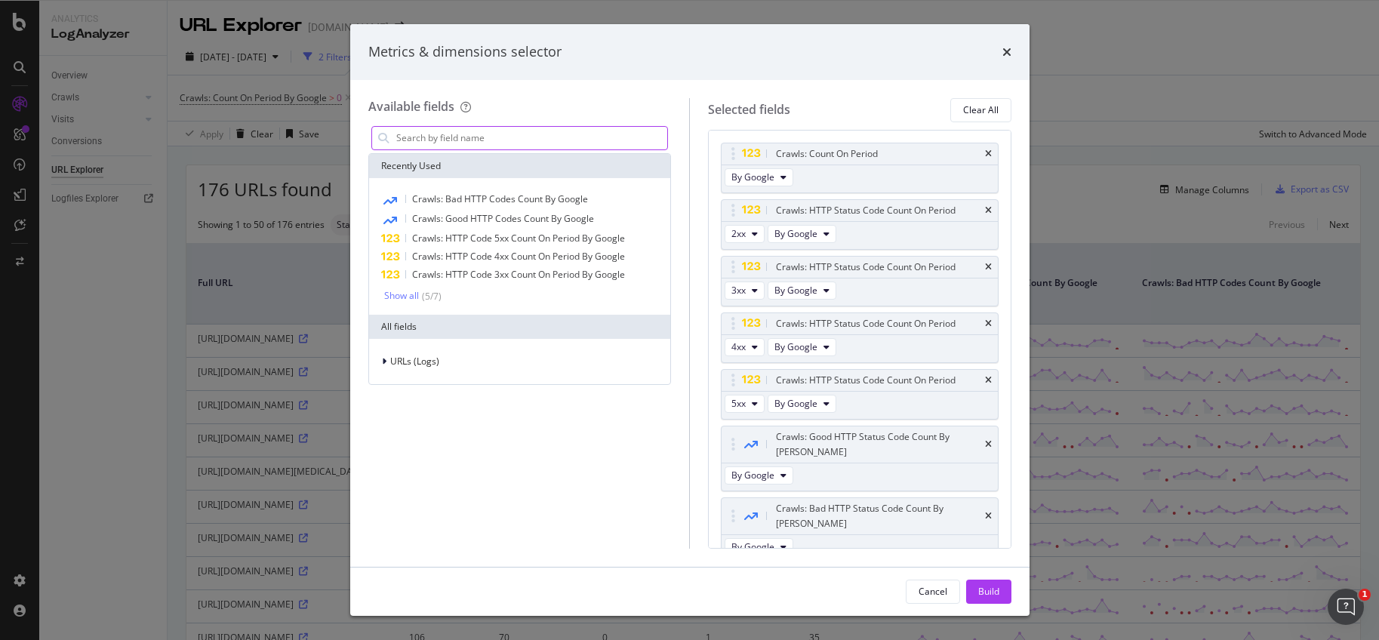
click at [515, 138] on input "modal" at bounding box center [531, 138] width 273 height 23
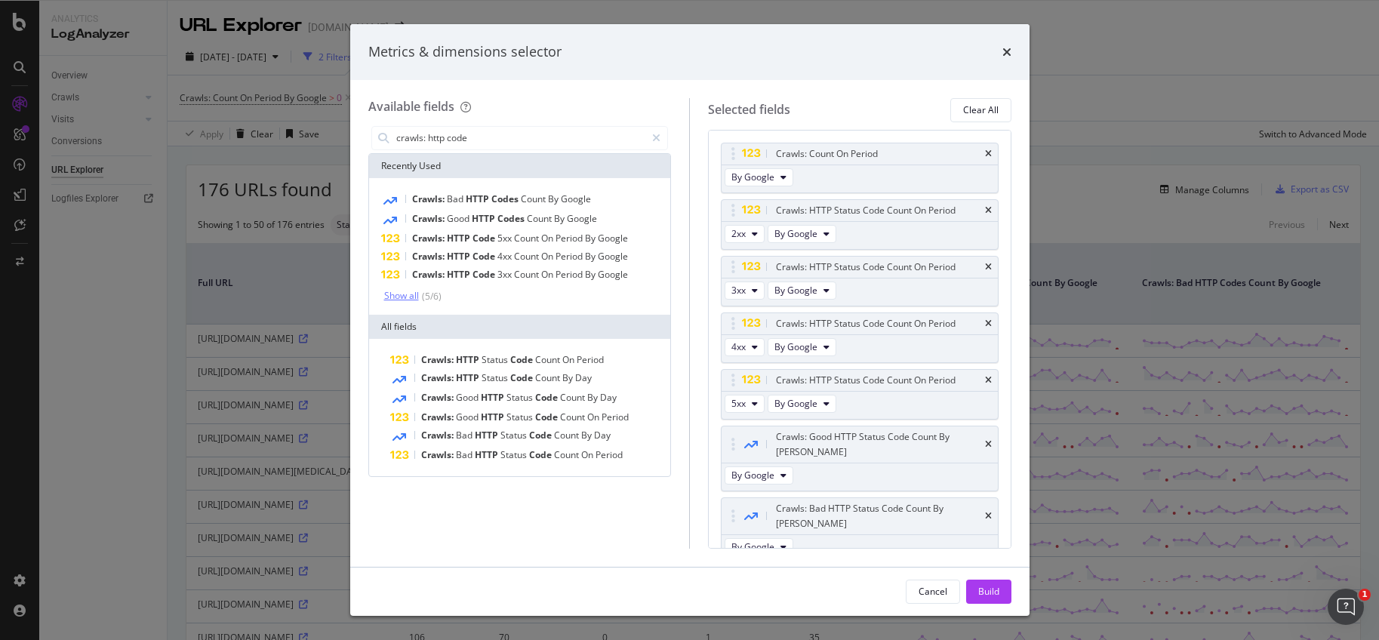
type input "crawls: http code"
click at [408, 293] on div "Show all" at bounding box center [401, 296] width 35 height 11
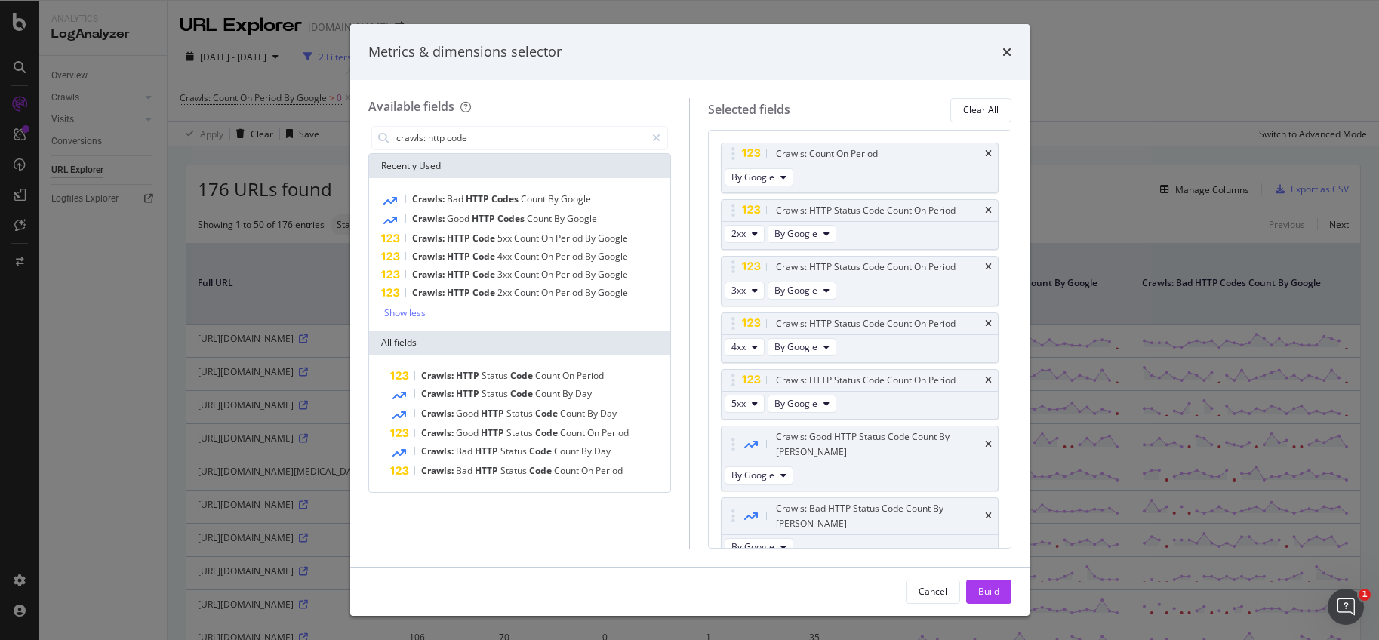
click at [618, 567] on div "modal" at bounding box center [689, 567] width 679 height 1
click at [935, 595] on div "Cancel" at bounding box center [932, 591] width 29 height 13
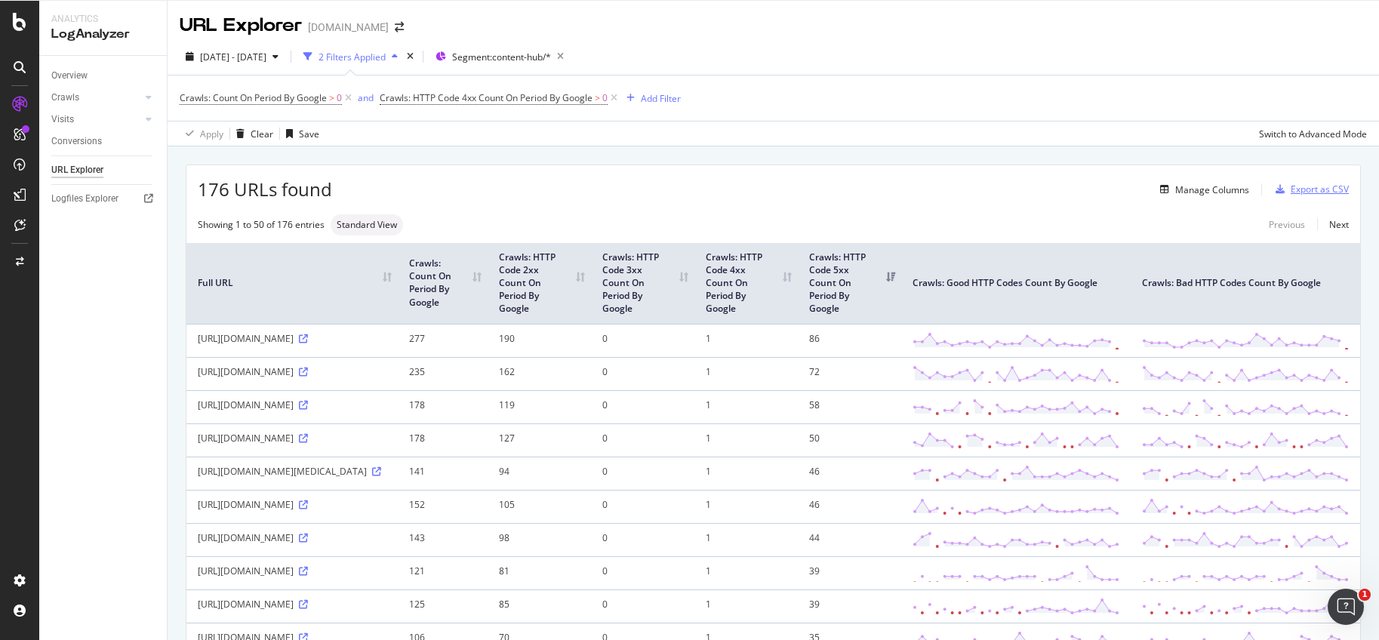
click at [1307, 191] on div "Export as CSV" at bounding box center [1319, 189] width 58 height 13
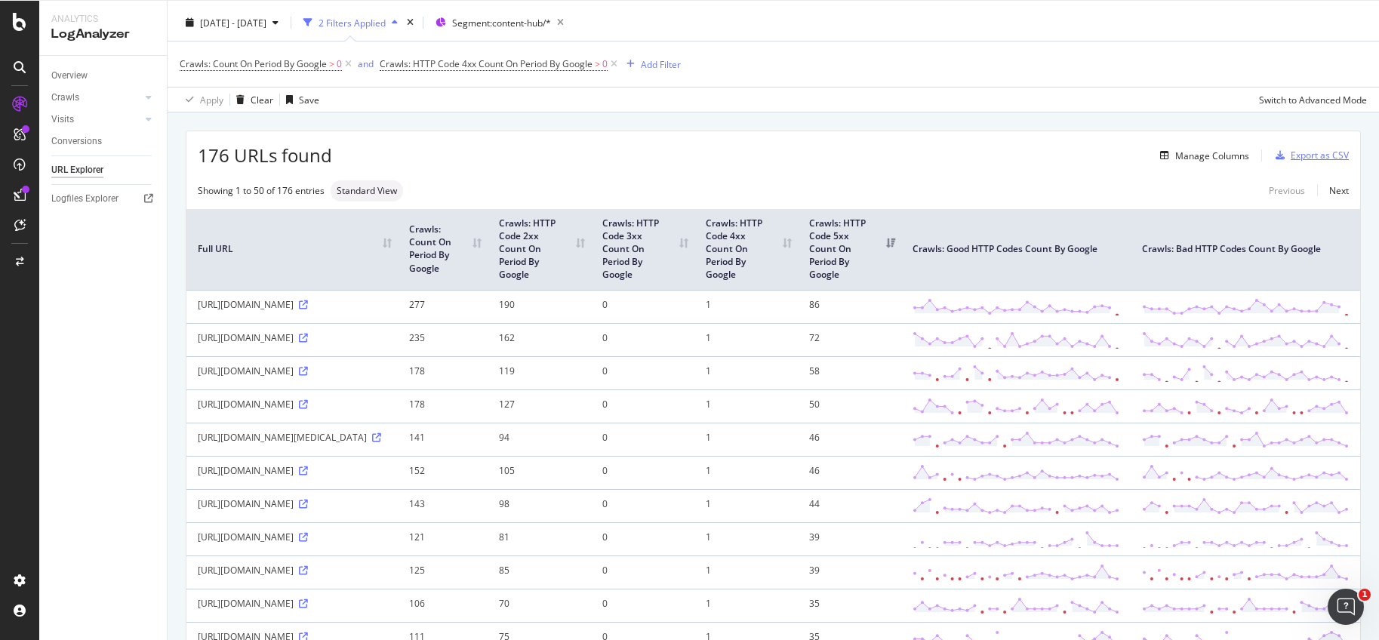
scroll to position [33, 0]
